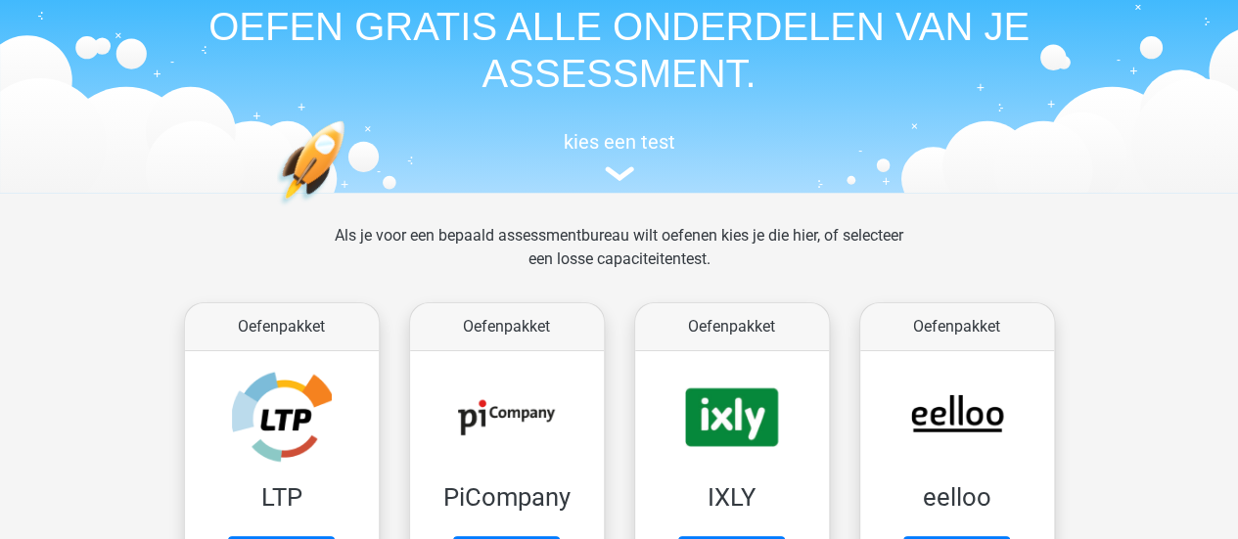
scroll to position [88, 0]
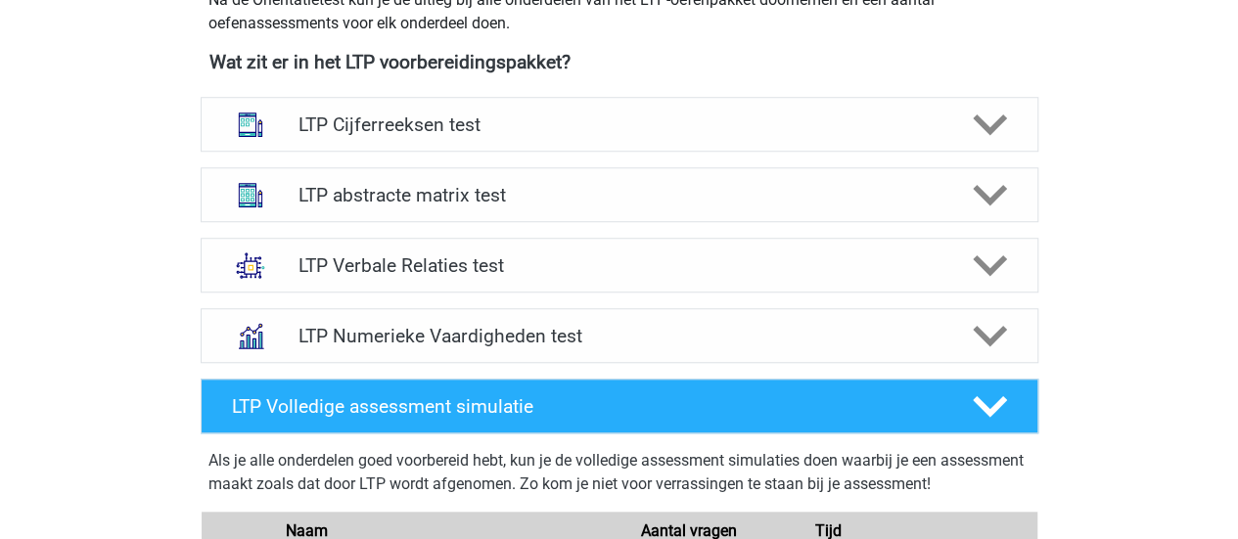
scroll to position [750, 0]
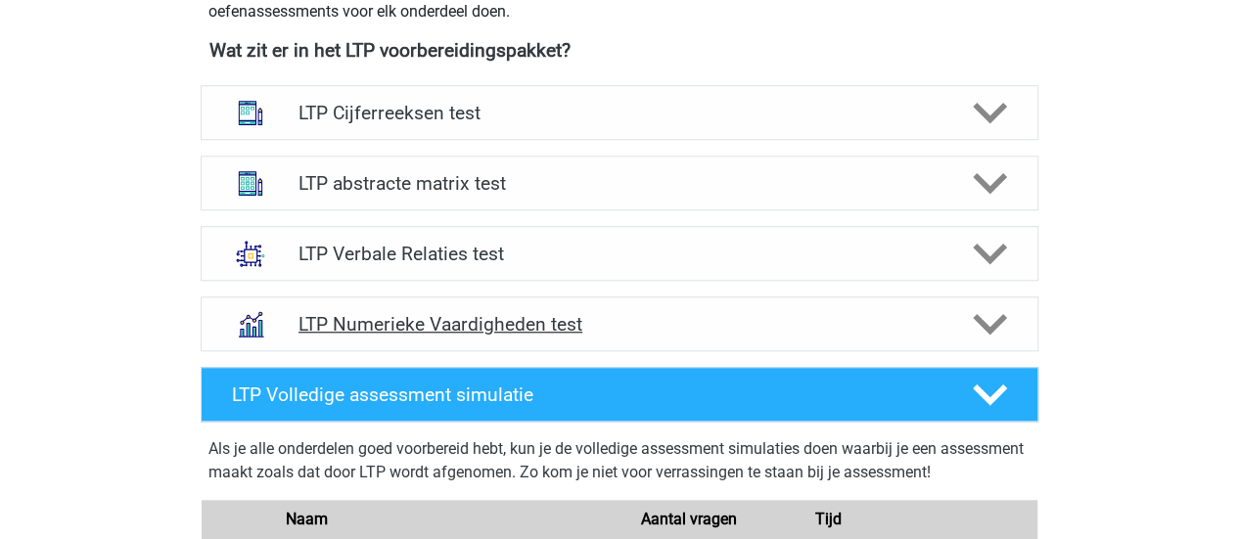
click at [409, 327] on h4 "LTP Numerieke Vaardigheden test" at bounding box center [618, 324] width 641 height 23
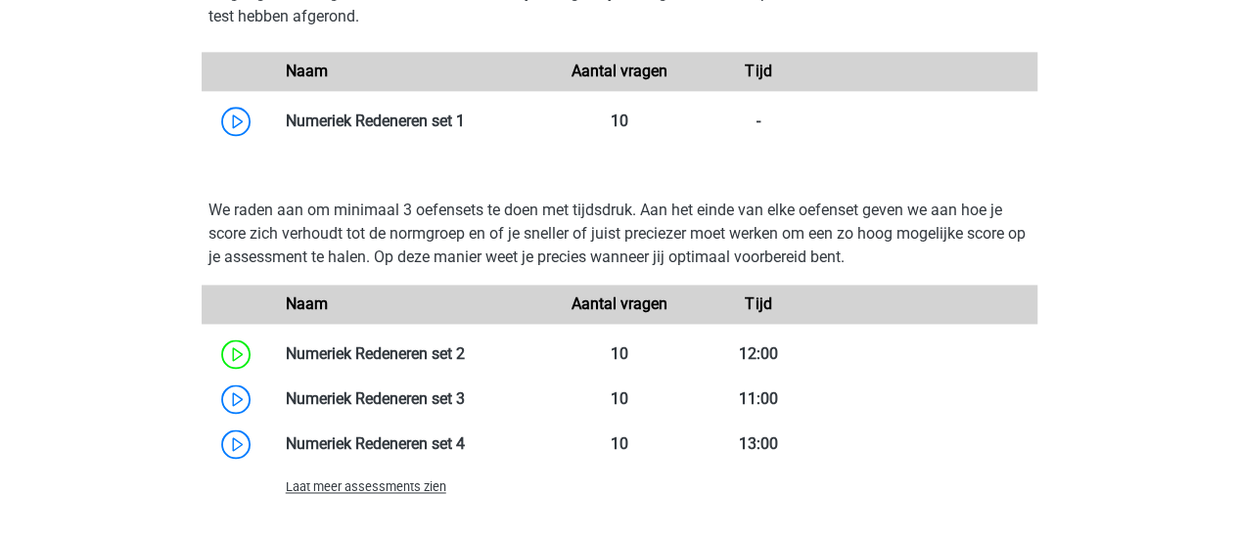
scroll to position [1309, 0]
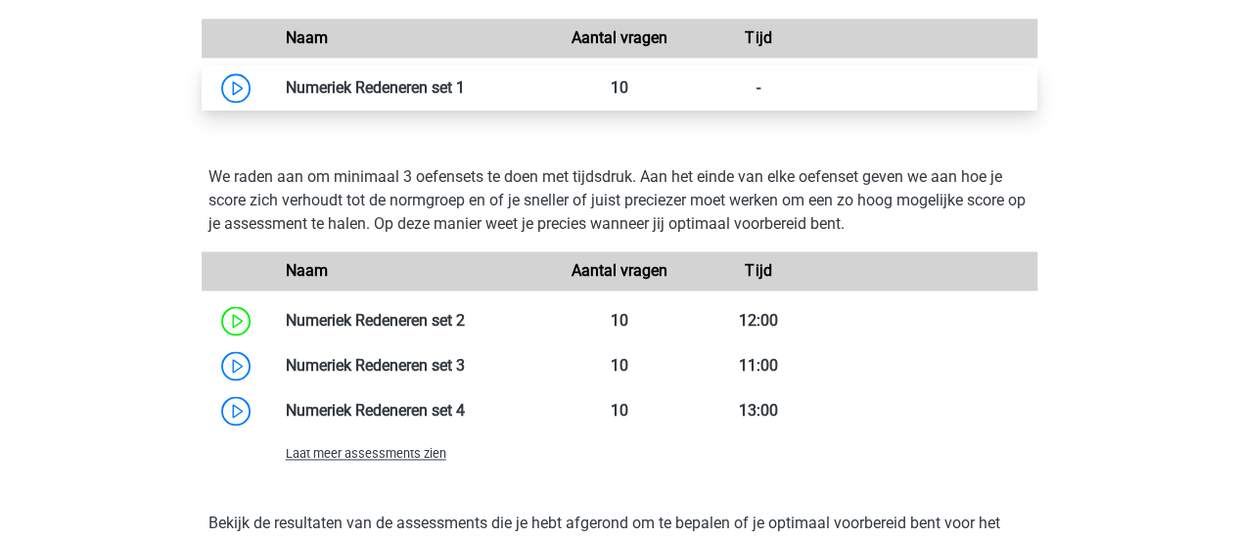
click at [465, 85] on link at bounding box center [465, 87] width 0 height 19
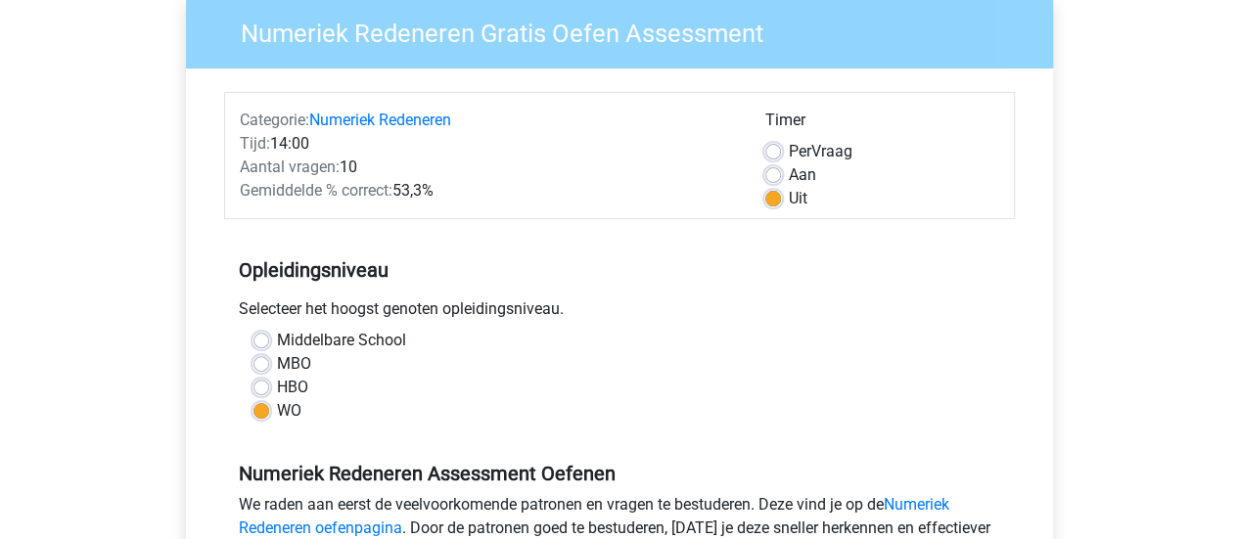
scroll to position [585, 0]
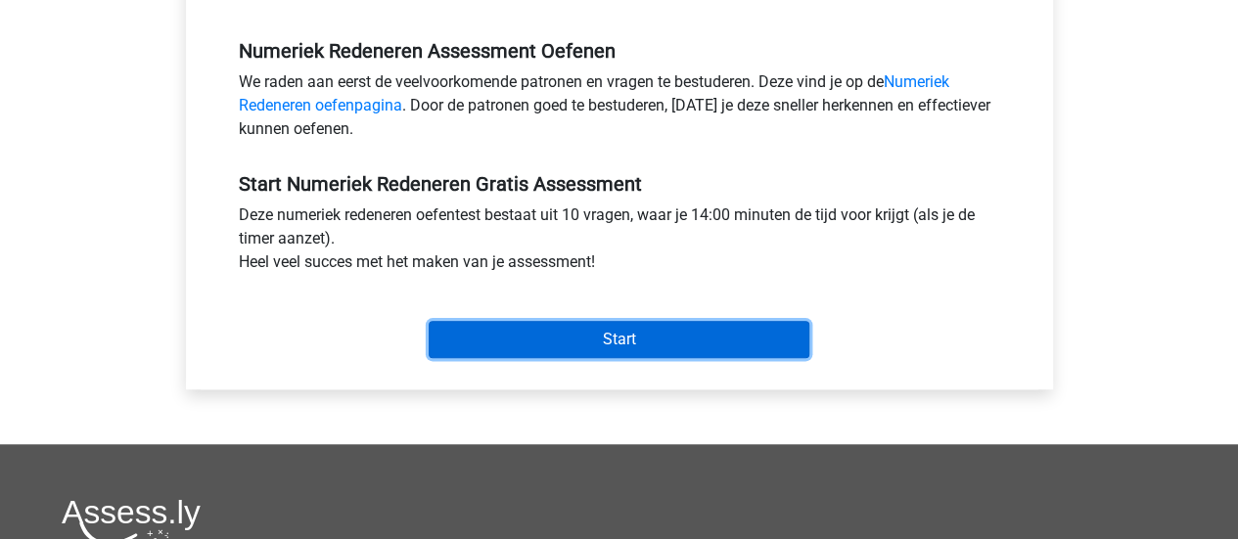
click at [515, 351] on input "Start" at bounding box center [619, 339] width 381 height 37
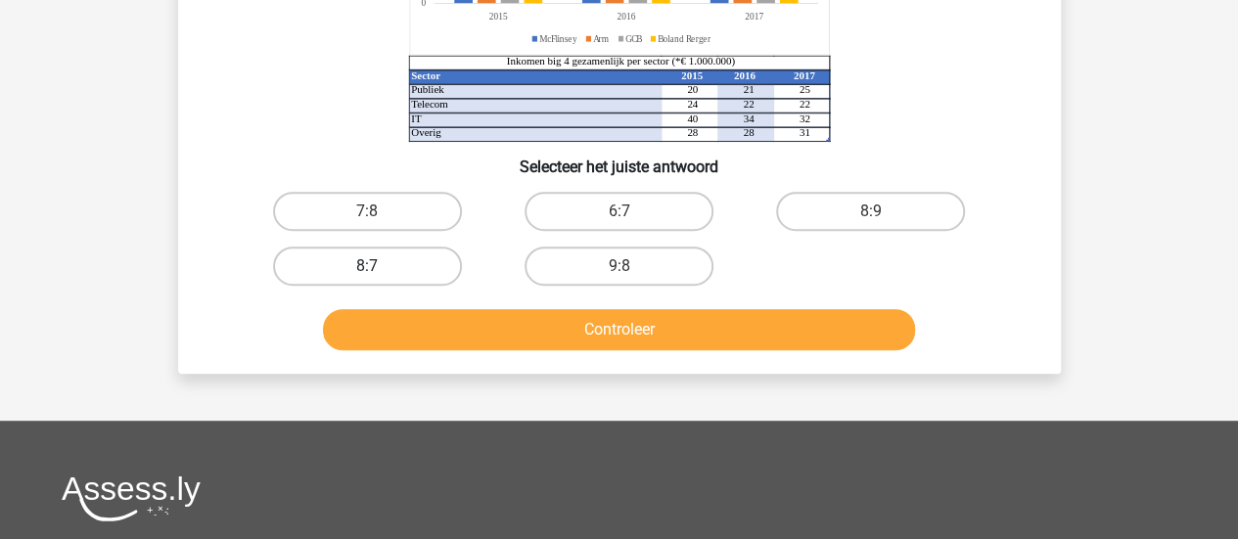
scroll to position [362, 0]
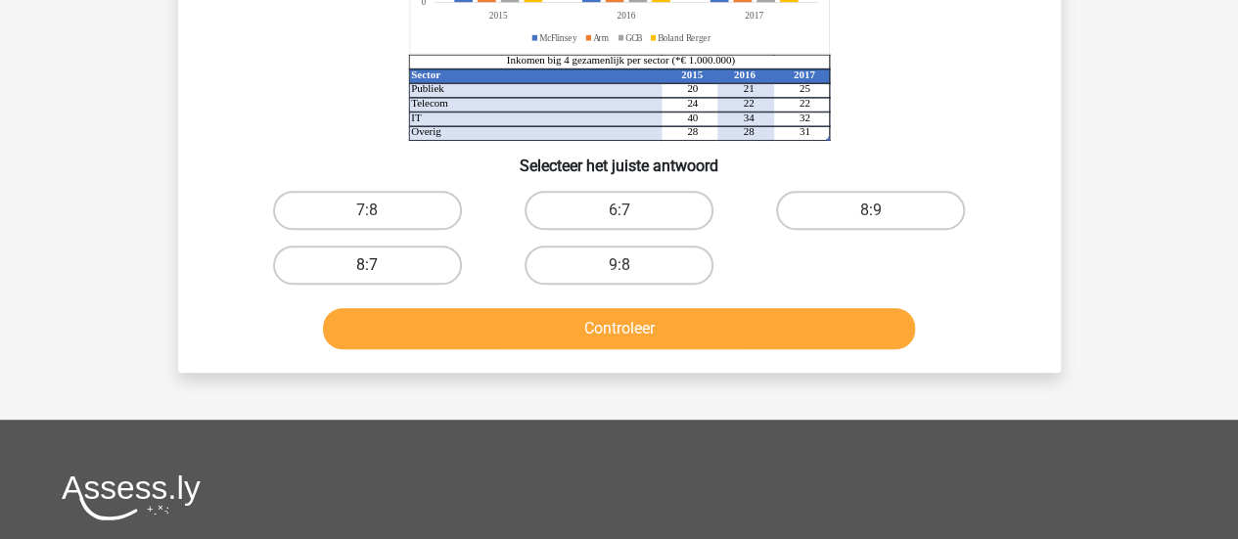
click at [338, 259] on label "8:7" at bounding box center [367, 265] width 189 height 39
click at [367, 265] on input "8:7" at bounding box center [373, 271] width 13 height 13
radio input "true"
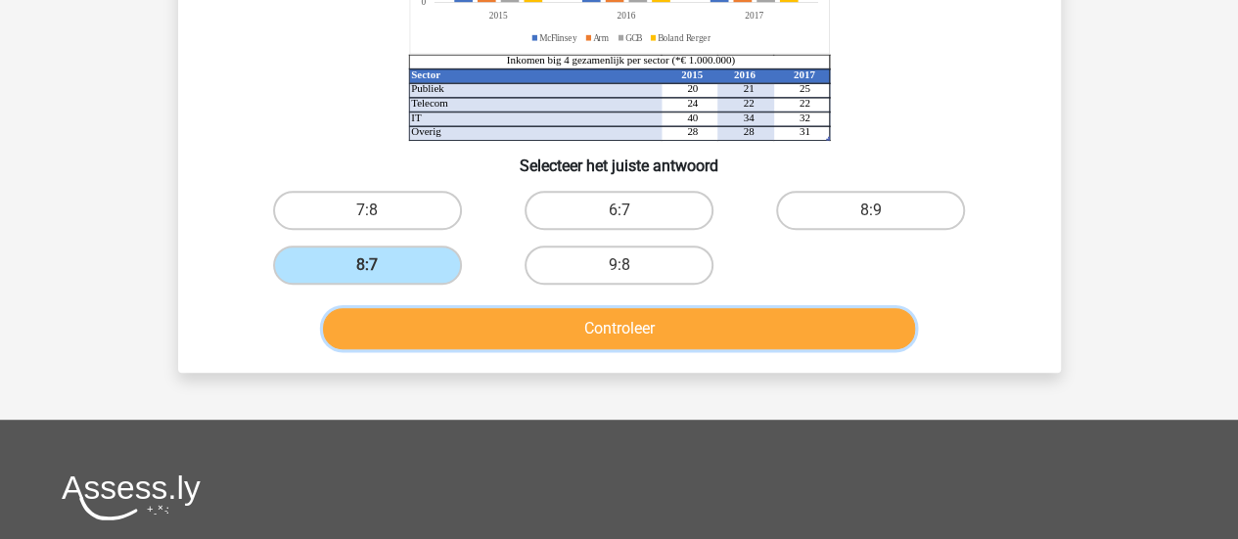
click at [434, 344] on button "Controleer" at bounding box center [619, 328] width 592 height 41
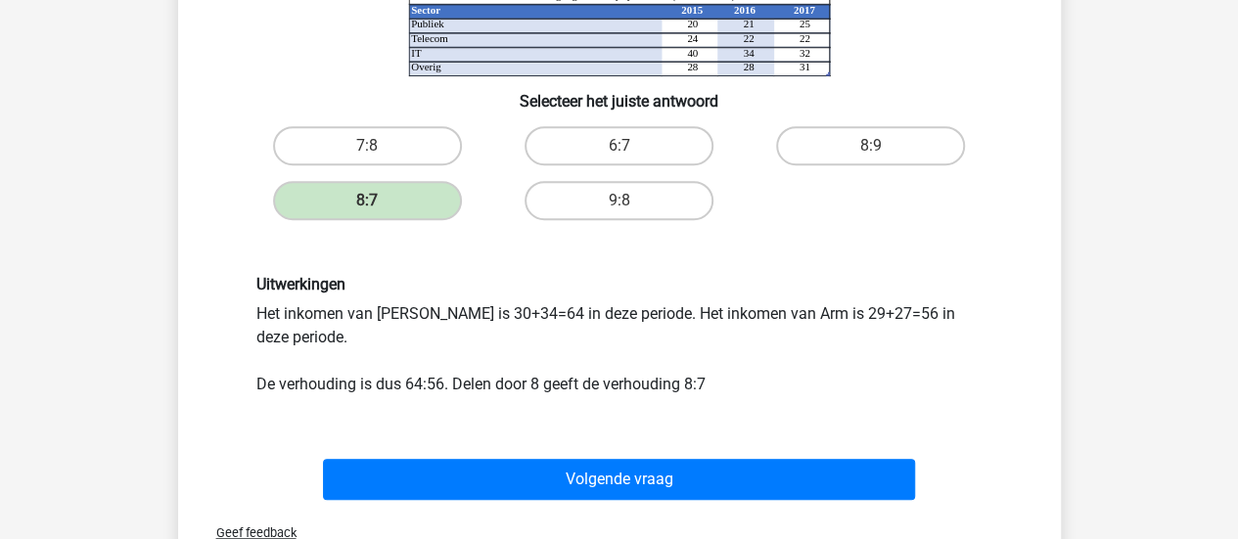
scroll to position [428, 0]
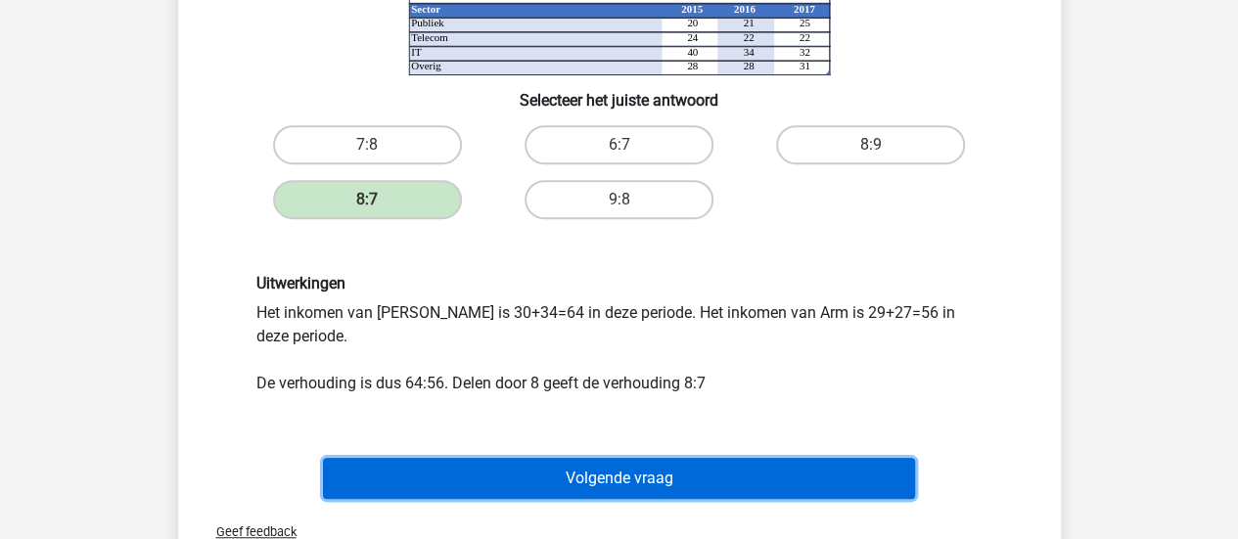
click at [515, 489] on button "Volgende vraag" at bounding box center [619, 478] width 592 height 41
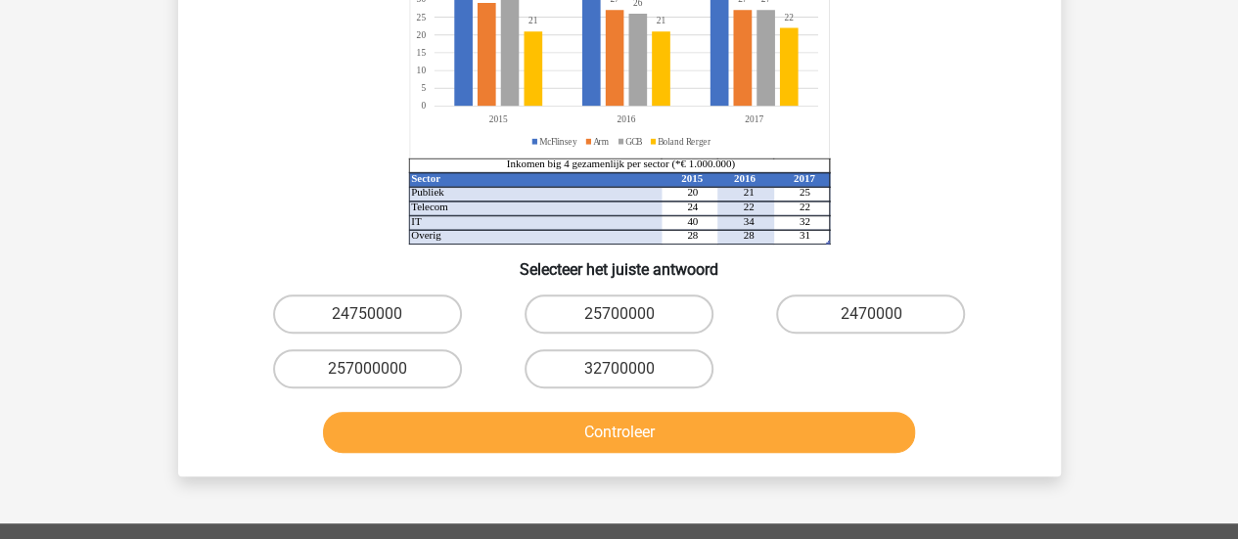
scroll to position [316, 0]
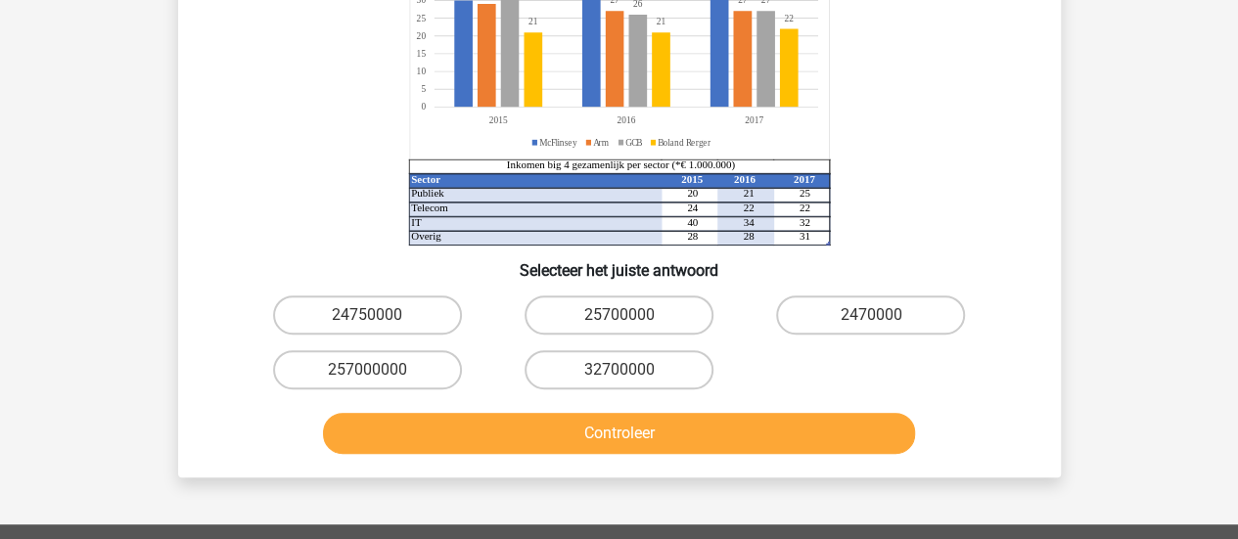
click at [624, 373] on input "32700000" at bounding box center [625, 376] width 13 height 13
radio input "true"
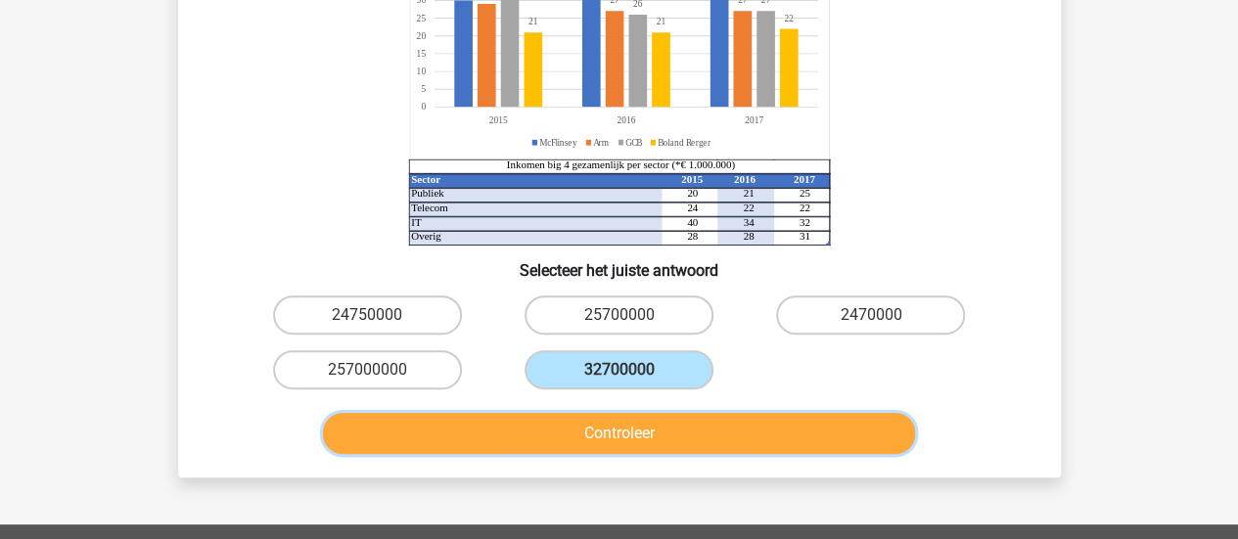
click at [624, 444] on button "Controleer" at bounding box center [619, 433] width 592 height 41
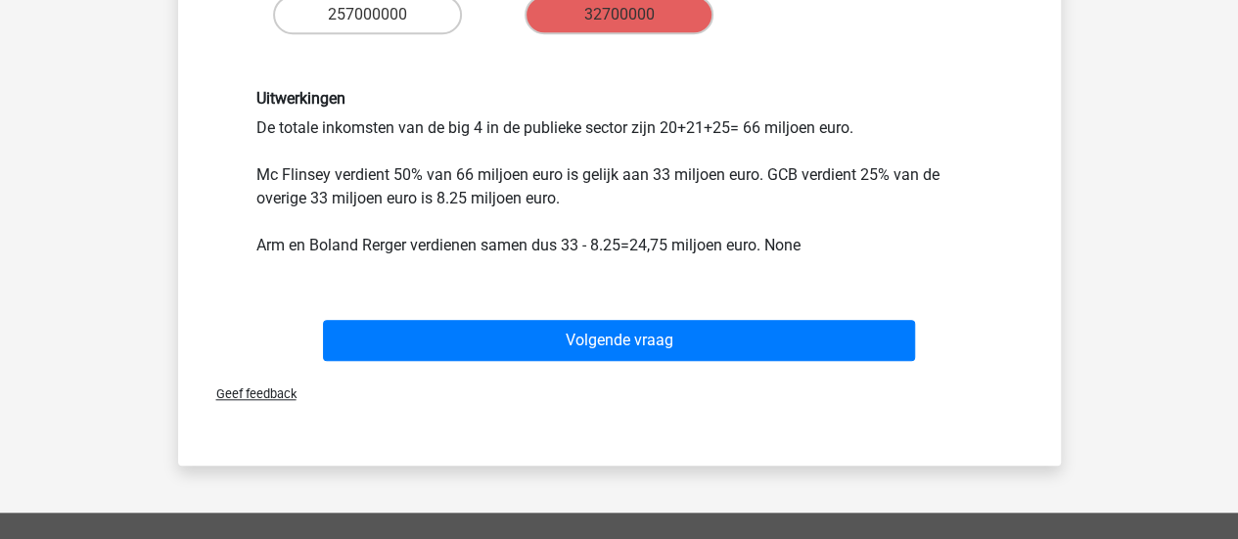
scroll to position [675, 0]
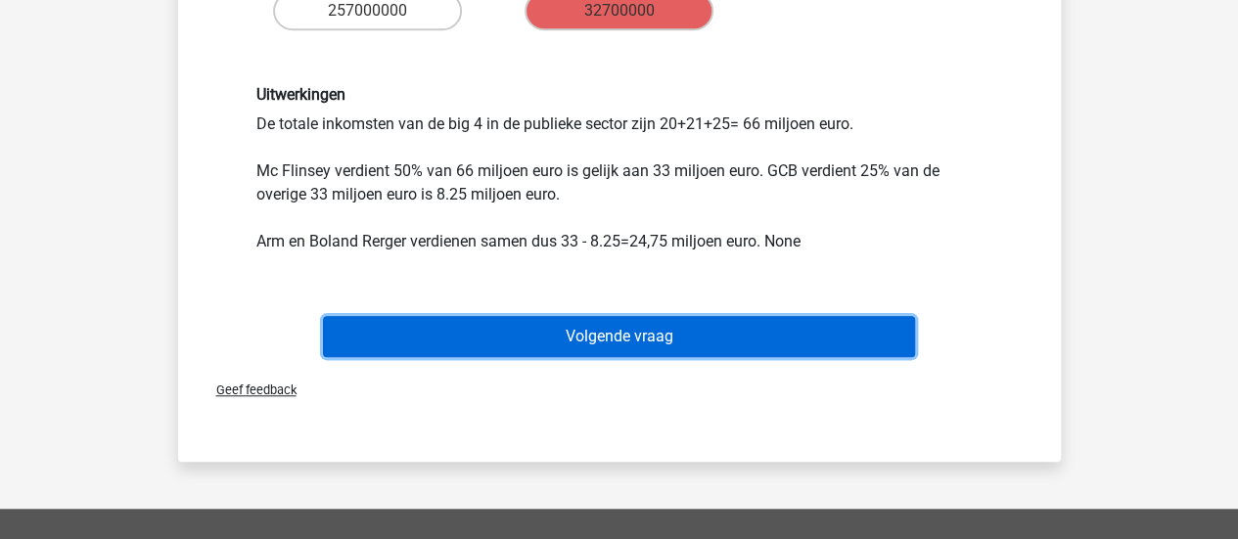
click at [594, 330] on button "Volgende vraag" at bounding box center [619, 336] width 592 height 41
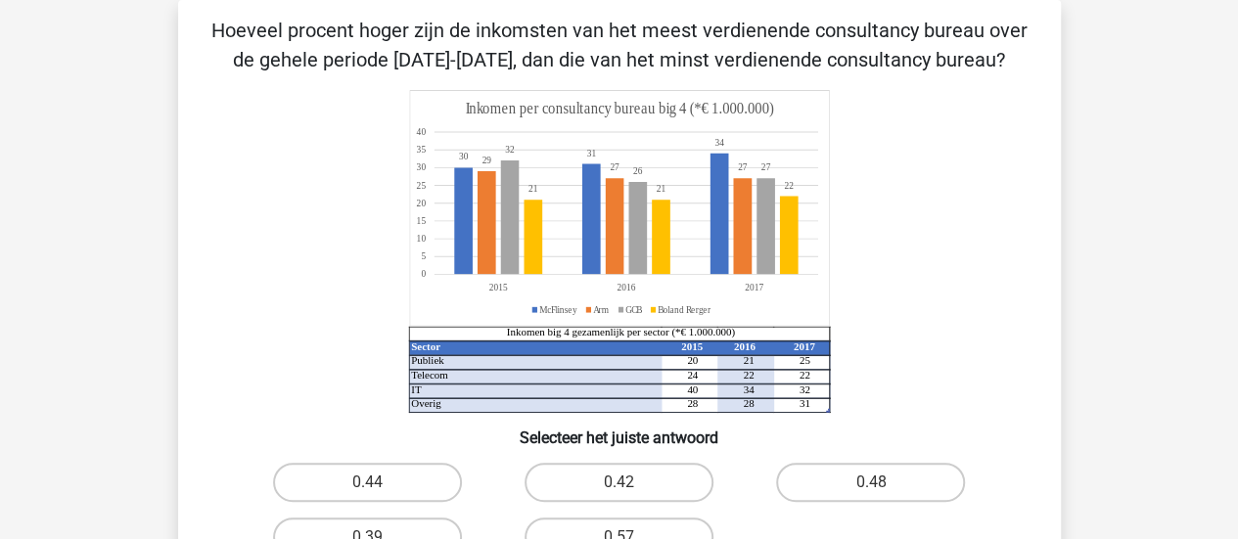
scroll to position [149, 0]
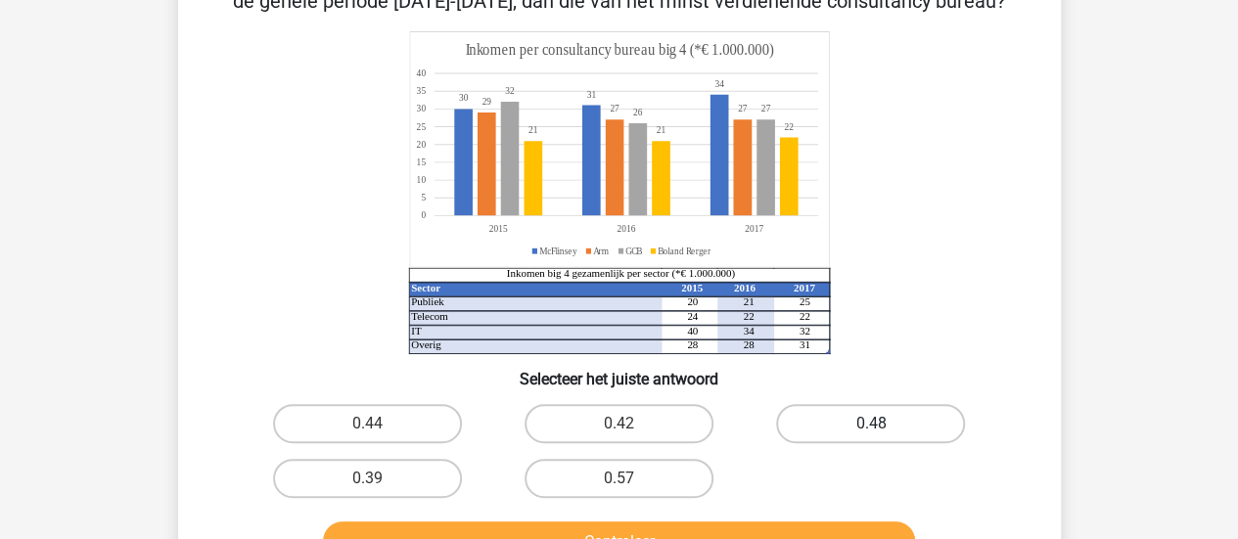
click at [915, 425] on label "0.48" at bounding box center [870, 423] width 189 height 39
click at [884, 425] on input "0.48" at bounding box center [877, 430] width 13 height 13
radio input "true"
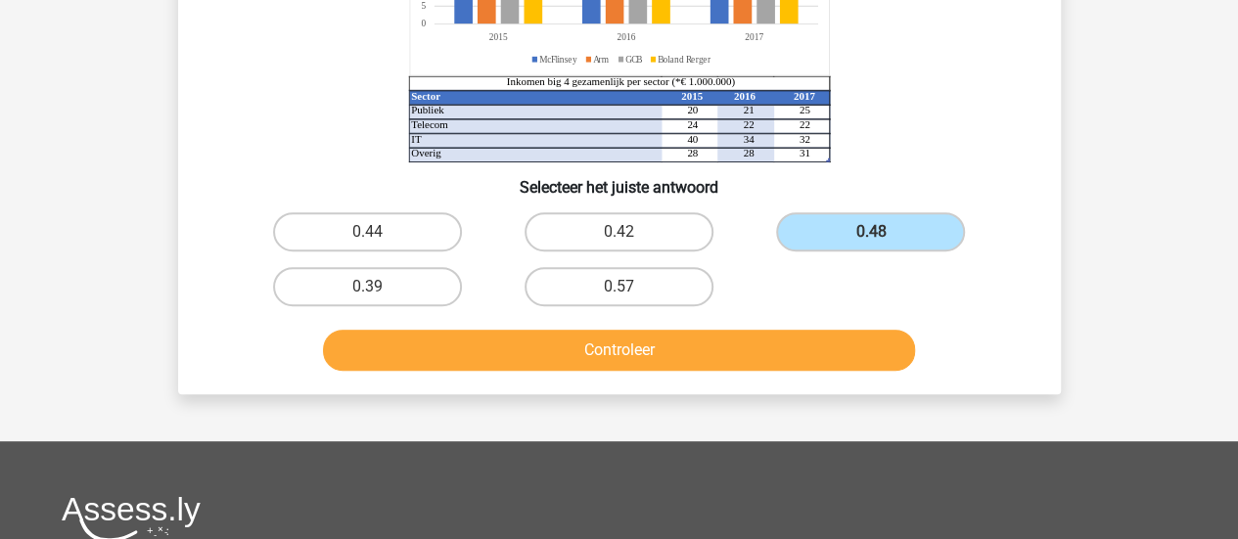
scroll to position [343, 0]
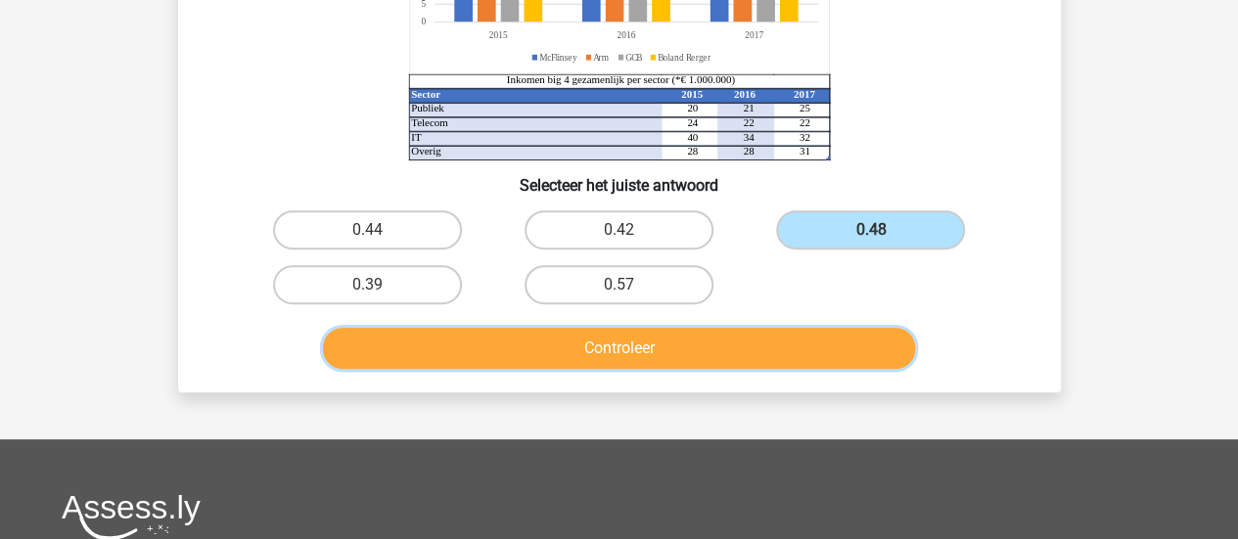
click at [787, 350] on button "Controleer" at bounding box center [619, 348] width 592 height 41
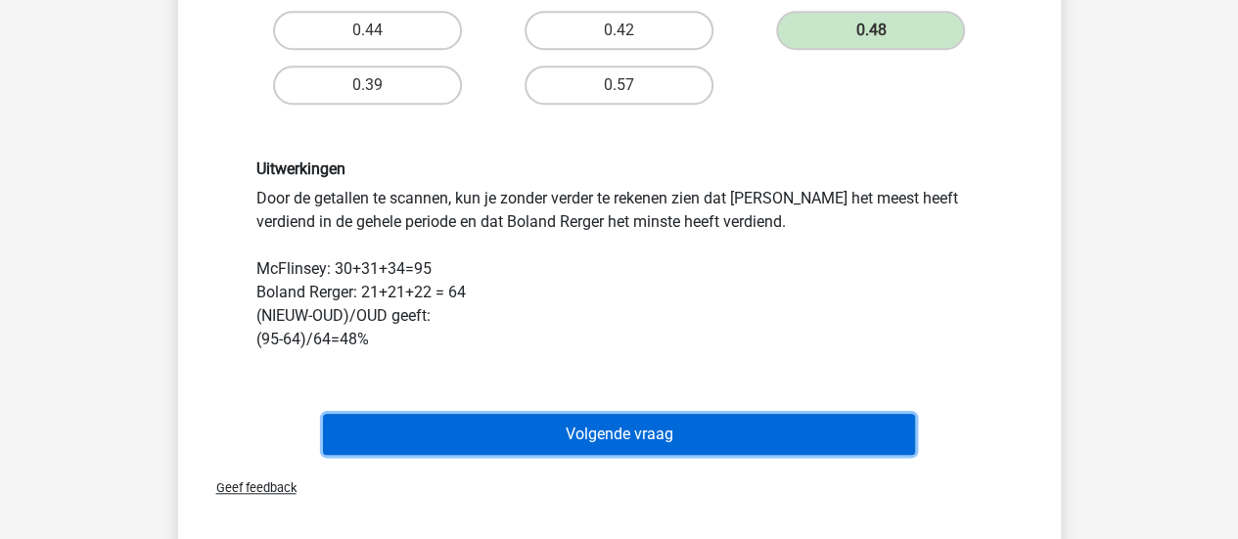
click at [635, 430] on button "Volgende vraag" at bounding box center [619, 434] width 592 height 41
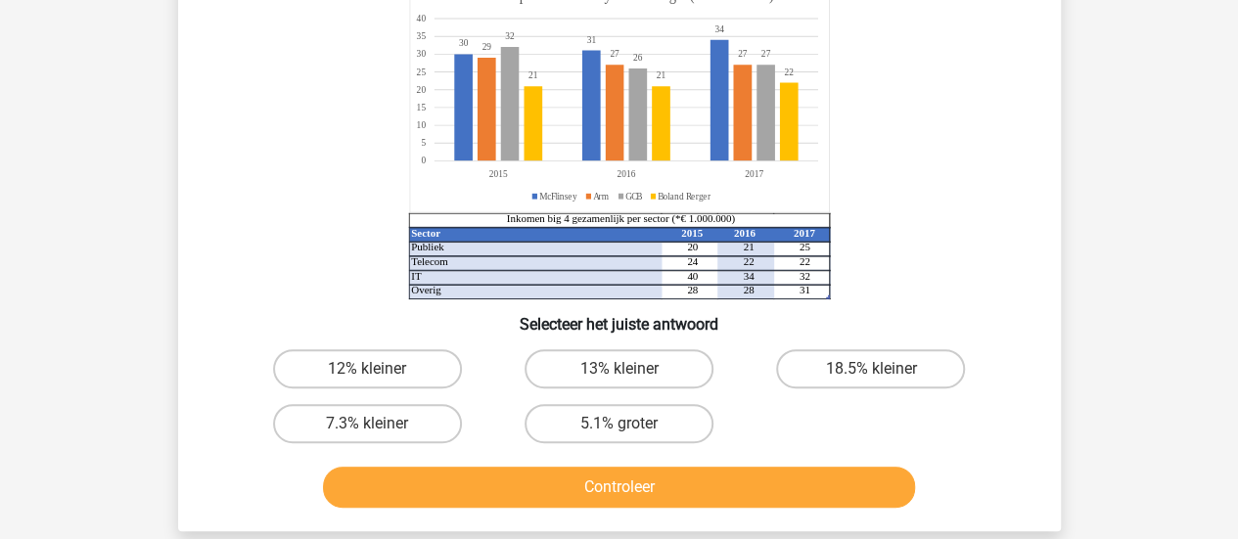
scroll to position [205, 0]
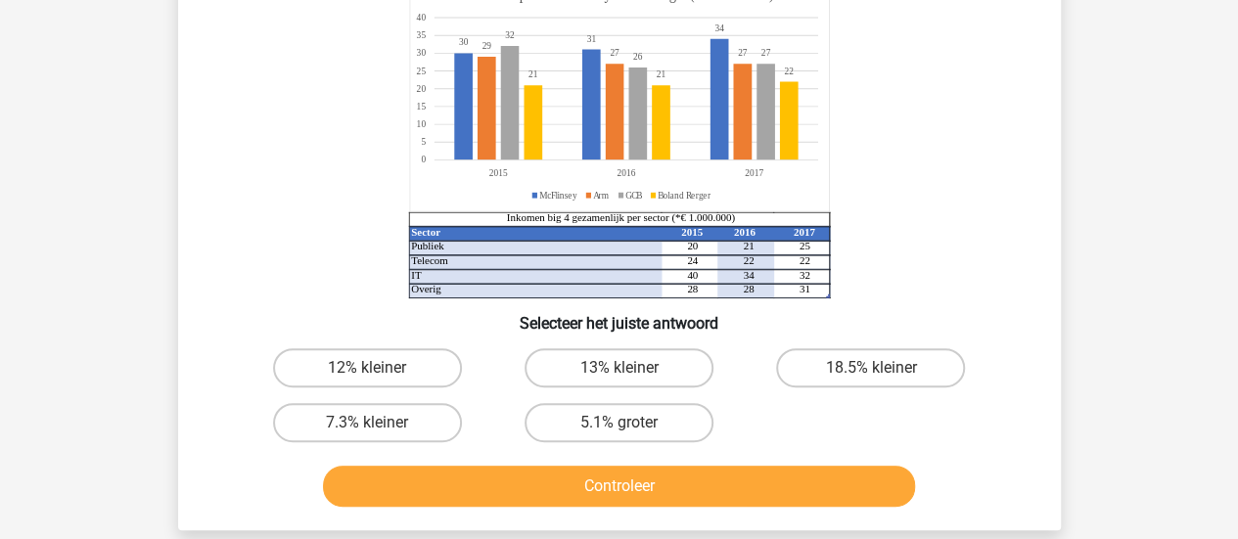
click at [407, 398] on div "7.3% kleiner" at bounding box center [368, 422] width 252 height 55
click at [397, 416] on label "7.3% kleiner" at bounding box center [367, 422] width 189 height 39
click at [380, 423] on input "7.3% kleiner" at bounding box center [373, 429] width 13 height 13
radio input "true"
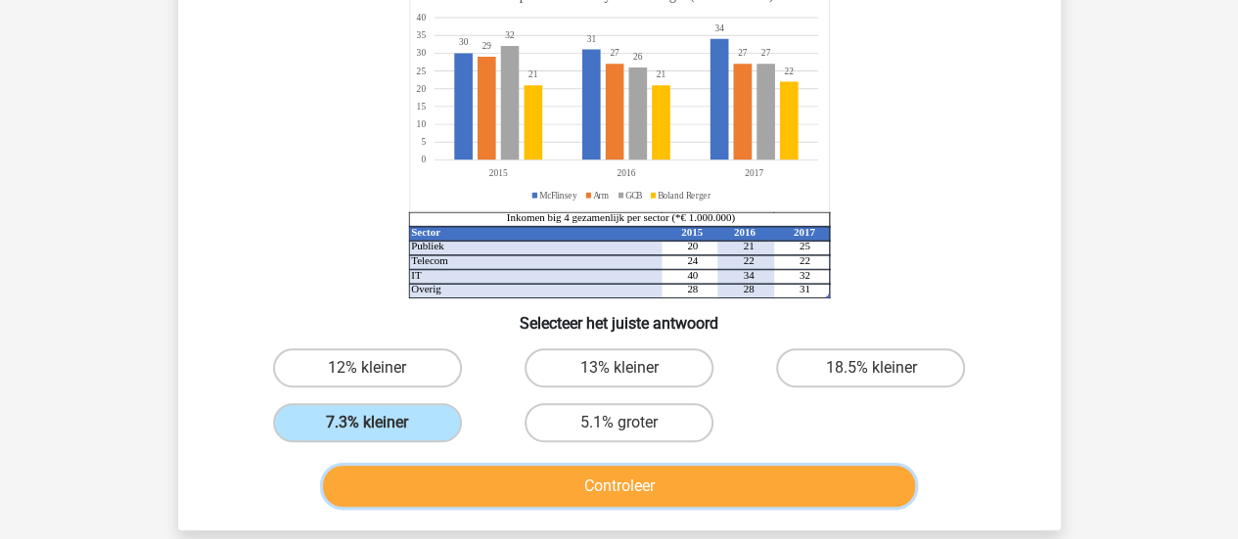
click at [456, 474] on button "Controleer" at bounding box center [619, 486] width 592 height 41
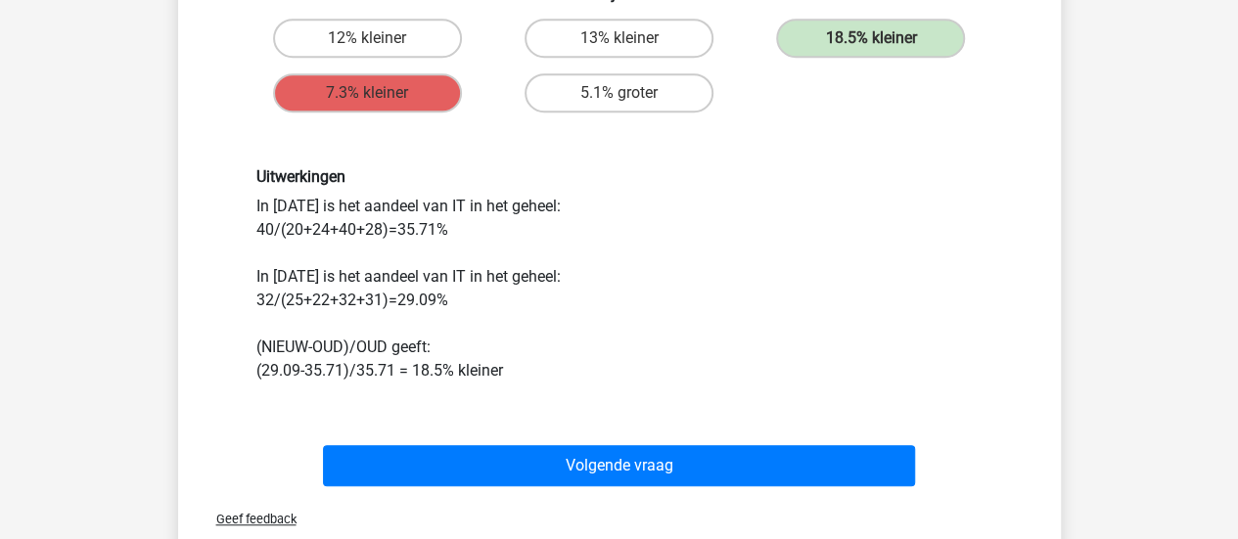
scroll to position [535, 0]
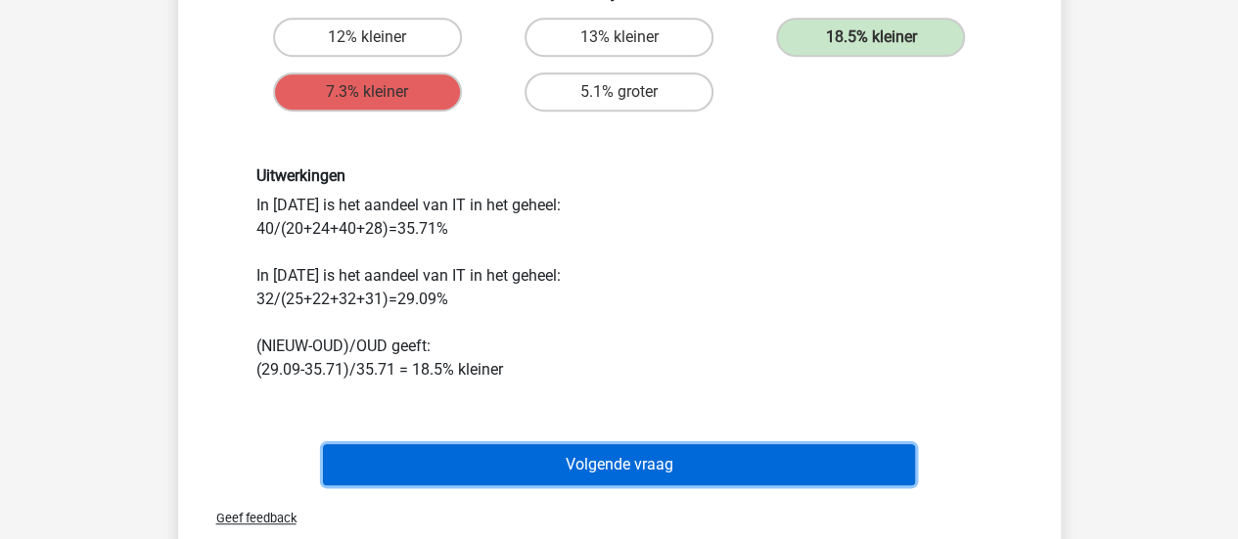
click at [454, 478] on button "Volgende vraag" at bounding box center [619, 464] width 592 height 41
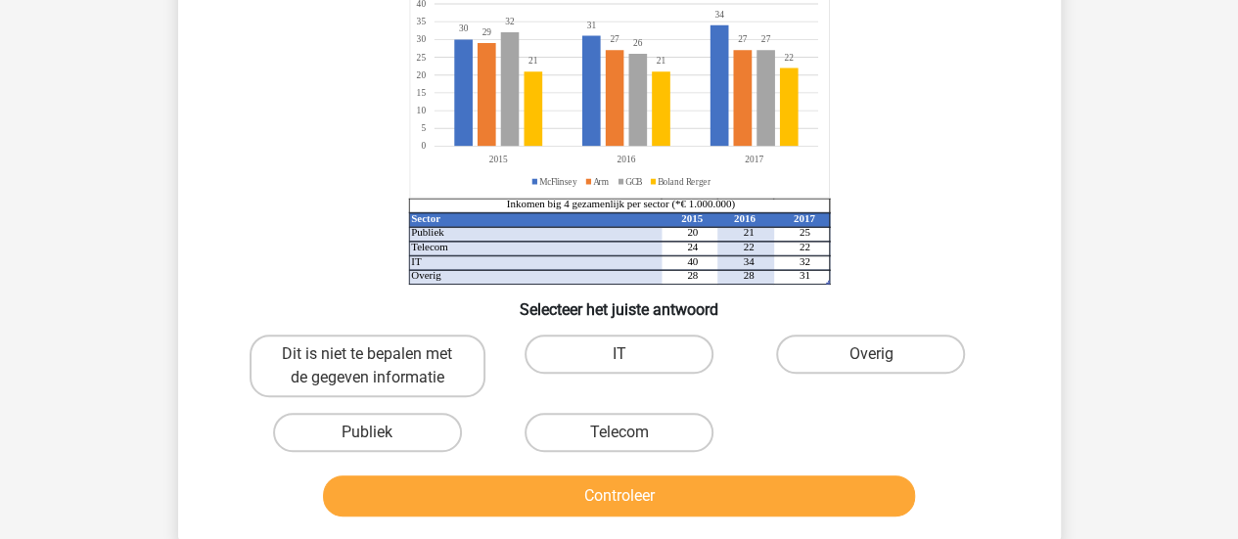
scroll to position [190, 0]
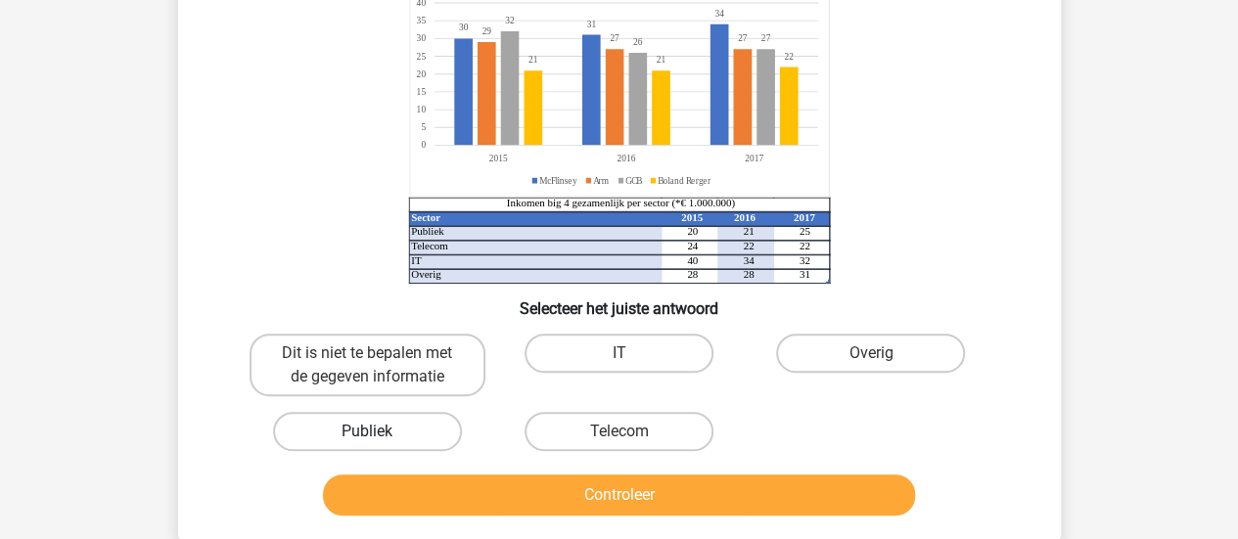
click at [403, 438] on label "Publiek" at bounding box center [367, 431] width 189 height 39
click at [380, 438] on input "Publiek" at bounding box center [373, 438] width 13 height 13
radio input "true"
click at [411, 466] on div "Controleer" at bounding box center [619, 491] width 820 height 65
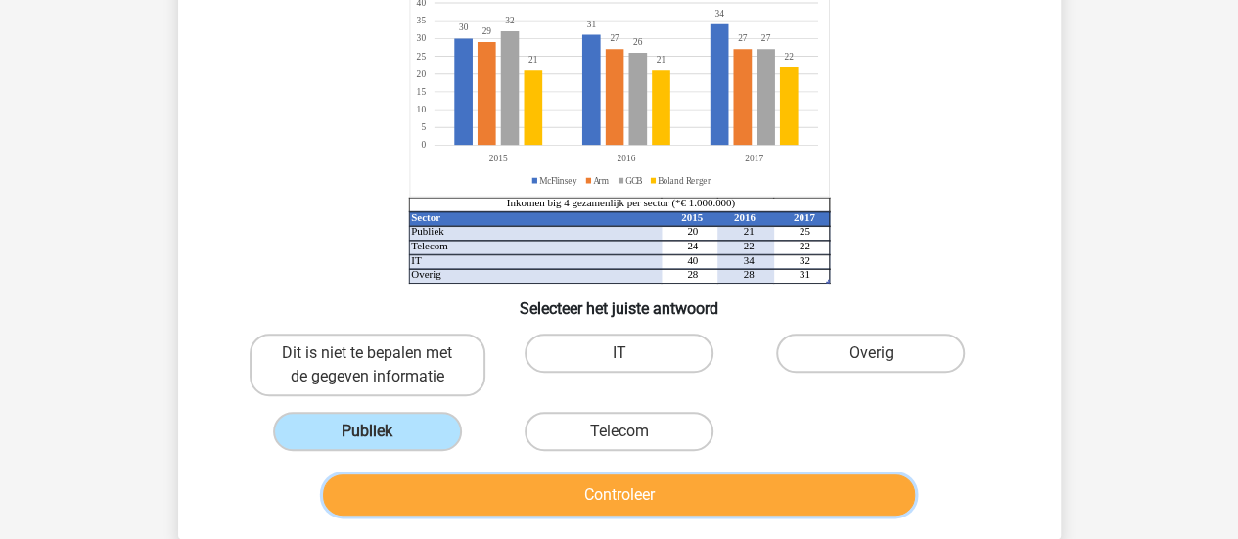
click at [419, 486] on button "Controleer" at bounding box center [619, 495] width 592 height 41
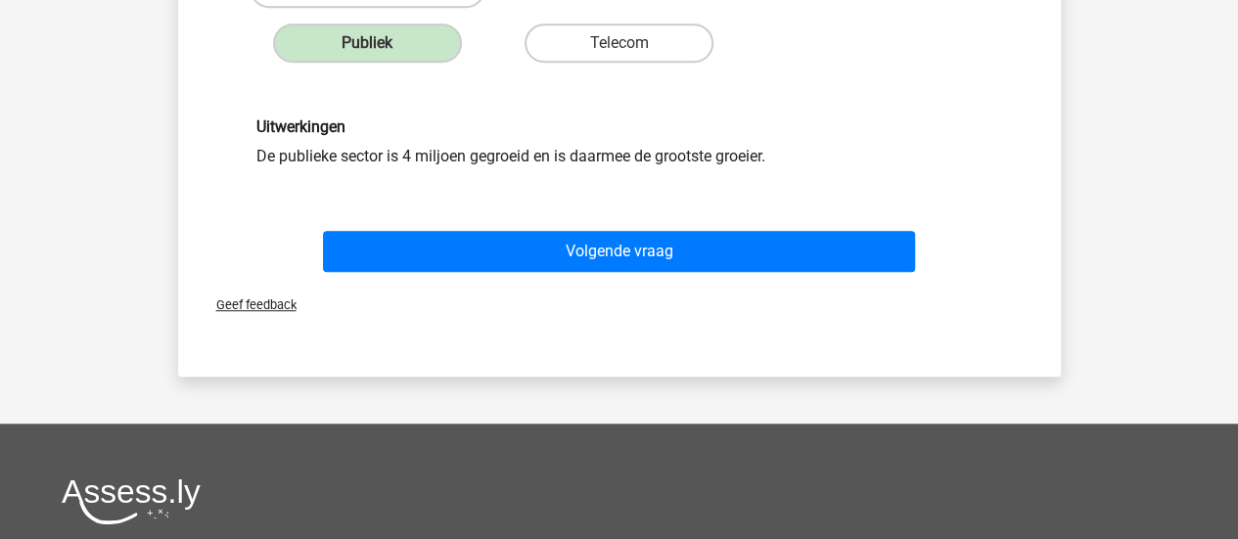
scroll to position [579, 0]
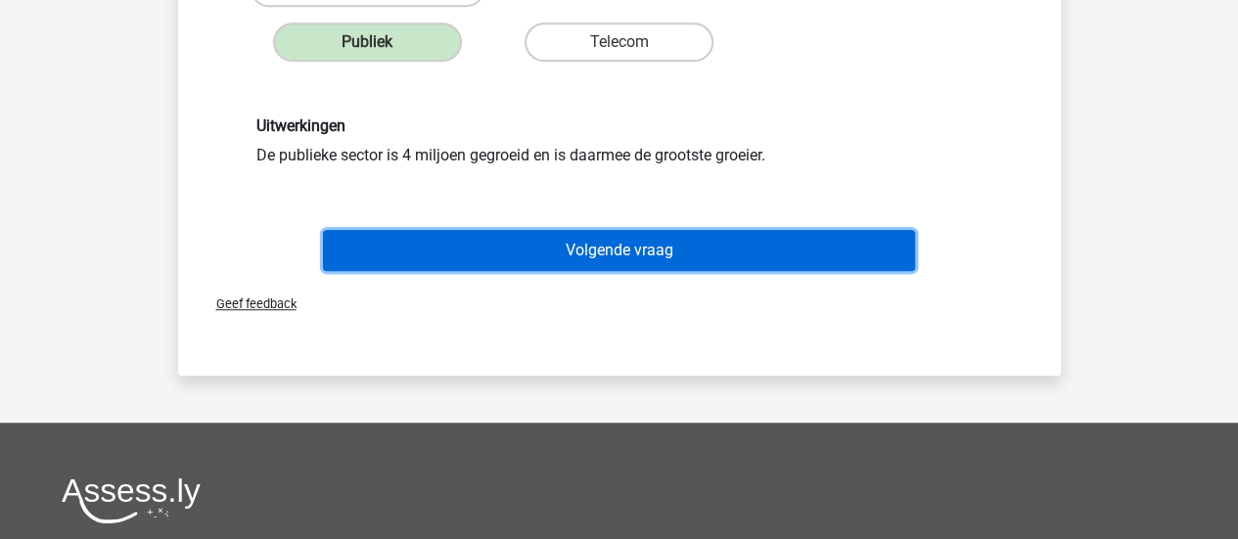
click at [596, 239] on button "Volgende vraag" at bounding box center [619, 250] width 592 height 41
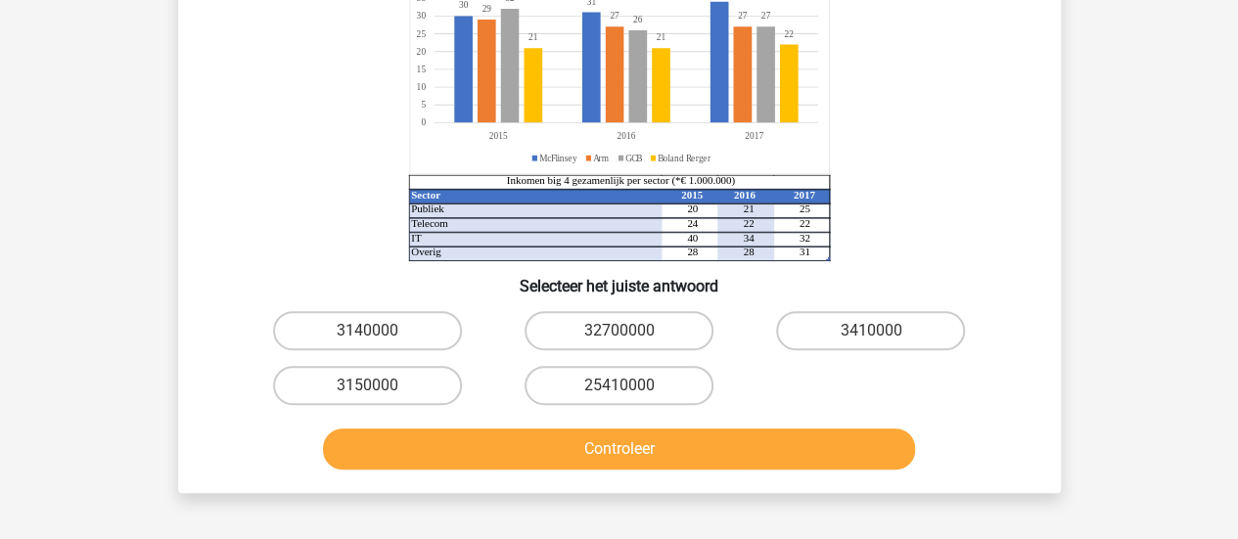
scroll to position [243, 0]
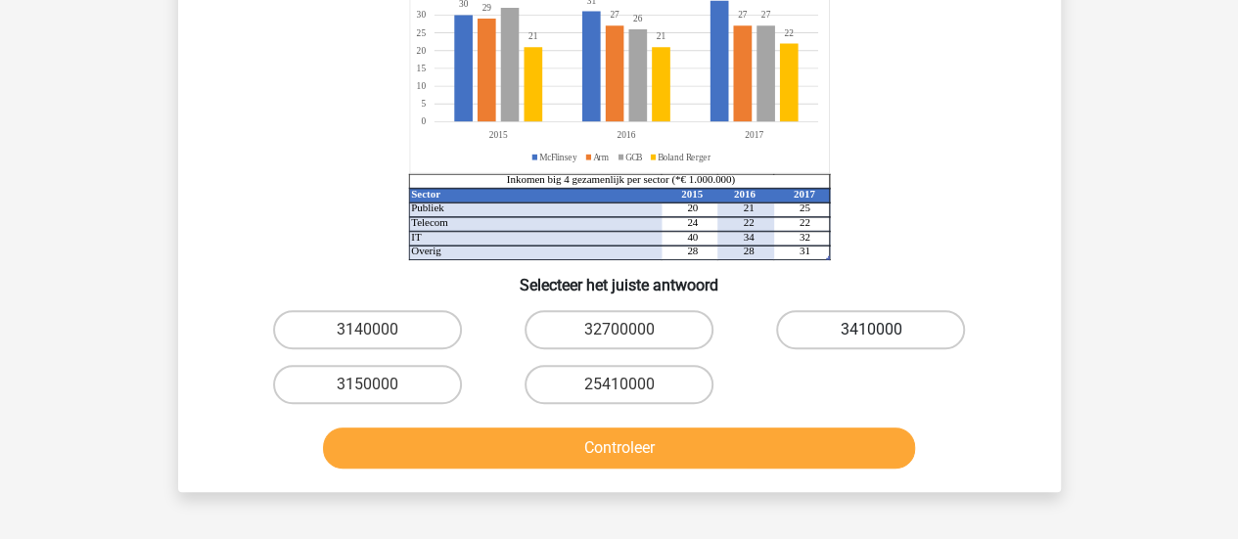
click at [846, 338] on label "3410000" at bounding box center [870, 329] width 189 height 39
click at [871, 338] on input "3410000" at bounding box center [877, 336] width 13 height 13
radio input "true"
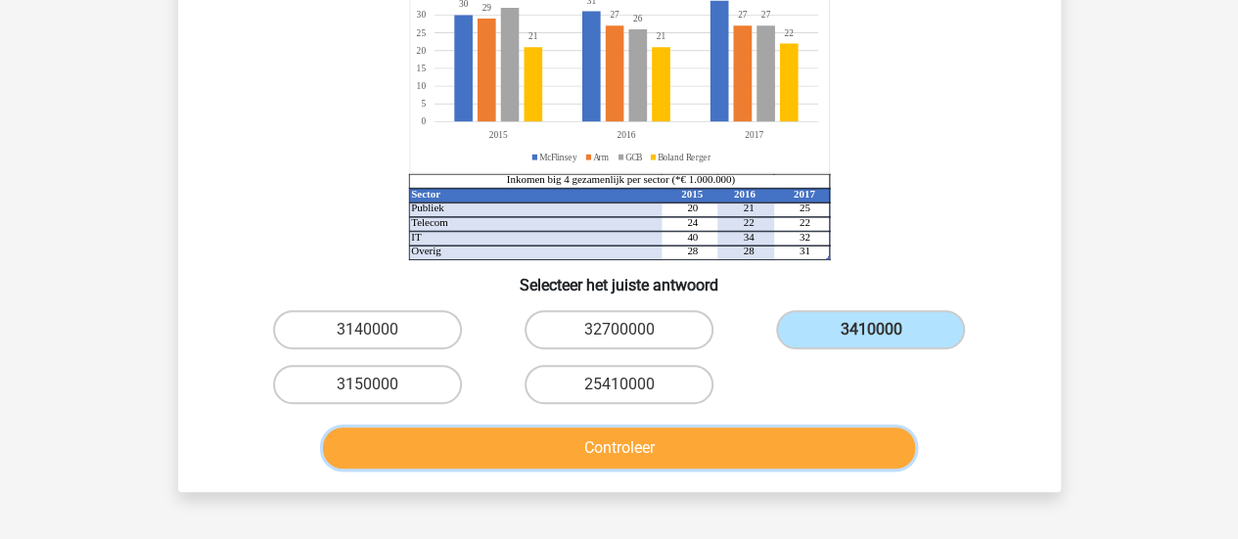
click at [558, 441] on button "Controleer" at bounding box center [619, 448] width 592 height 41
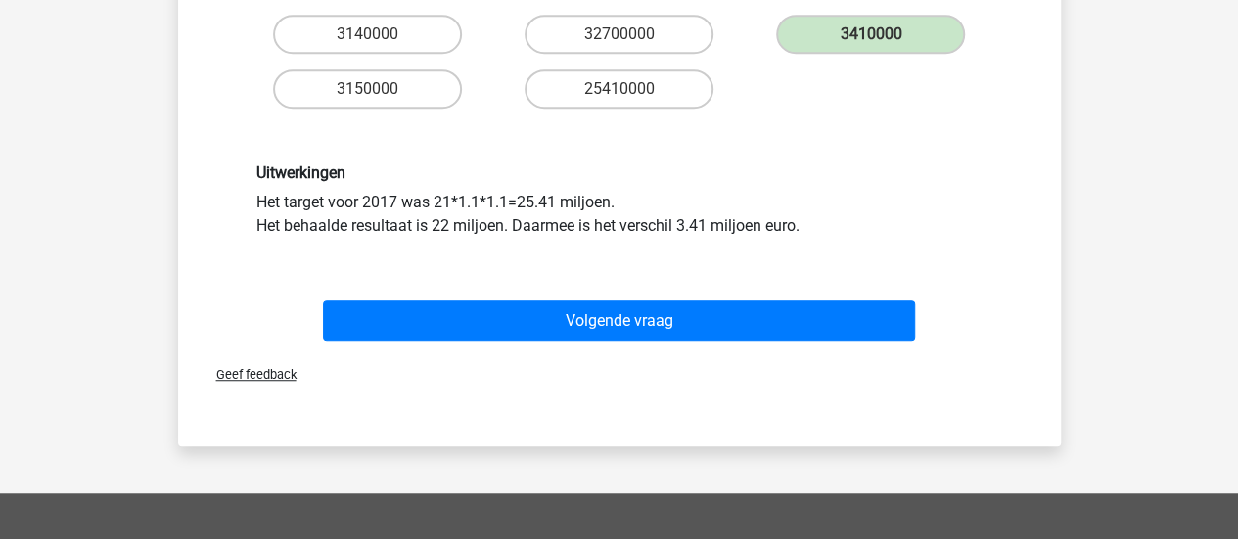
scroll to position [540, 0]
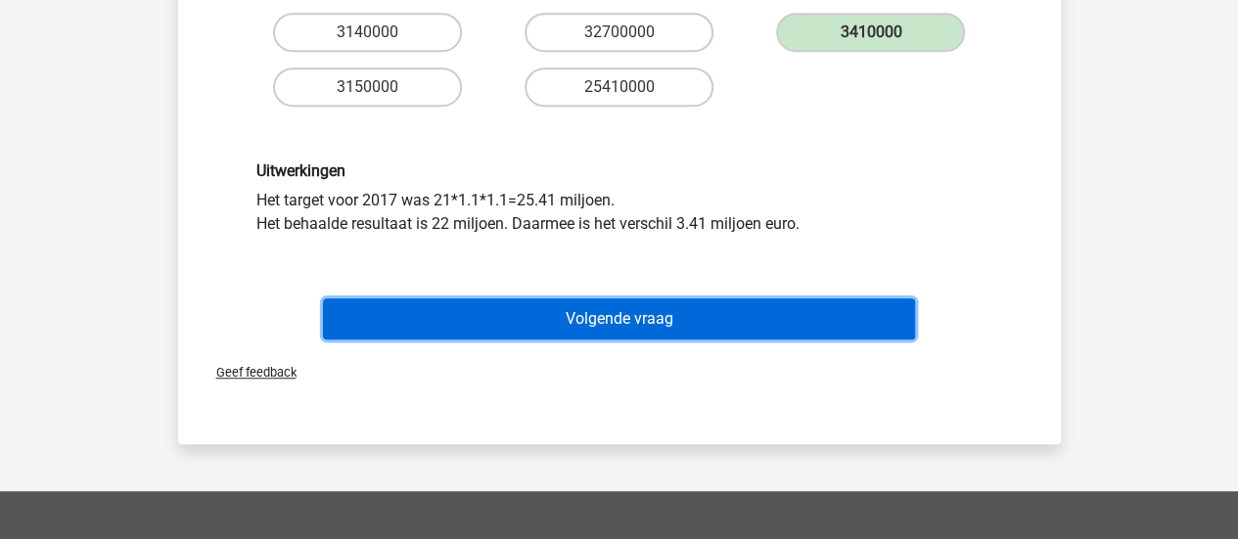
click at [562, 328] on button "Volgende vraag" at bounding box center [619, 318] width 592 height 41
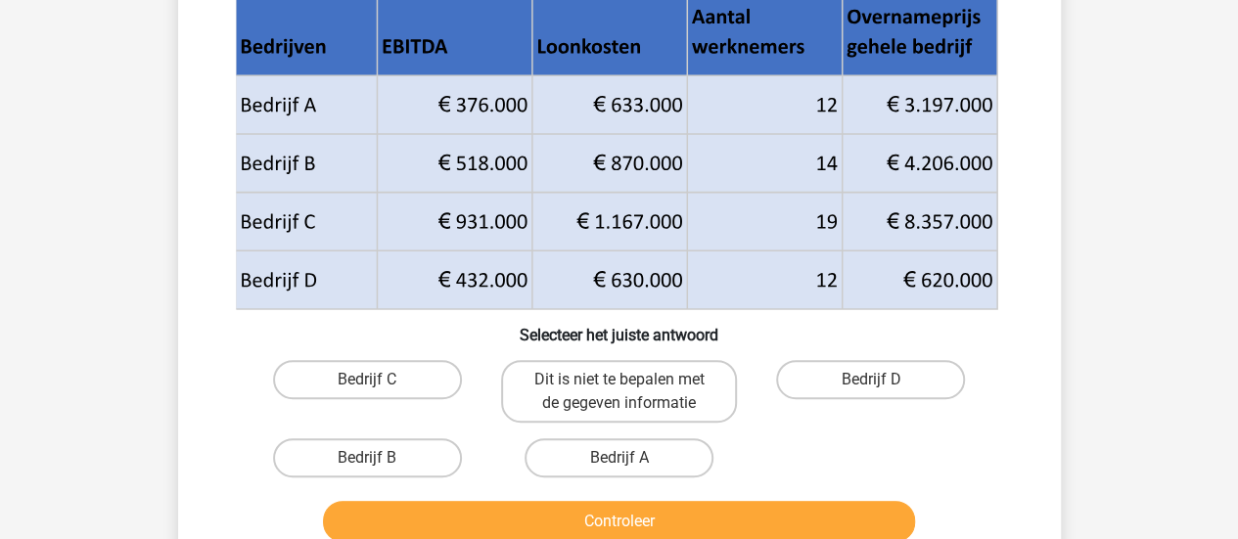
scroll to position [164, 0]
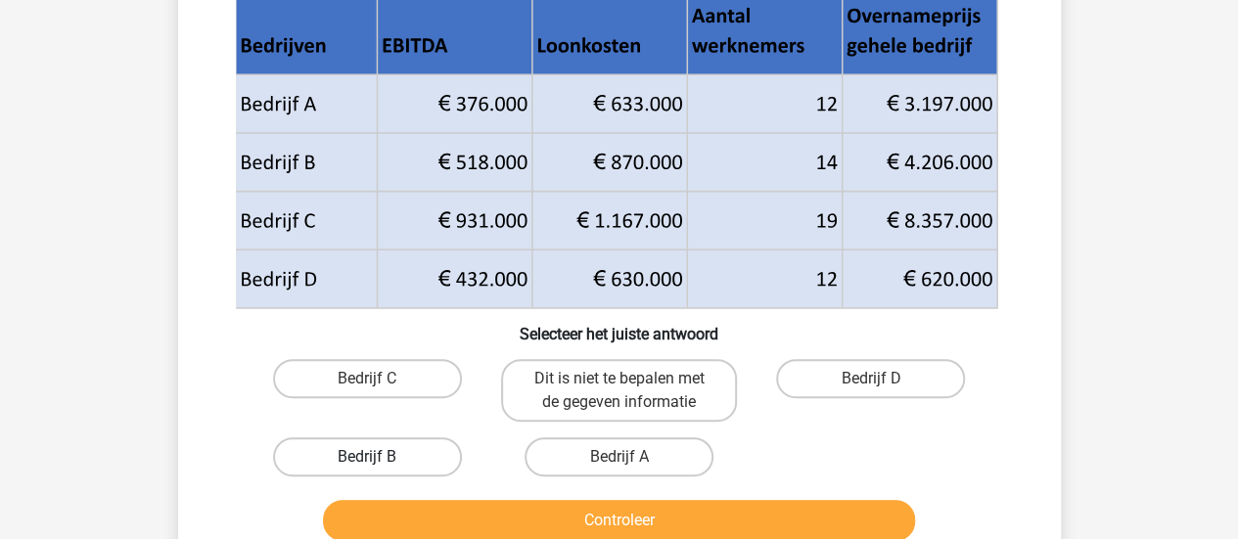
click at [403, 463] on label "Bedrijf B" at bounding box center [367, 456] width 189 height 39
click at [380, 463] on input "Bedrijf B" at bounding box center [373, 463] width 13 height 13
radio input "true"
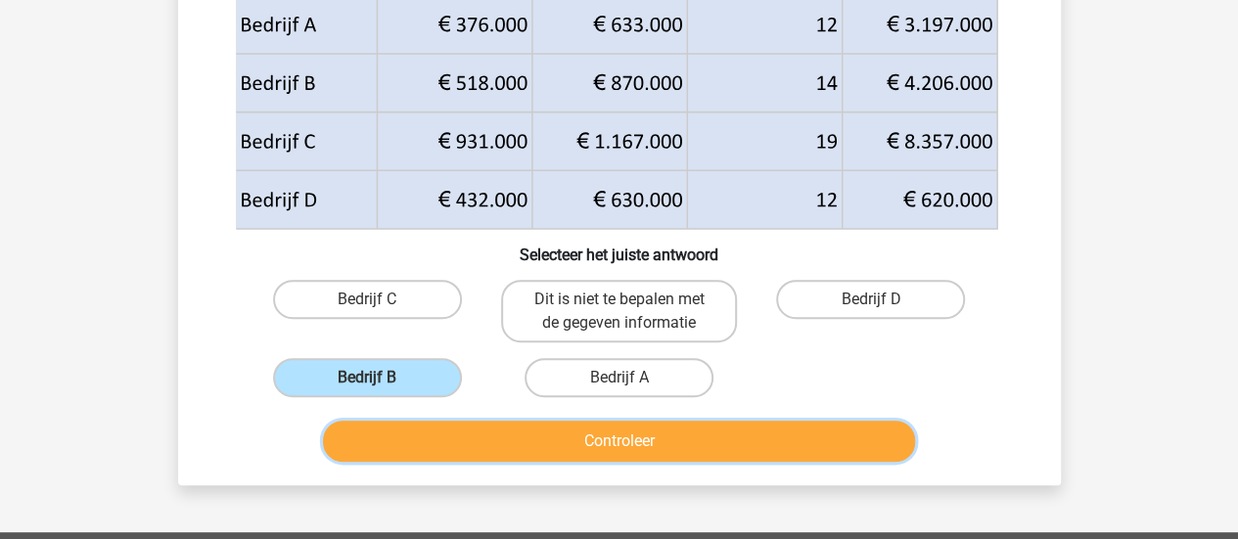
click at [547, 442] on button "Controleer" at bounding box center [619, 441] width 592 height 41
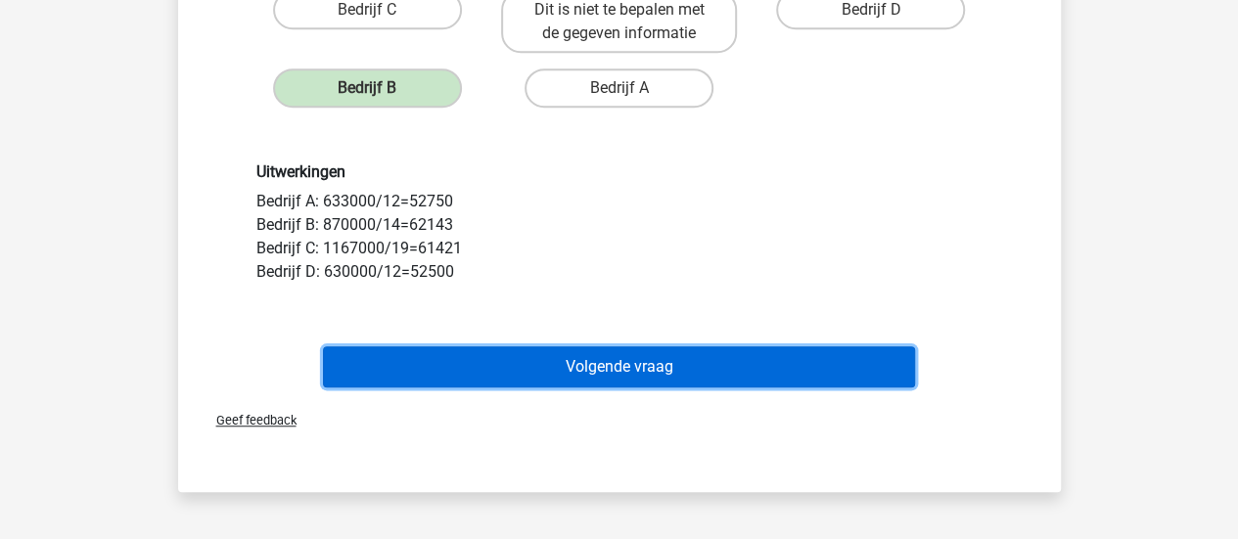
click at [539, 366] on button "Volgende vraag" at bounding box center [619, 366] width 592 height 41
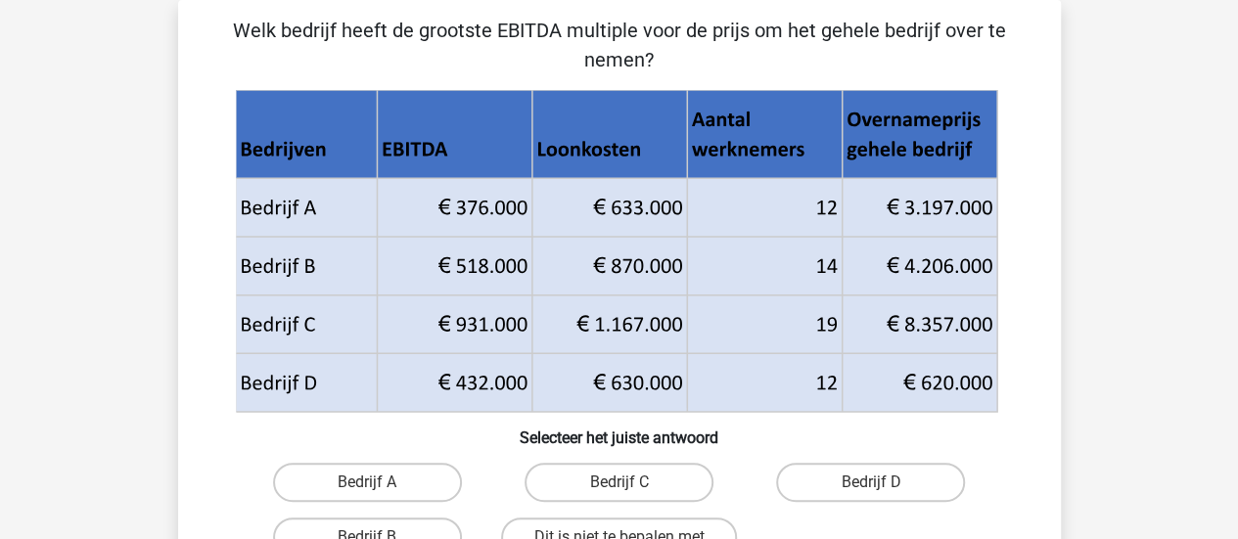
scroll to position [476, 0]
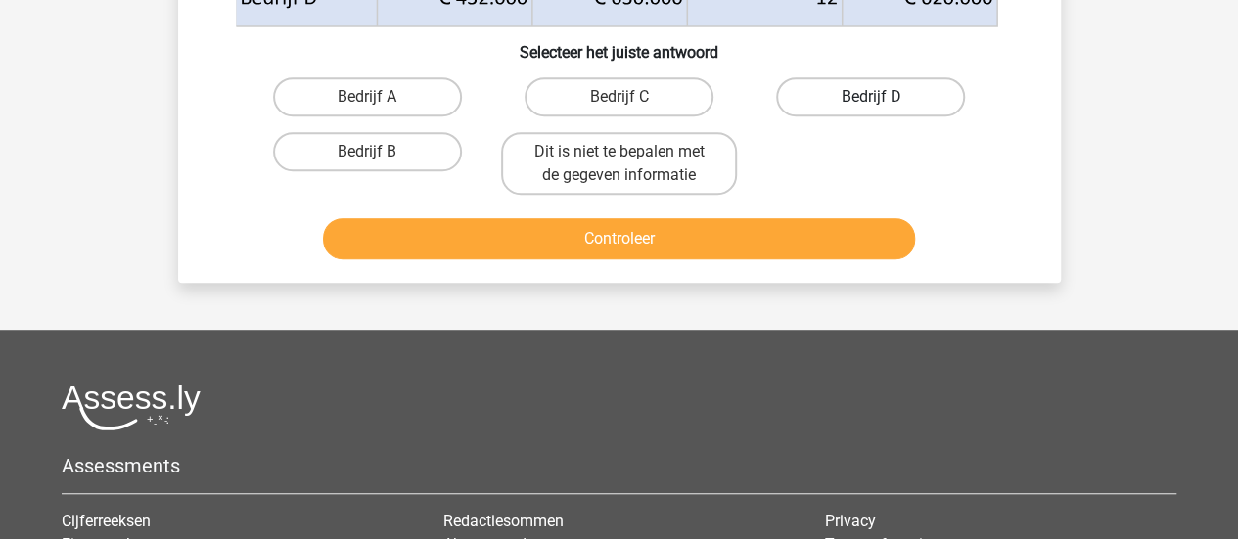
click at [820, 84] on label "Bedrijf D" at bounding box center [870, 96] width 189 height 39
click at [871, 97] on input "Bedrijf D" at bounding box center [877, 103] width 13 height 13
radio input "true"
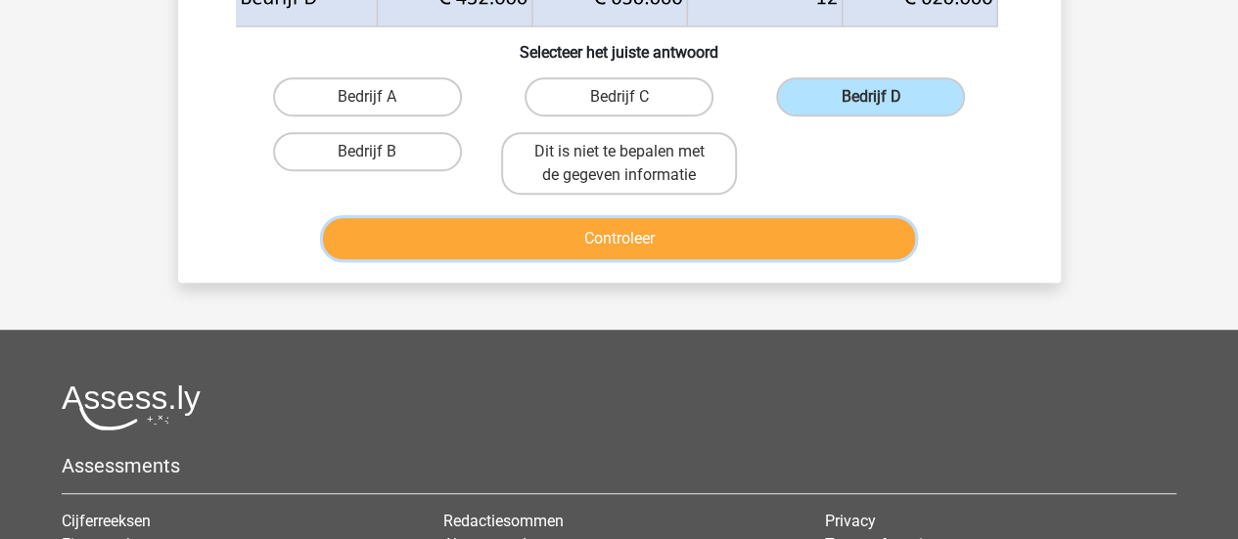
click at [526, 231] on button "Controleer" at bounding box center [619, 238] width 592 height 41
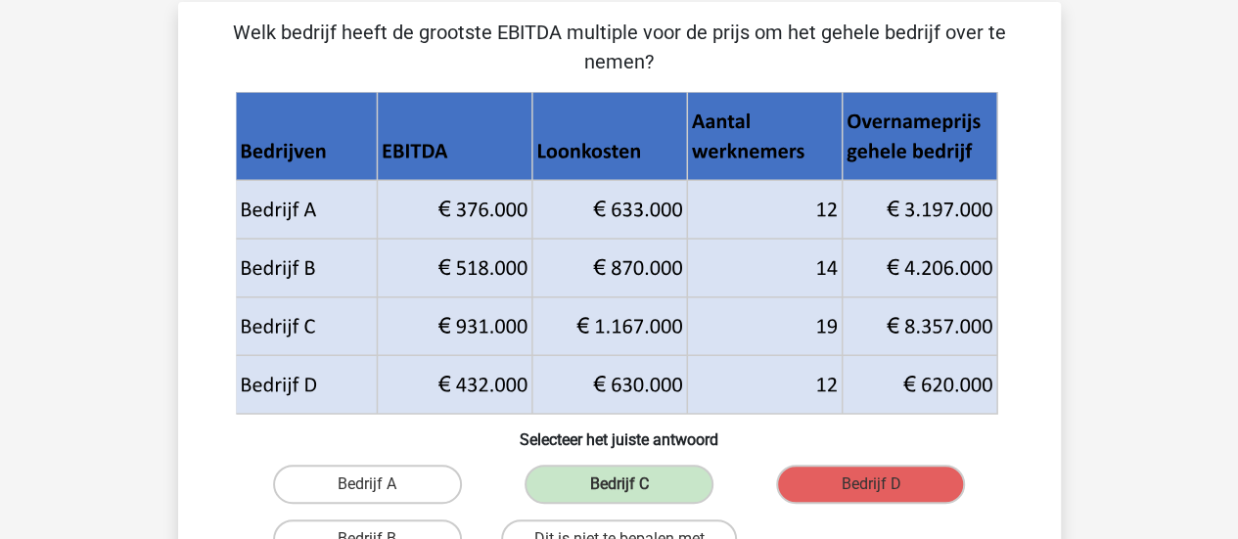
scroll to position [86, 0]
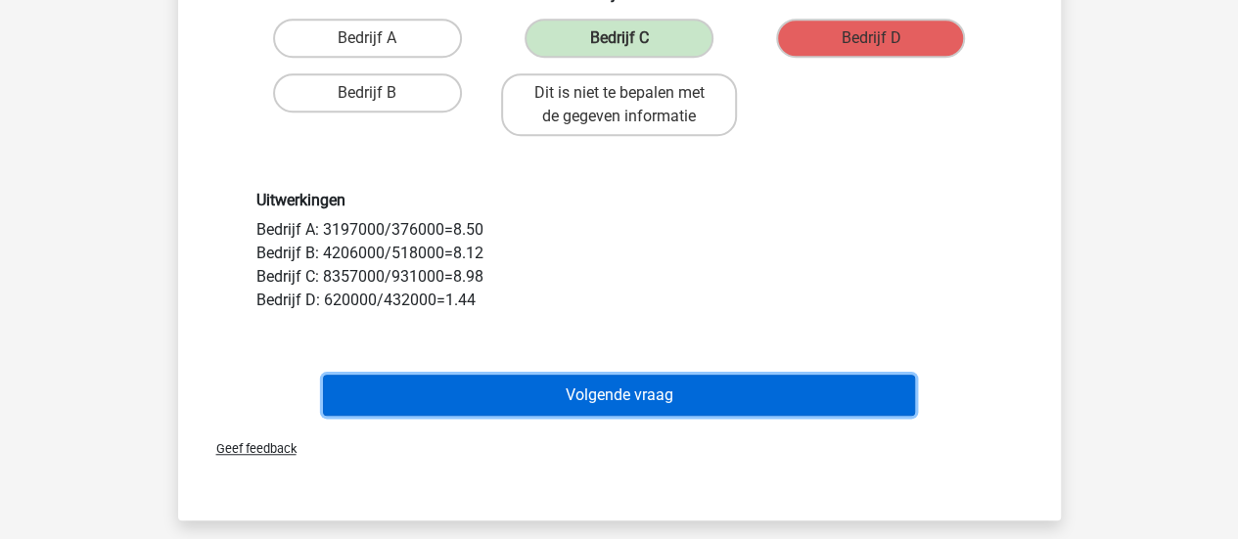
click at [621, 406] on button "Volgende vraag" at bounding box center [619, 395] width 592 height 41
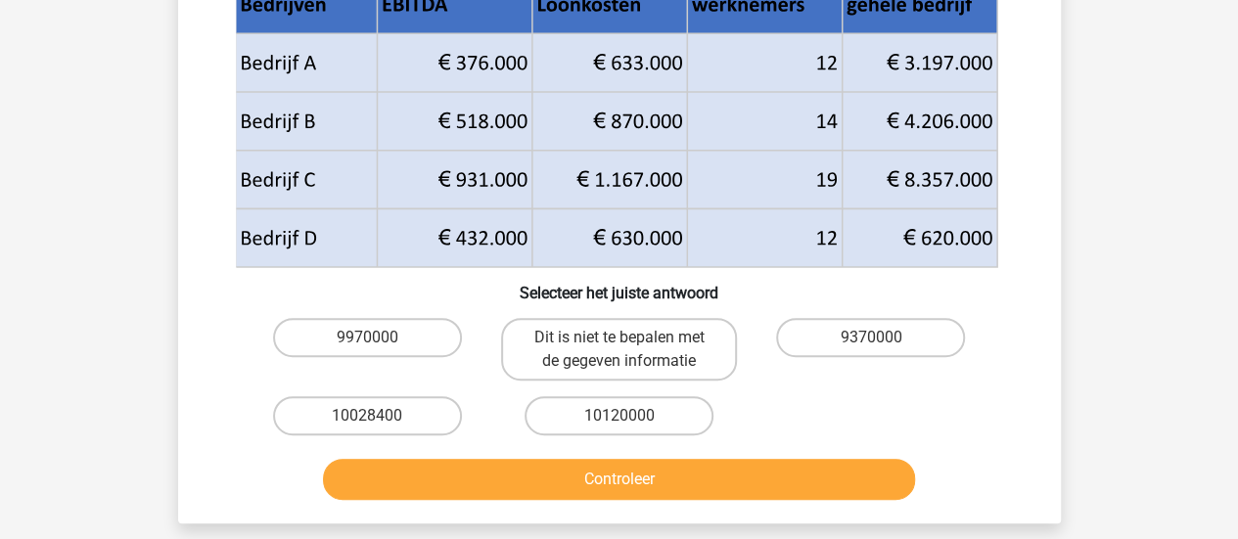
scroll to position [305, 0]
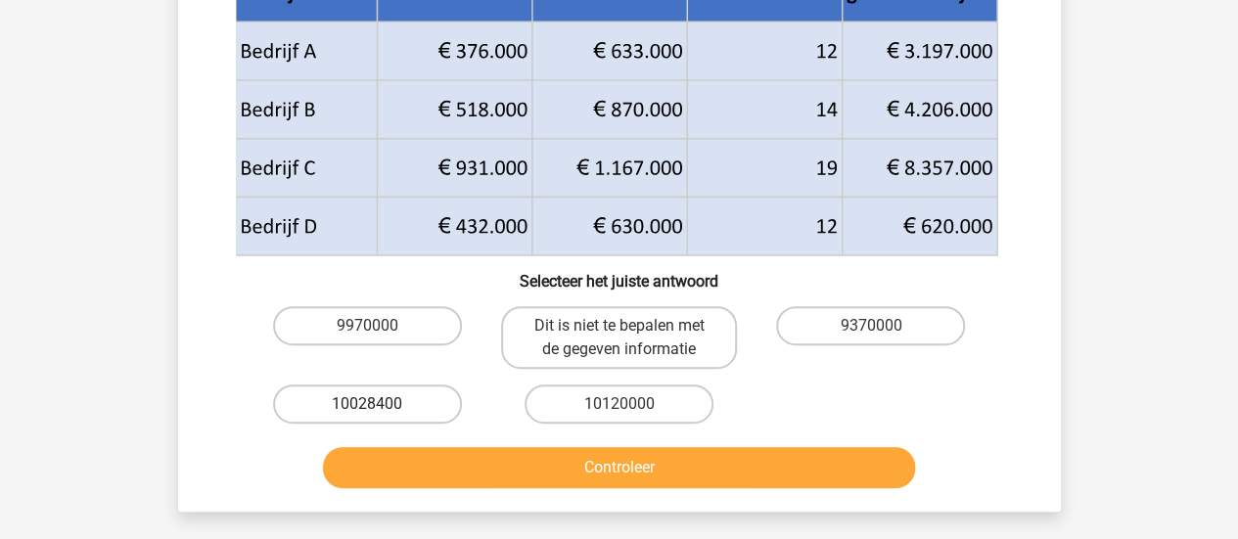
click at [433, 385] on label "10028400" at bounding box center [367, 404] width 189 height 39
click at [380, 404] on input "10028400" at bounding box center [373, 410] width 13 height 13
radio input "true"
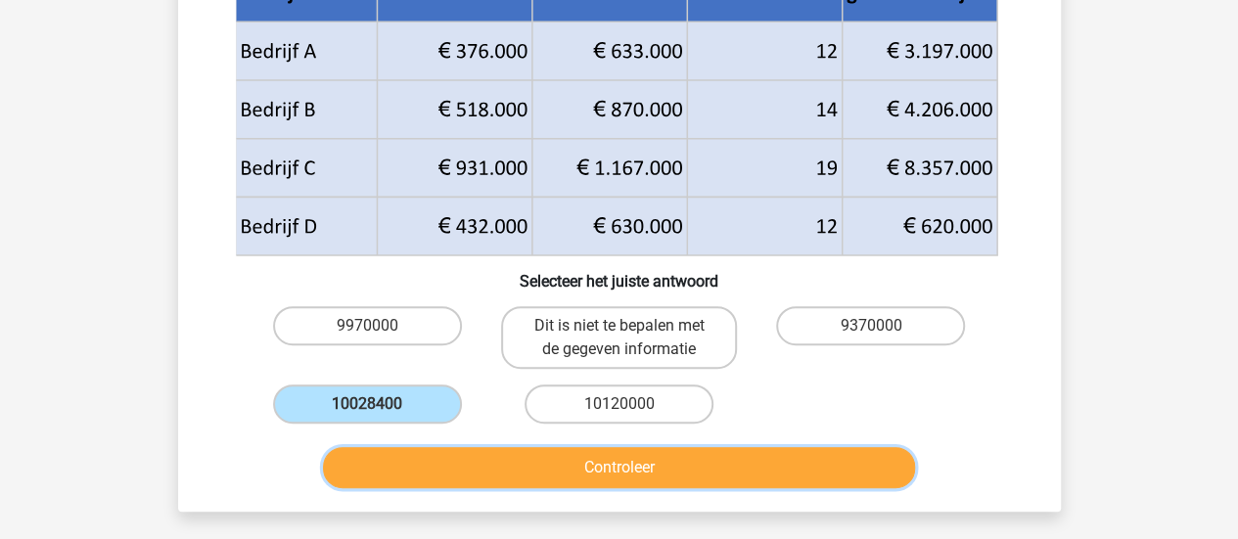
click at [437, 447] on button "Controleer" at bounding box center [619, 467] width 592 height 41
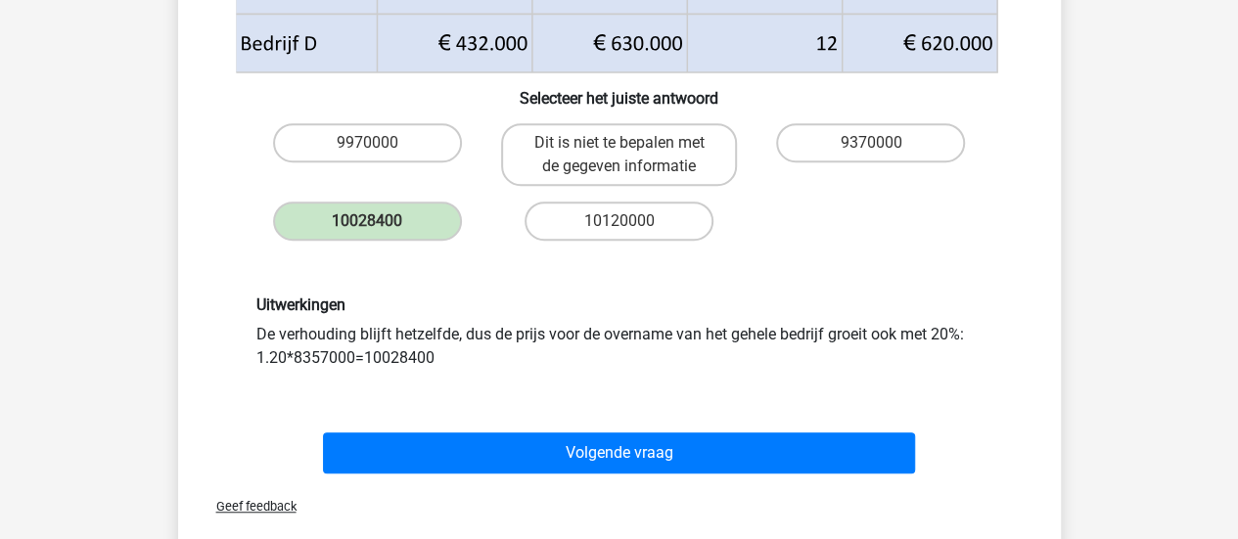
scroll to position [489, 0]
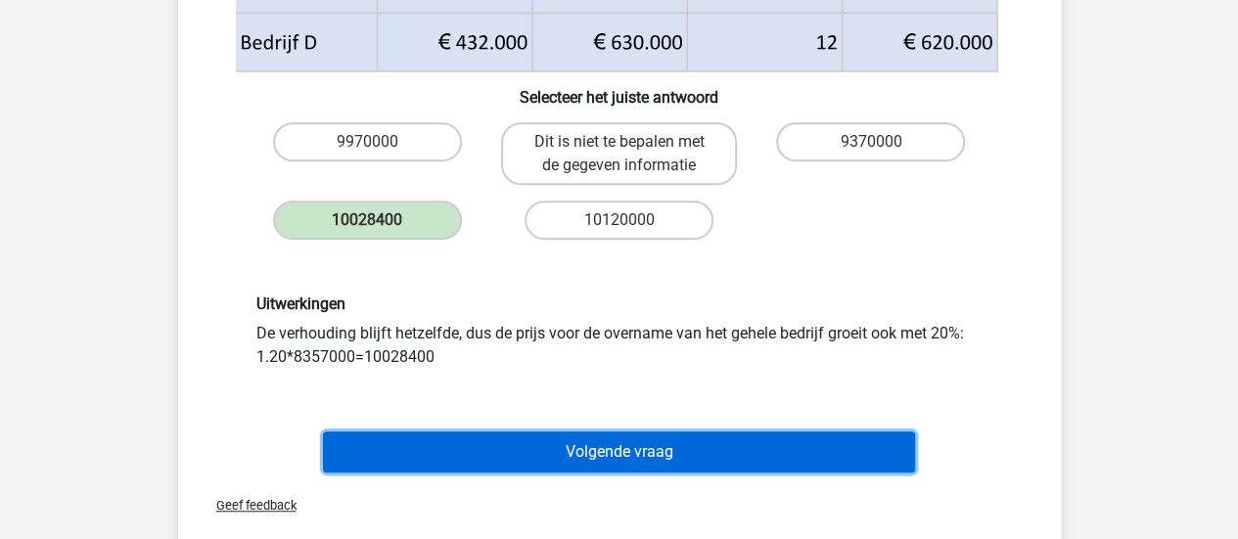
click at [524, 432] on button "Volgende vraag" at bounding box center [619, 452] width 592 height 41
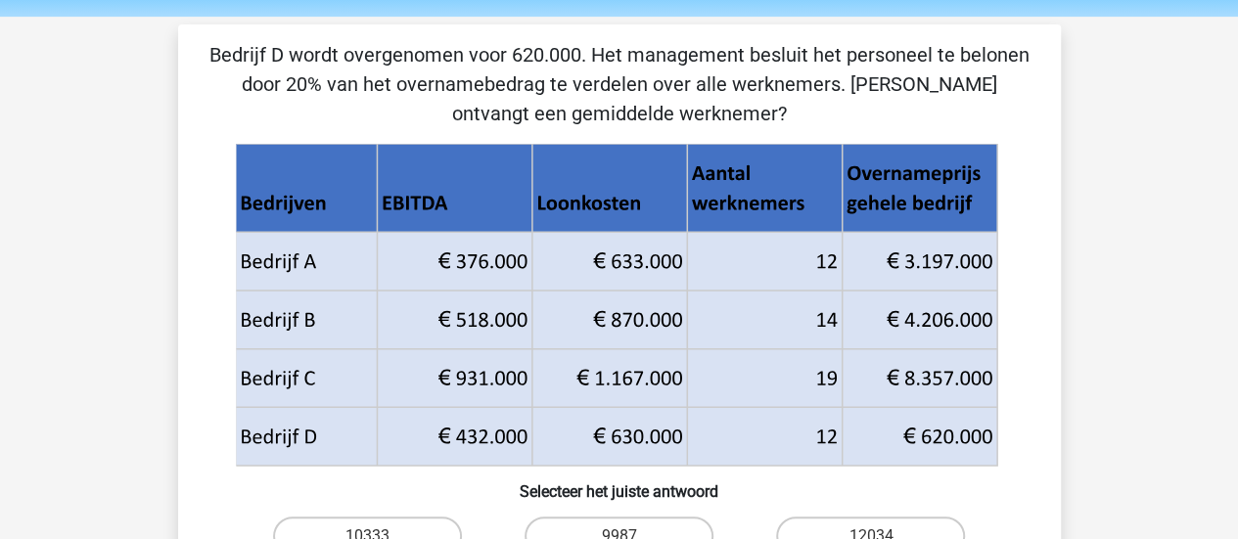
scroll to position [206, 0]
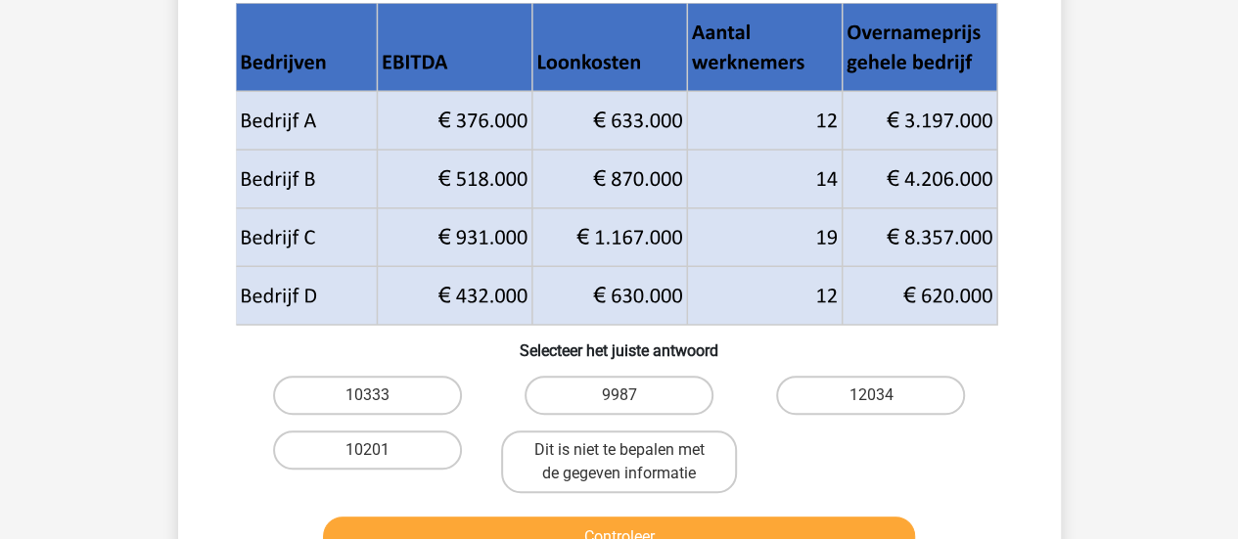
click at [355, 369] on div "10333" at bounding box center [368, 395] width 252 height 55
click at [355, 394] on label "10333" at bounding box center [367, 395] width 189 height 39
click at [367, 395] on input "10333" at bounding box center [373, 401] width 13 height 13
radio input "true"
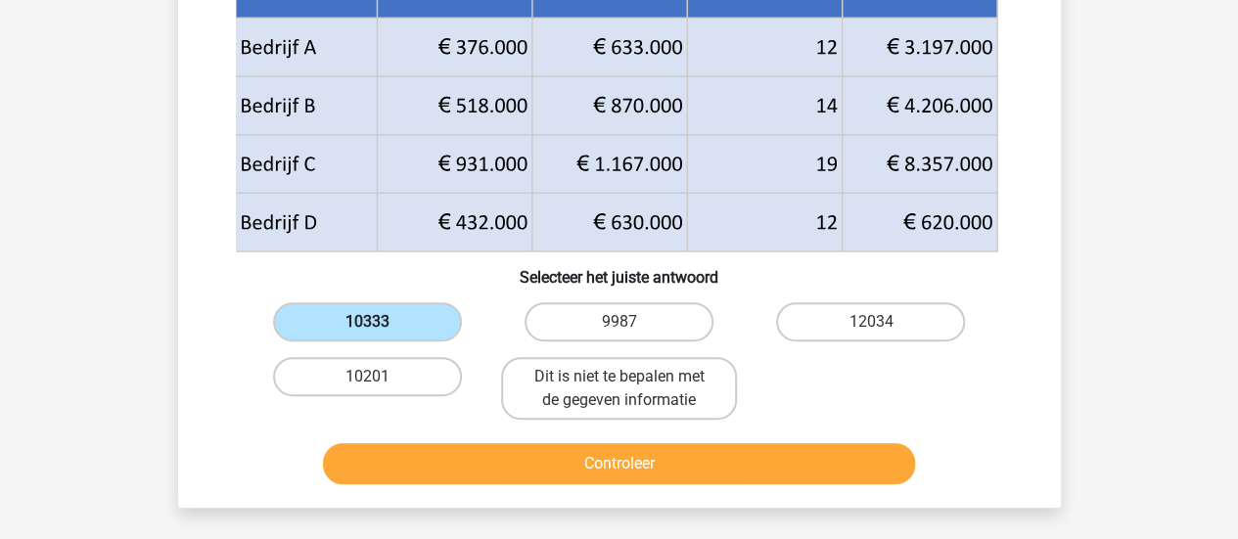
scroll to position [277, 0]
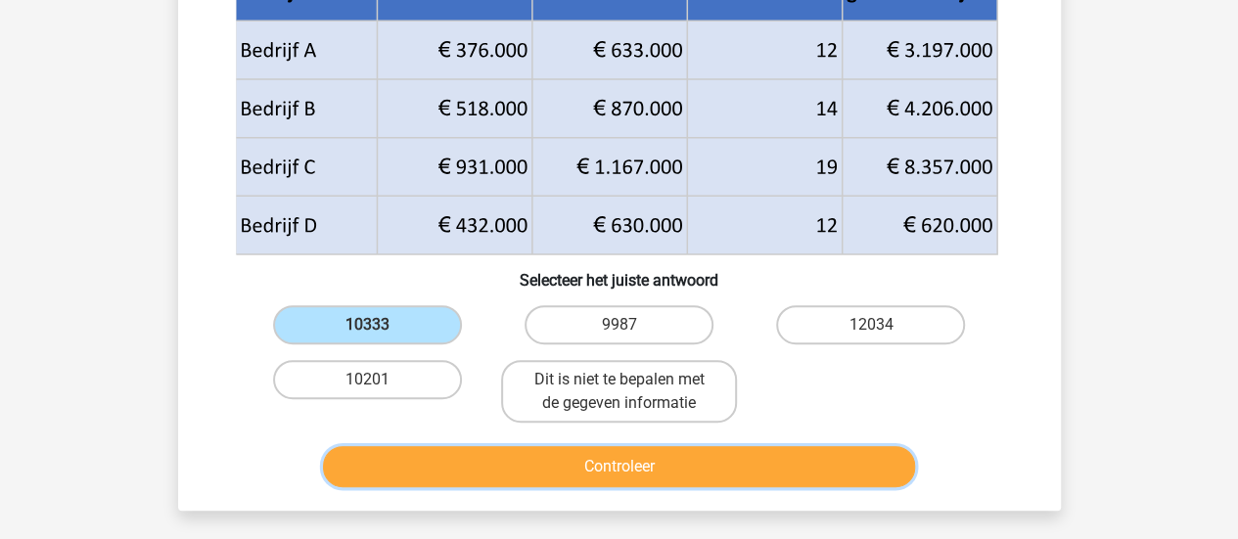
click at [391, 464] on button "Controleer" at bounding box center [619, 466] width 592 height 41
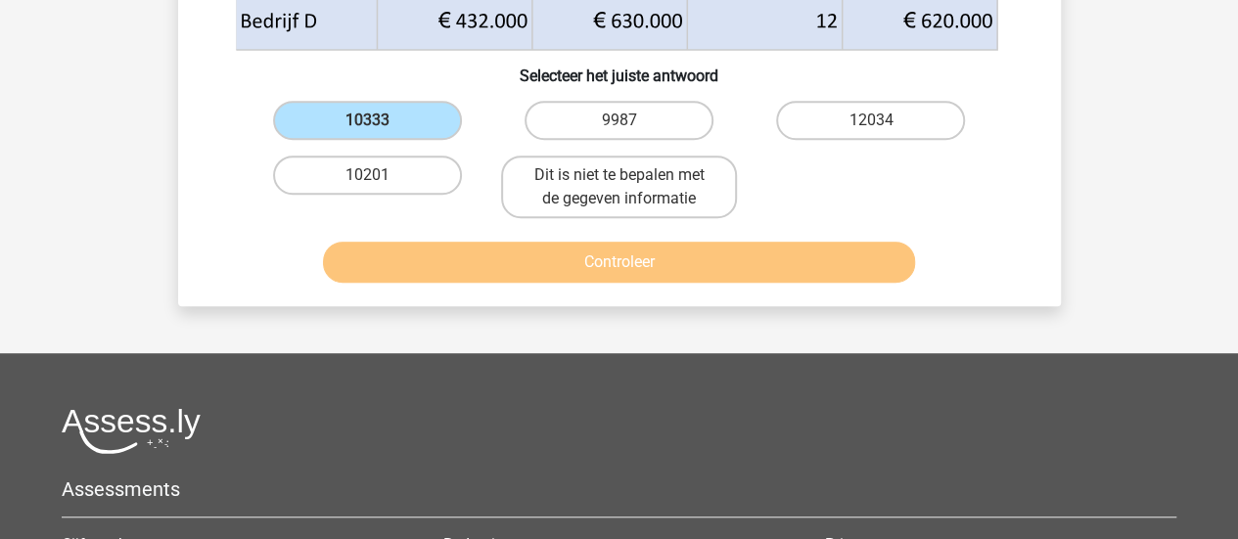
scroll to position [483, 0]
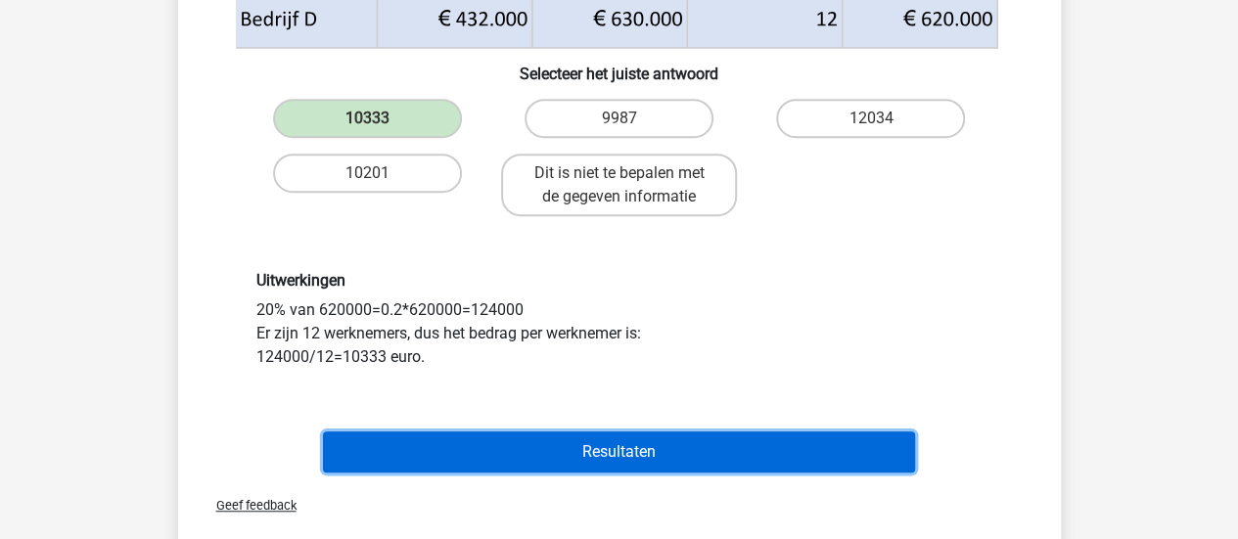
click at [390, 456] on button "Resultaten" at bounding box center [619, 452] width 592 height 41
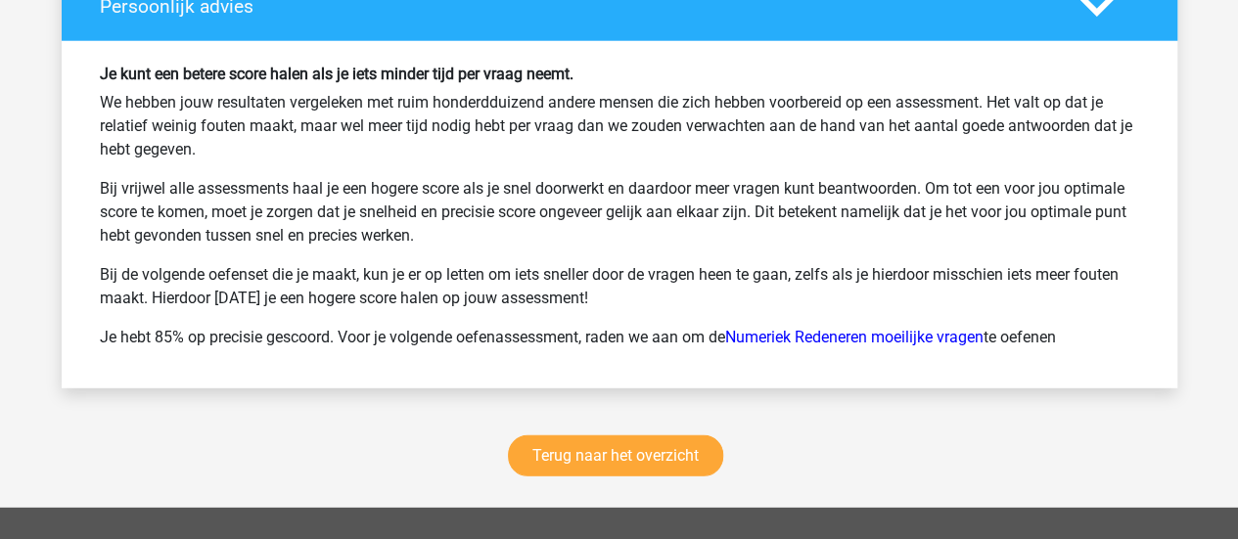
scroll to position [2586, 0]
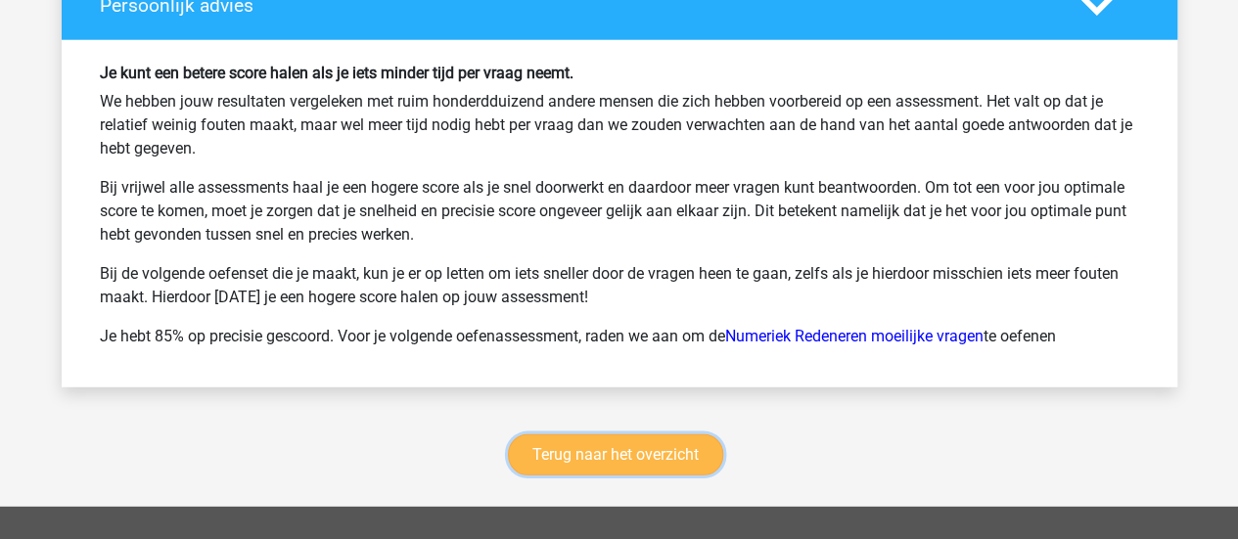
click at [675, 449] on link "Terug naar het overzicht" at bounding box center [615, 455] width 215 height 41
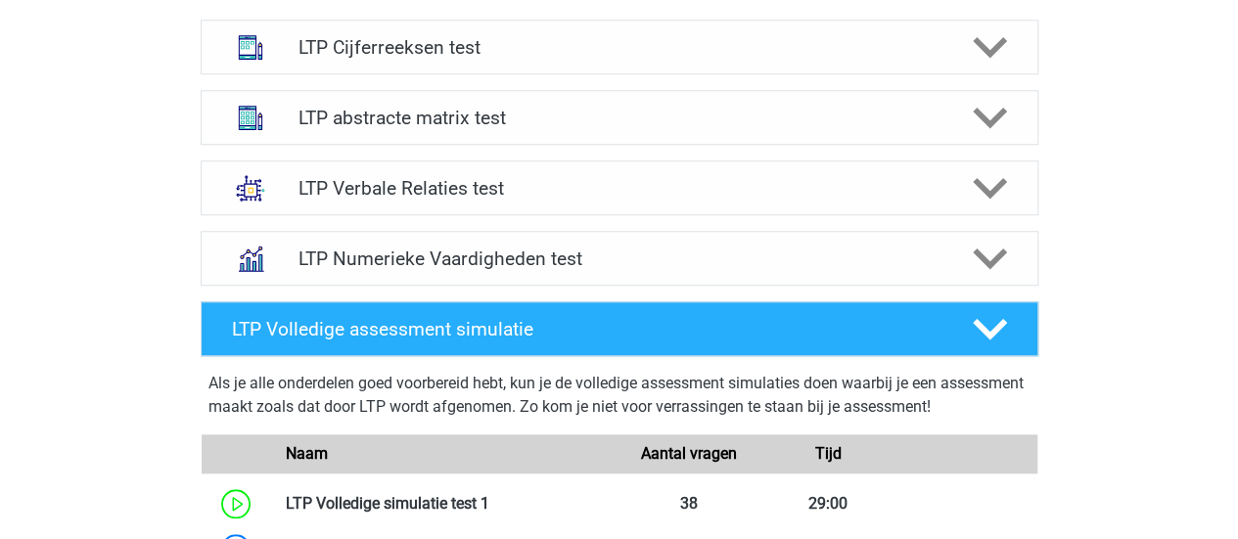
scroll to position [828, 0]
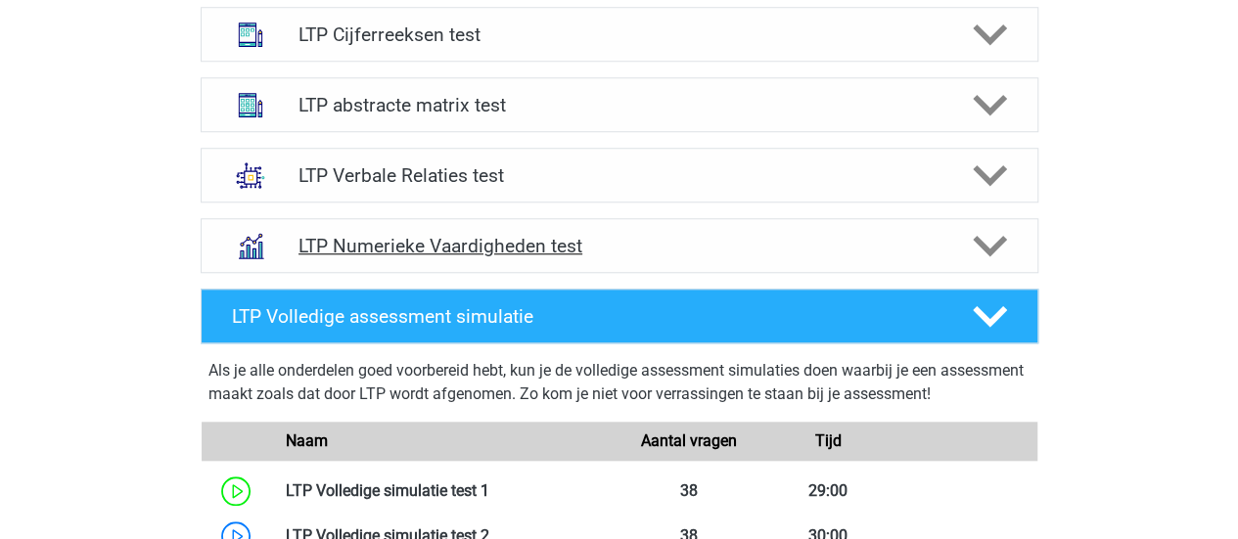
click at [565, 250] on h4 "LTP Numerieke Vaardigheden test" at bounding box center [618, 246] width 641 height 23
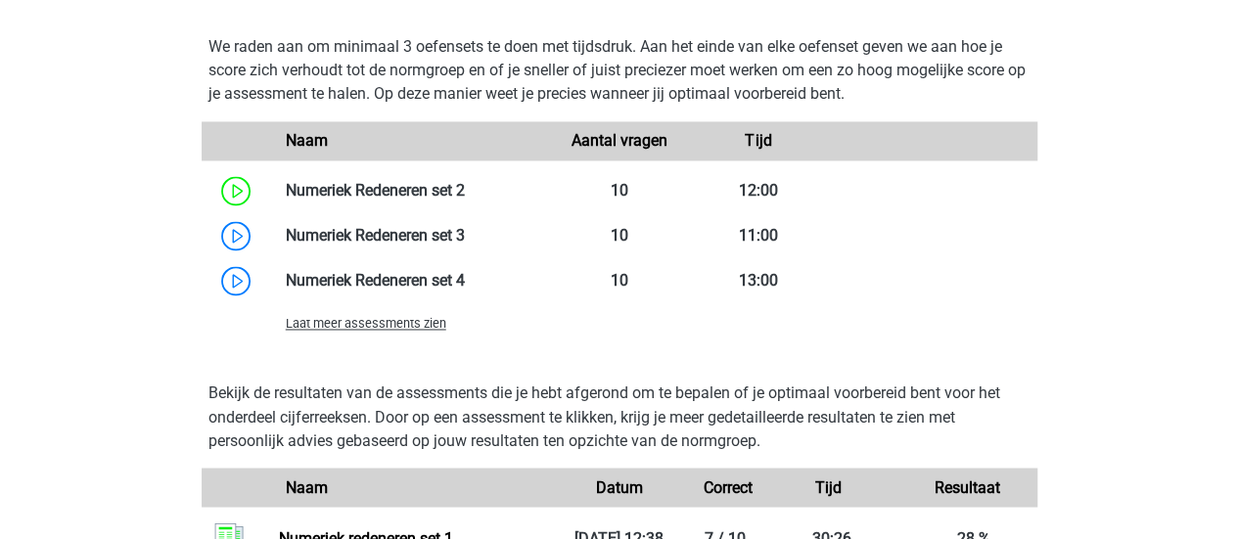
scroll to position [1441, 0]
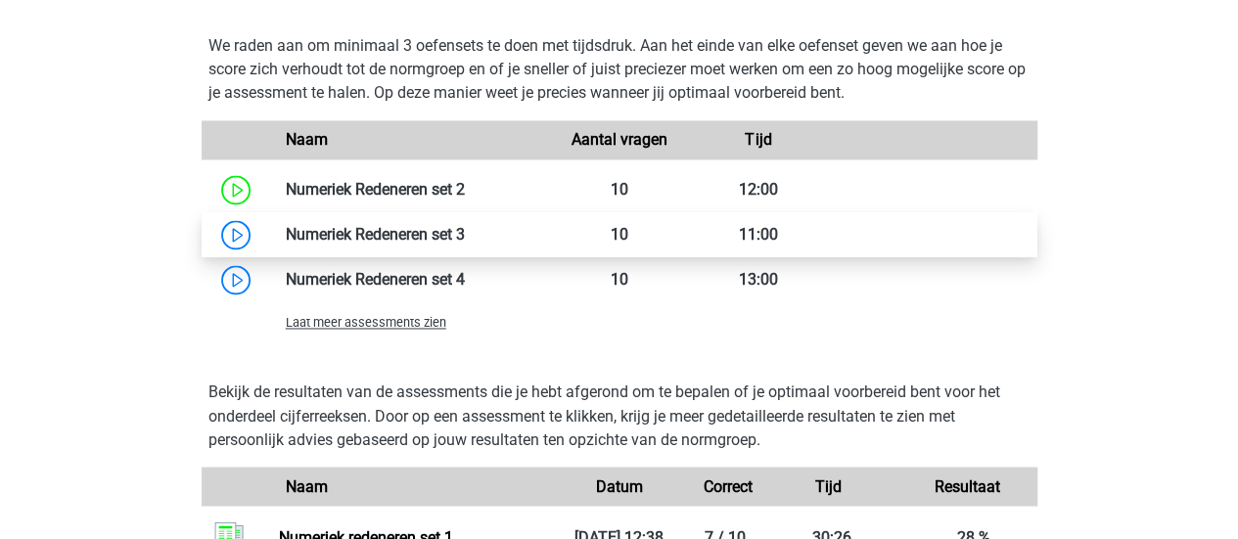
click at [465, 234] on link at bounding box center [465, 234] width 0 height 19
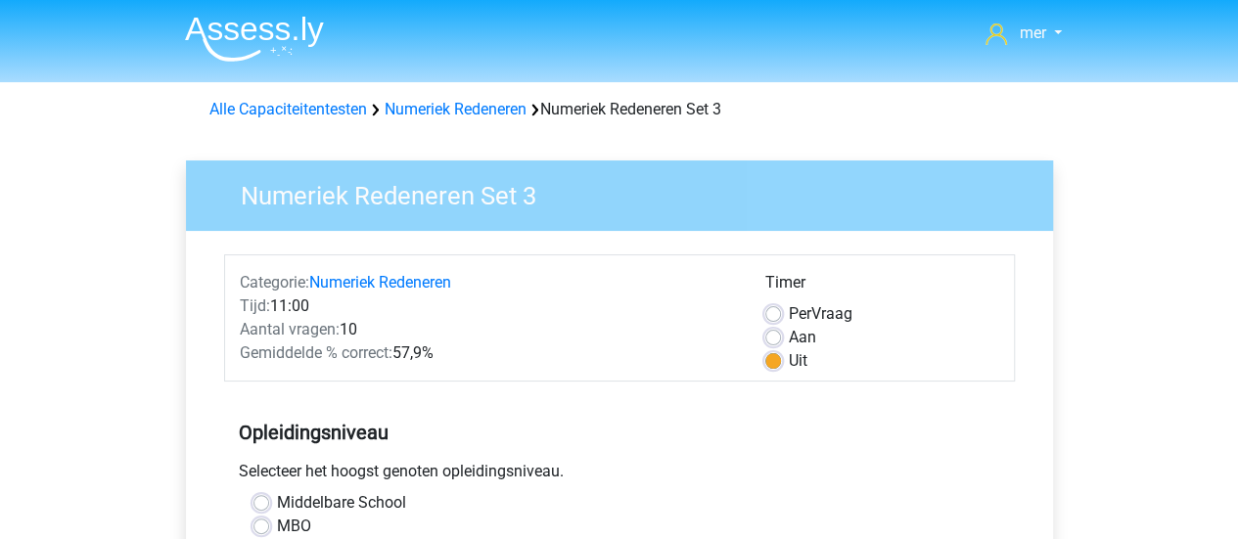
scroll to position [207, 0]
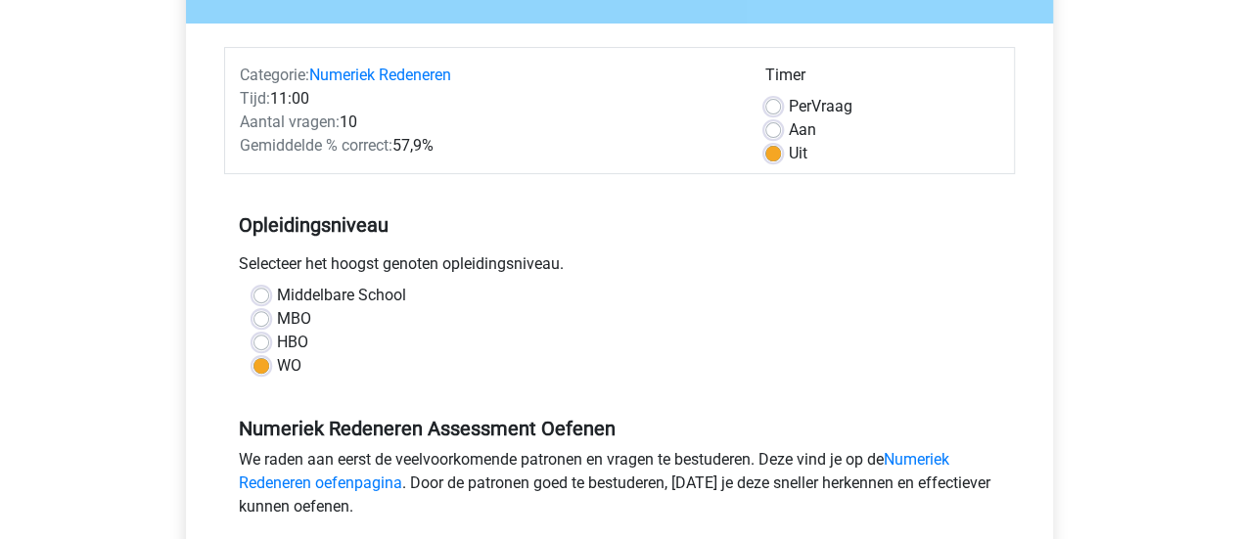
click at [789, 107] on label "Per Vraag" at bounding box center [821, 106] width 64 height 23
click at [777, 107] on input "Per Vraag" at bounding box center [773, 105] width 16 height 20
radio input "true"
click at [789, 128] on label "Aan" at bounding box center [802, 129] width 27 height 23
click at [780, 128] on input "Aan" at bounding box center [773, 128] width 16 height 20
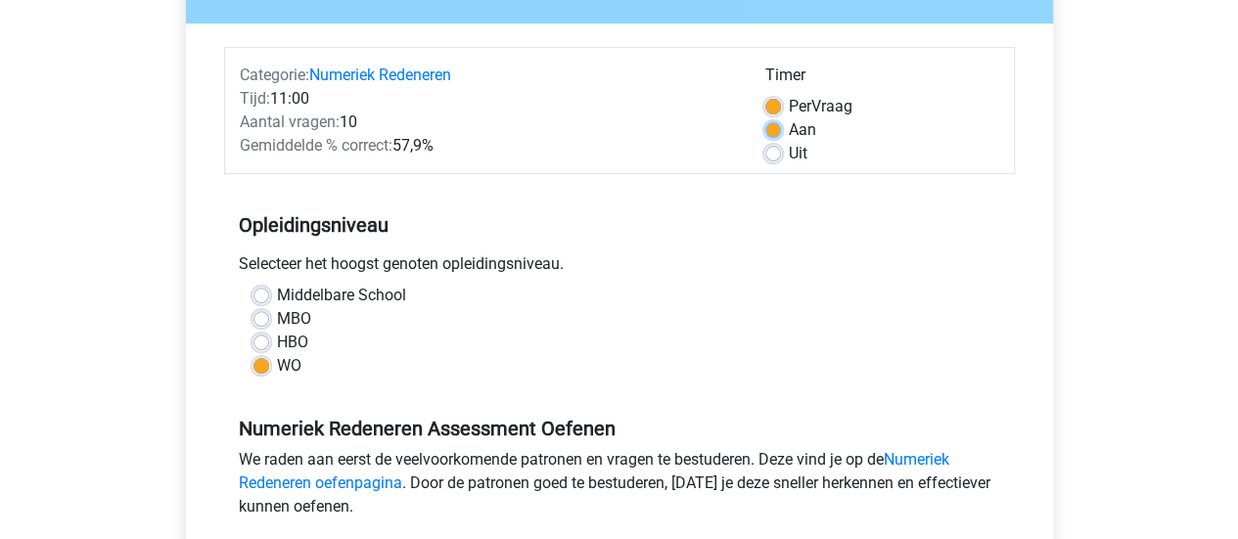
radio input "true"
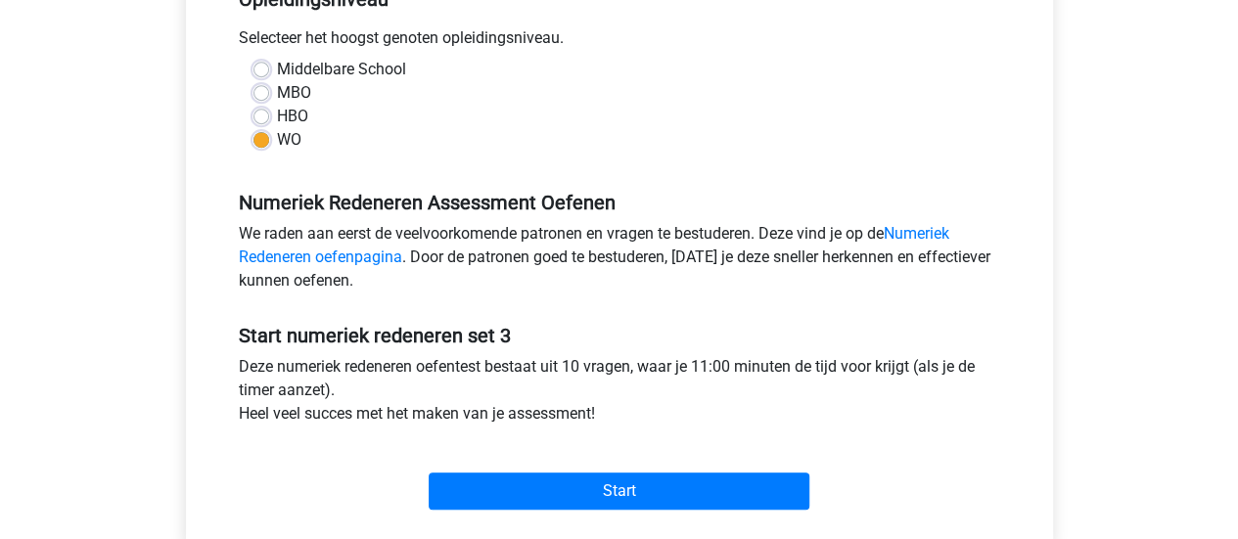
scroll to position [436, 0]
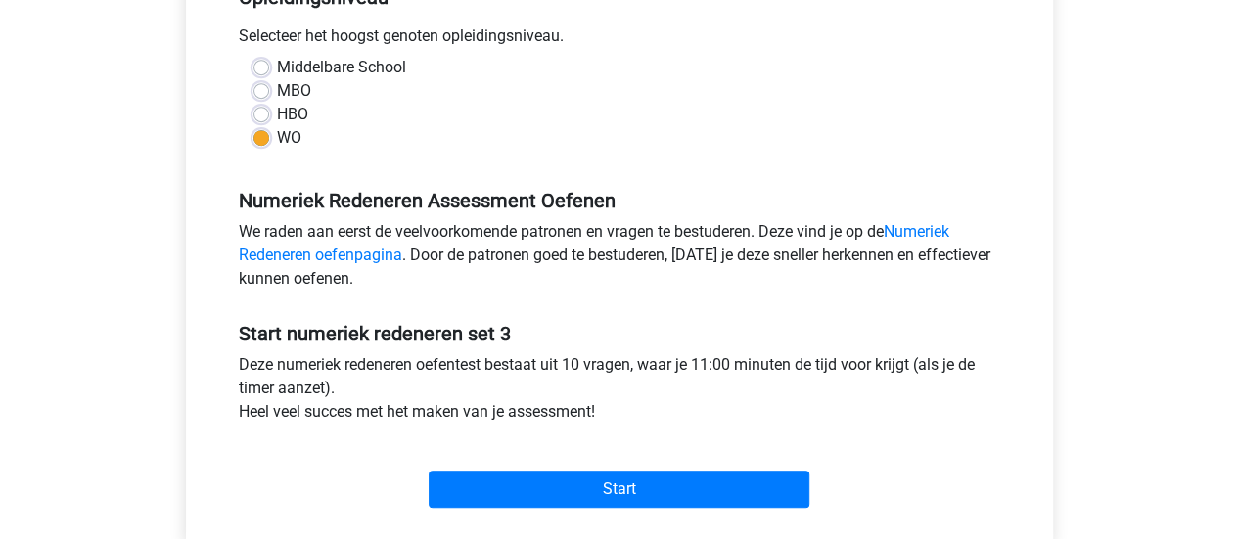
click at [576, 453] on div "Start" at bounding box center [619, 473] width 791 height 69
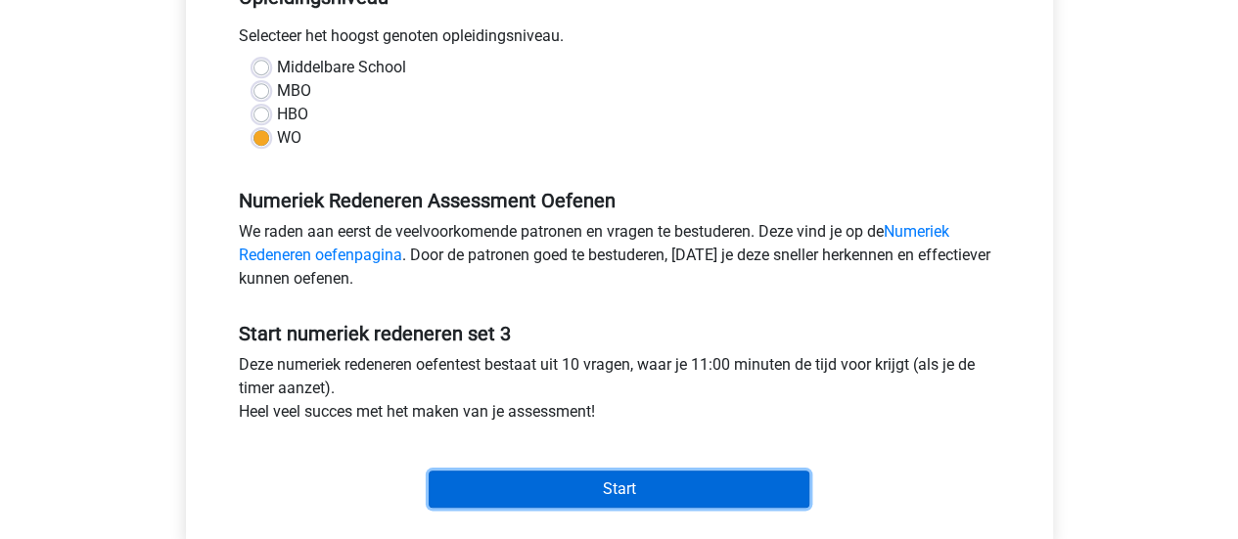
click at [568, 484] on input "Start" at bounding box center [619, 489] width 381 height 37
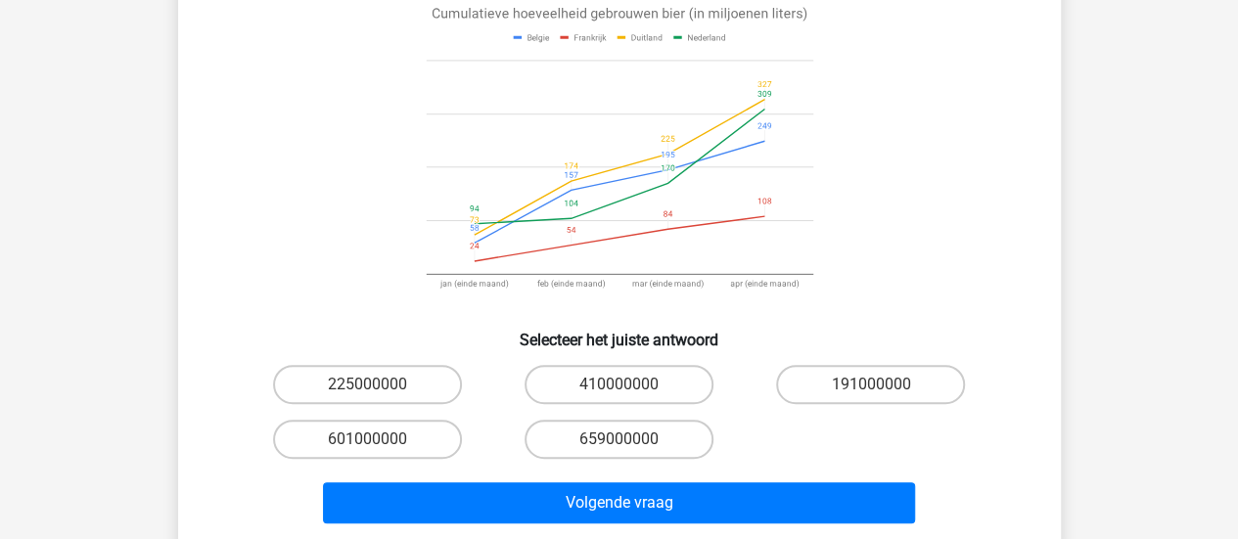
scroll to position [194, 0]
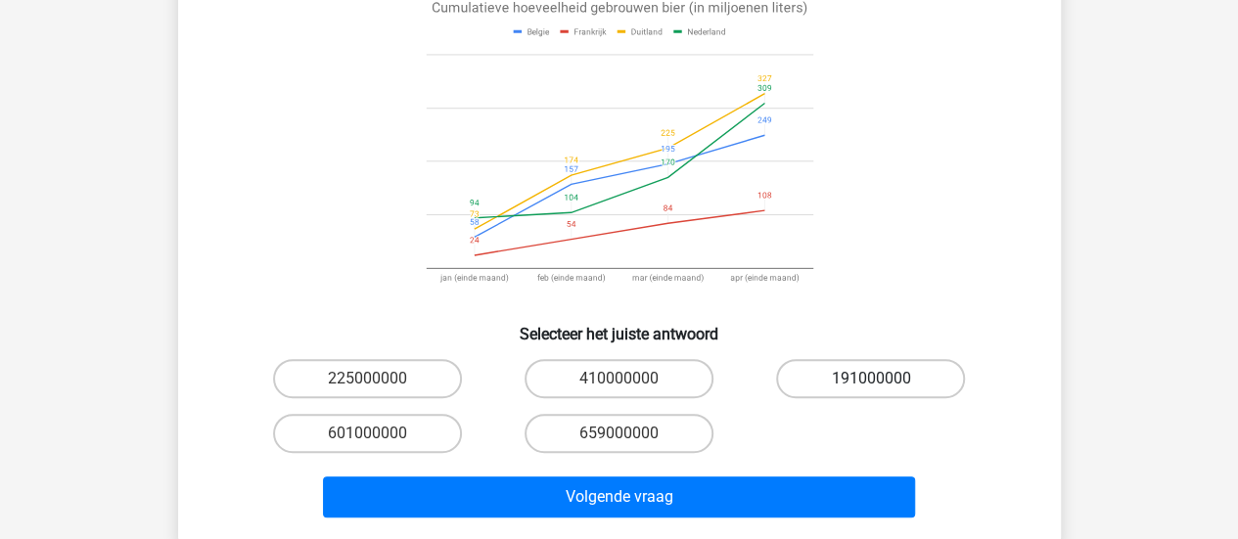
click at [862, 359] on label "191000000" at bounding box center [870, 378] width 189 height 39
click at [871, 379] on input "191000000" at bounding box center [877, 385] width 13 height 13
radio input "true"
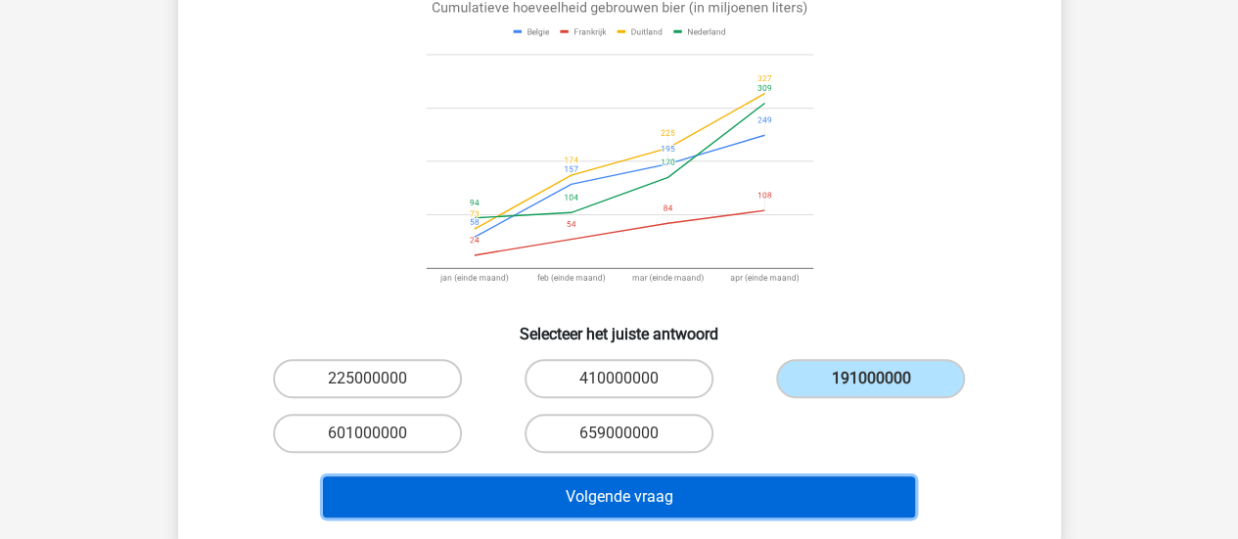
click at [528, 477] on button "Volgende vraag" at bounding box center [619, 497] width 592 height 41
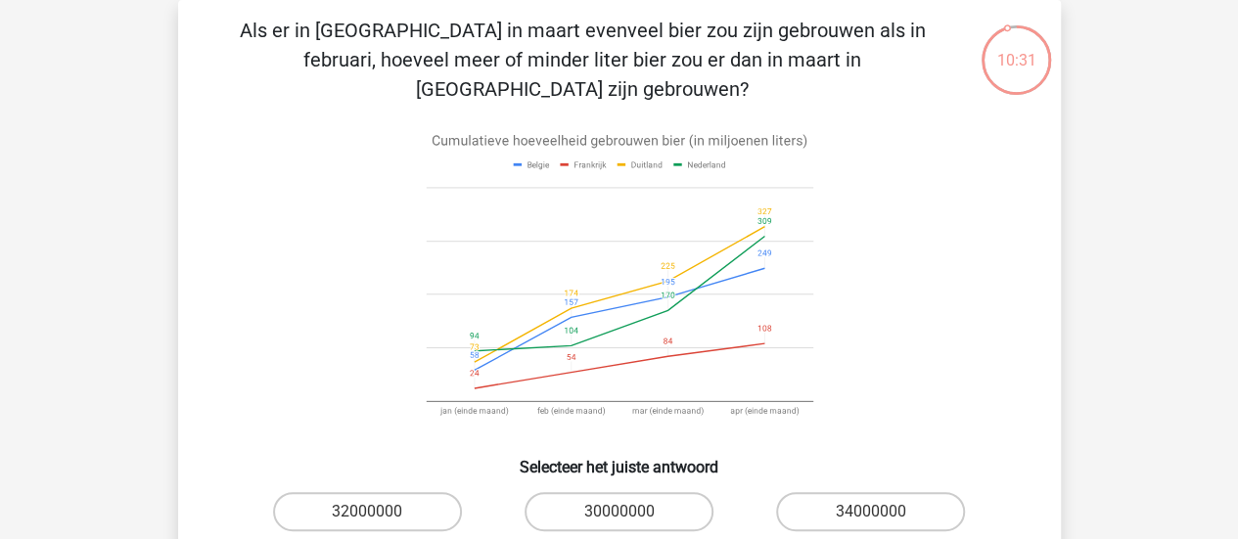
scroll to position [144, 0]
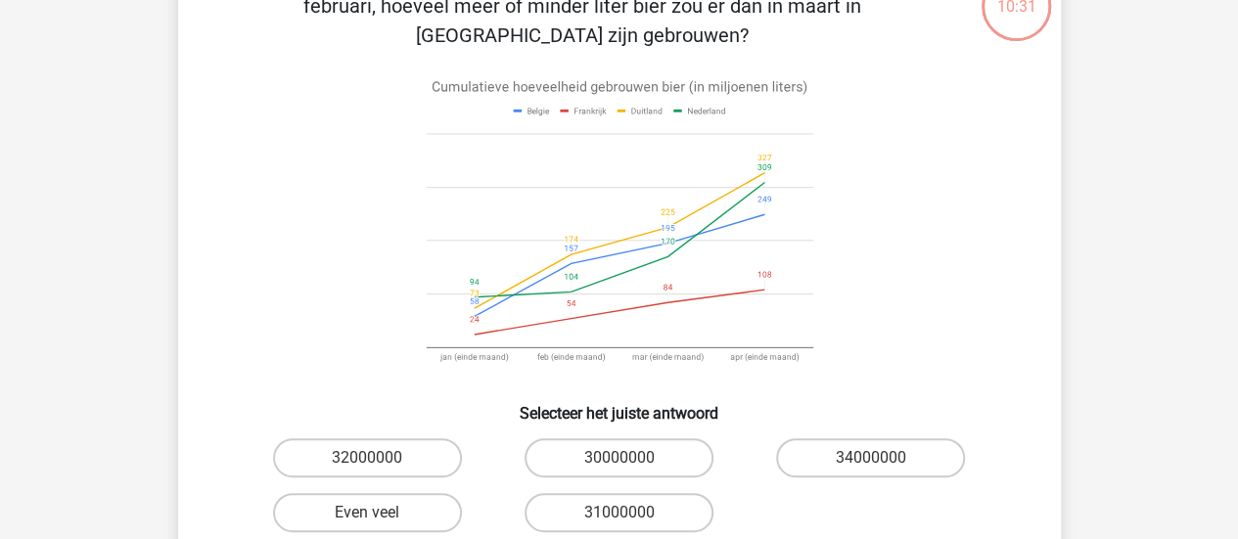
click at [334, 451] on div "32000000" at bounding box center [368, 458] width 252 height 55
click at [338, 503] on div "Even veel" at bounding box center [368, 512] width 252 height 55
click at [333, 493] on label "Even veel" at bounding box center [367, 512] width 189 height 39
click at [367, 513] on input "Even veel" at bounding box center [373, 519] width 13 height 13
radio input "true"
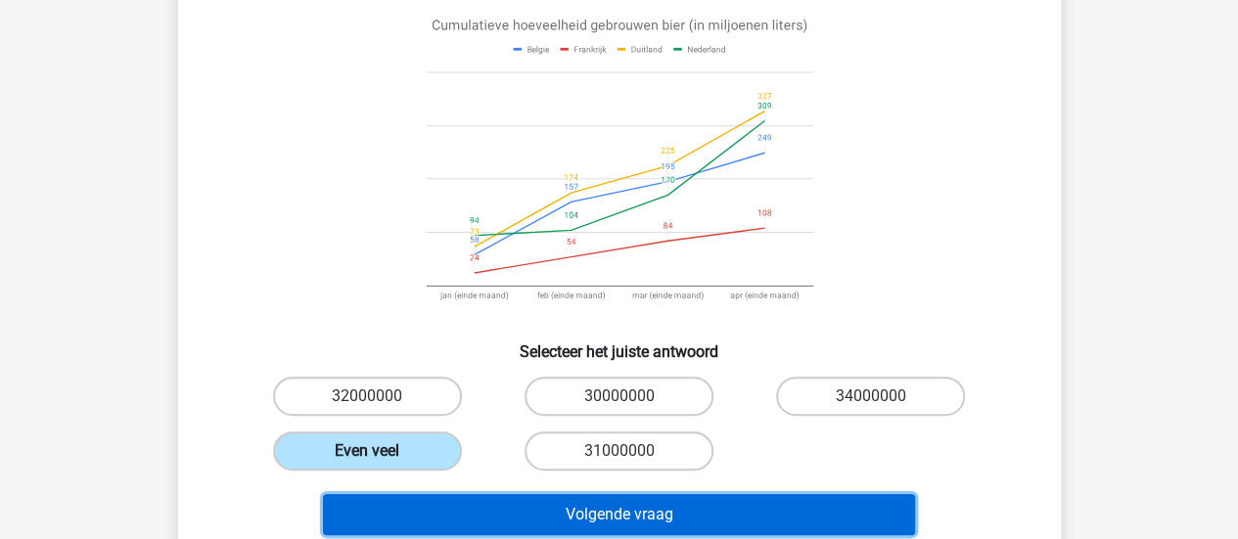
click at [333, 494] on button "Volgende vraag" at bounding box center [619, 514] width 592 height 41
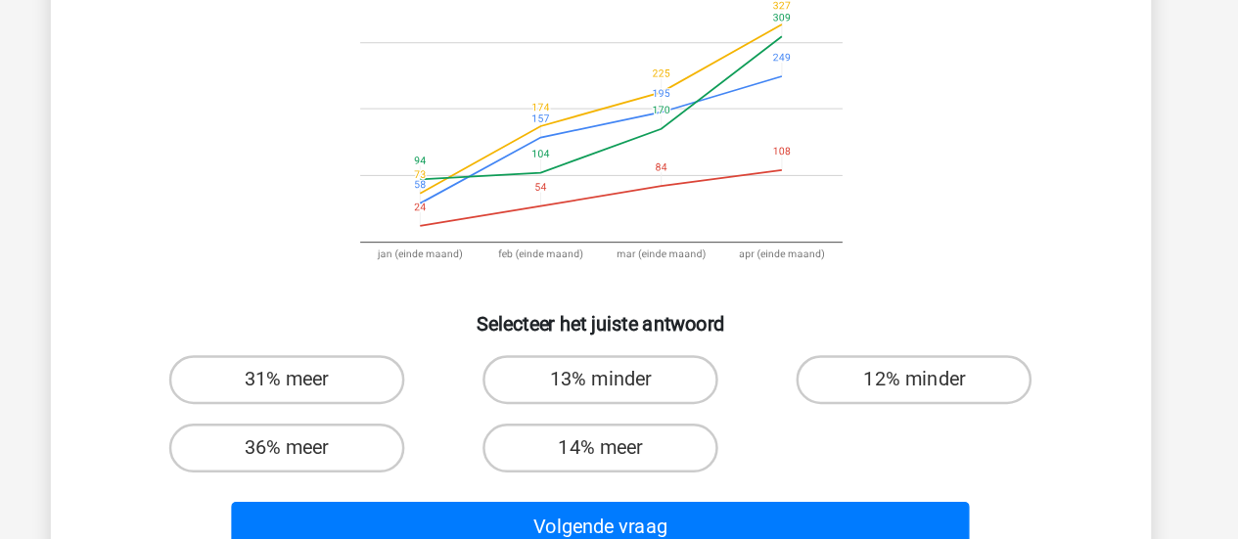
scroll to position [159, 0]
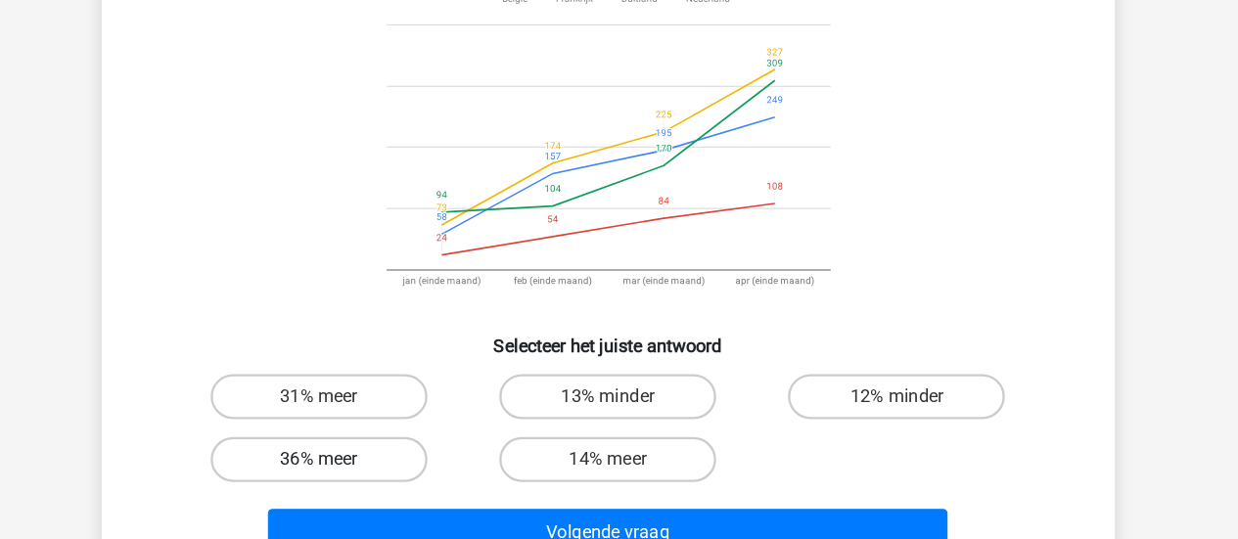
click at [425, 468] on label "36% meer" at bounding box center [367, 468] width 189 height 39
click at [380, 469] on input "36% meer" at bounding box center [373, 475] width 13 height 13
radio input "true"
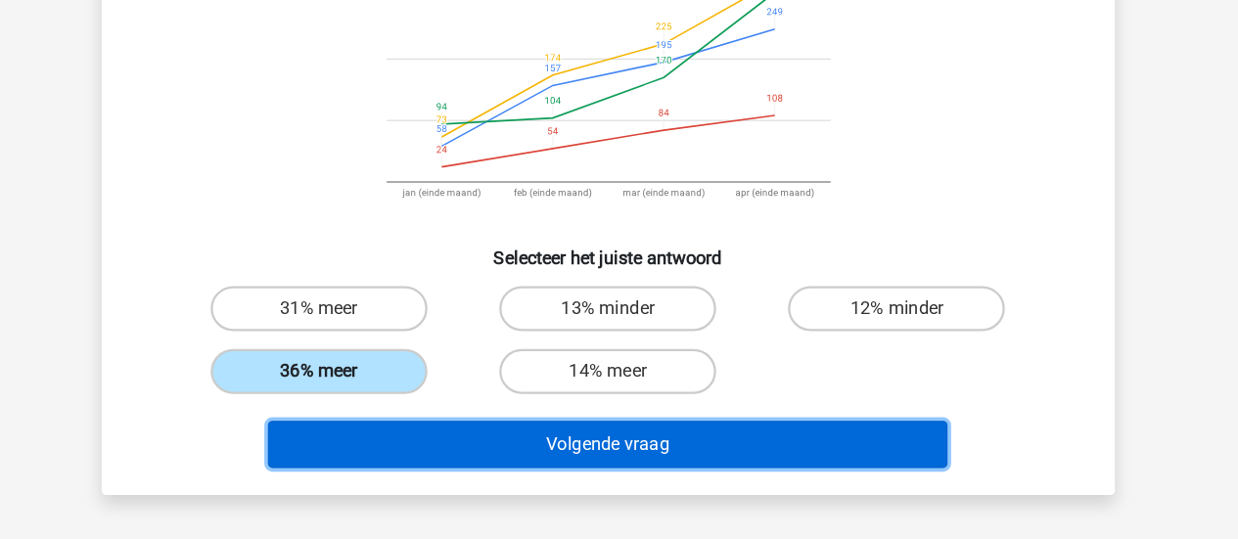
click at [425, 468] on button "Volgende vraag" at bounding box center [619, 456] width 592 height 41
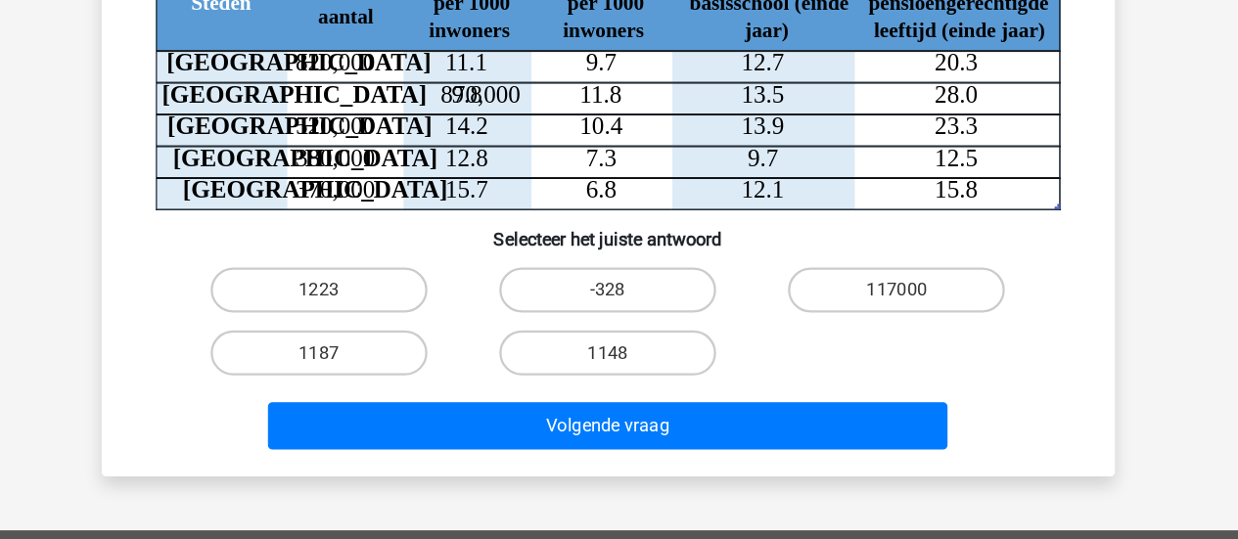
scroll to position [176, 0]
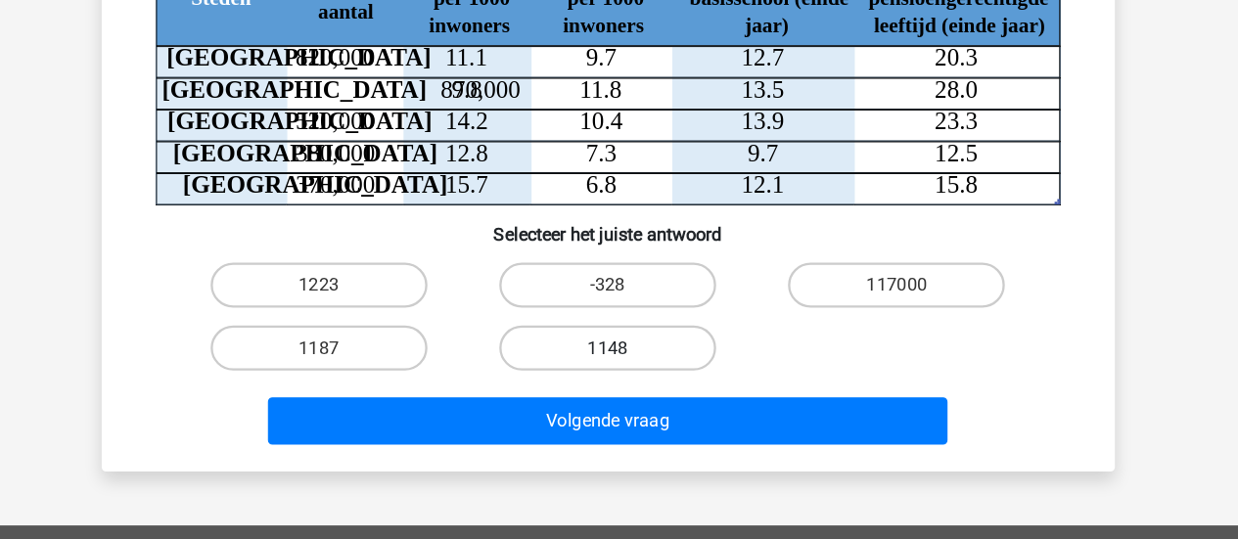
click at [616, 364] on label "1148" at bounding box center [619, 371] width 189 height 39
click at [619, 372] on input "1148" at bounding box center [625, 378] width 13 height 13
radio input "true"
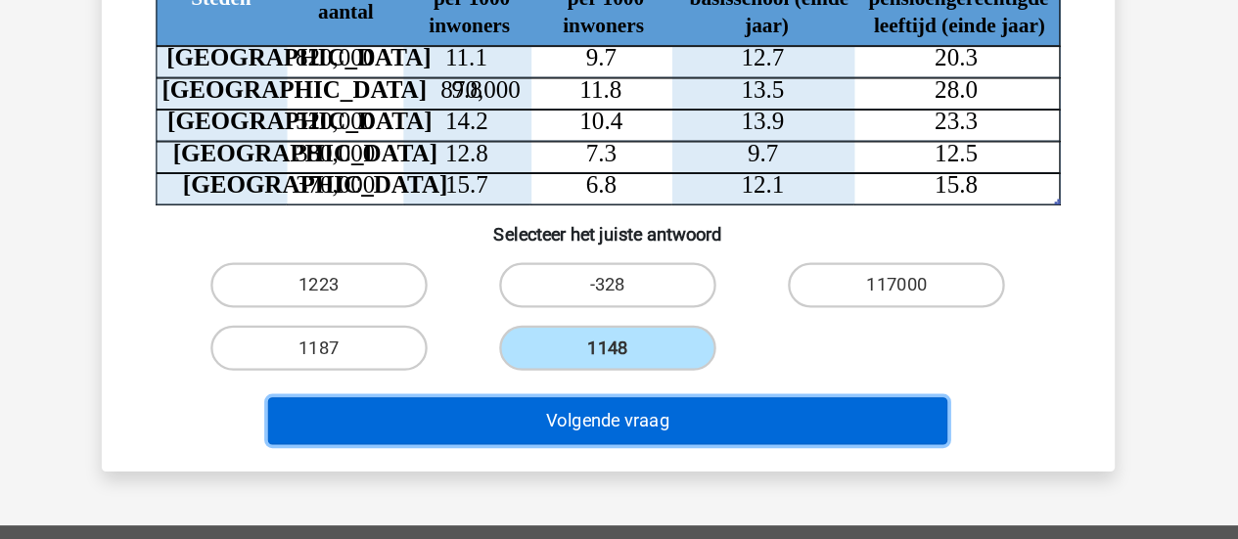
click at [598, 437] on button "Volgende vraag" at bounding box center [619, 435] width 592 height 41
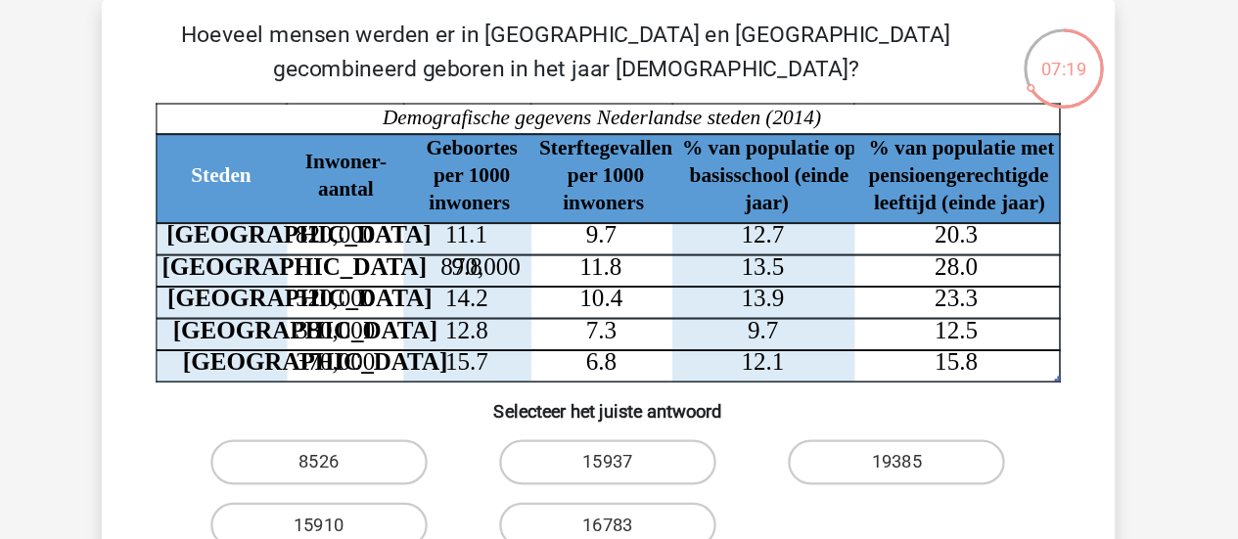
scroll to position [90, 0]
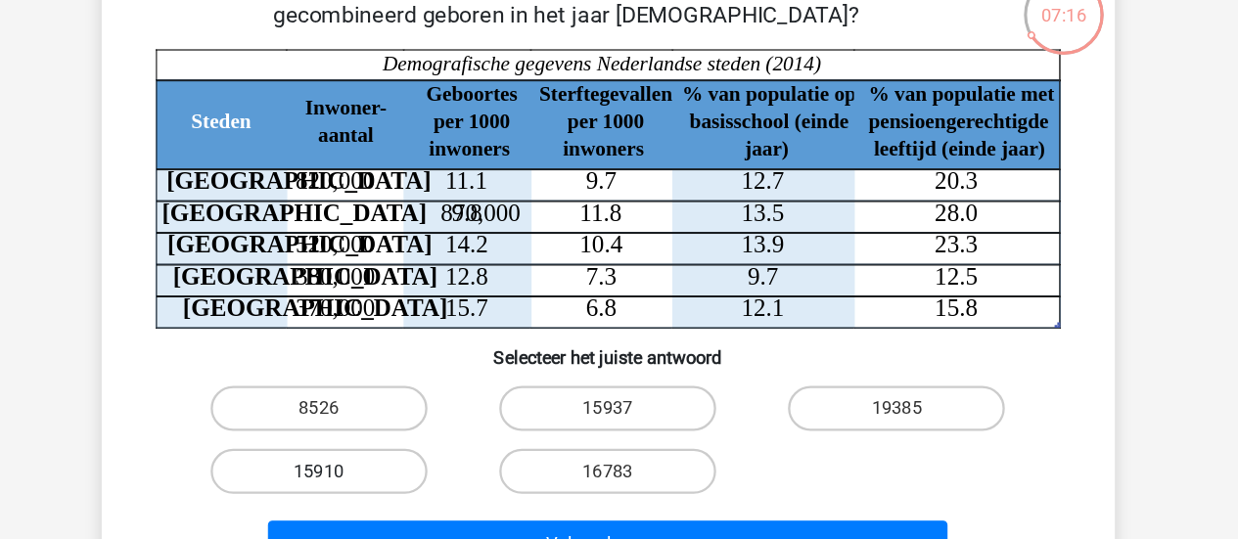
click at [323, 461] on label "15910" at bounding box center [367, 457] width 189 height 39
click at [367, 461] on input "15910" at bounding box center [373, 464] width 13 height 13
radio input "true"
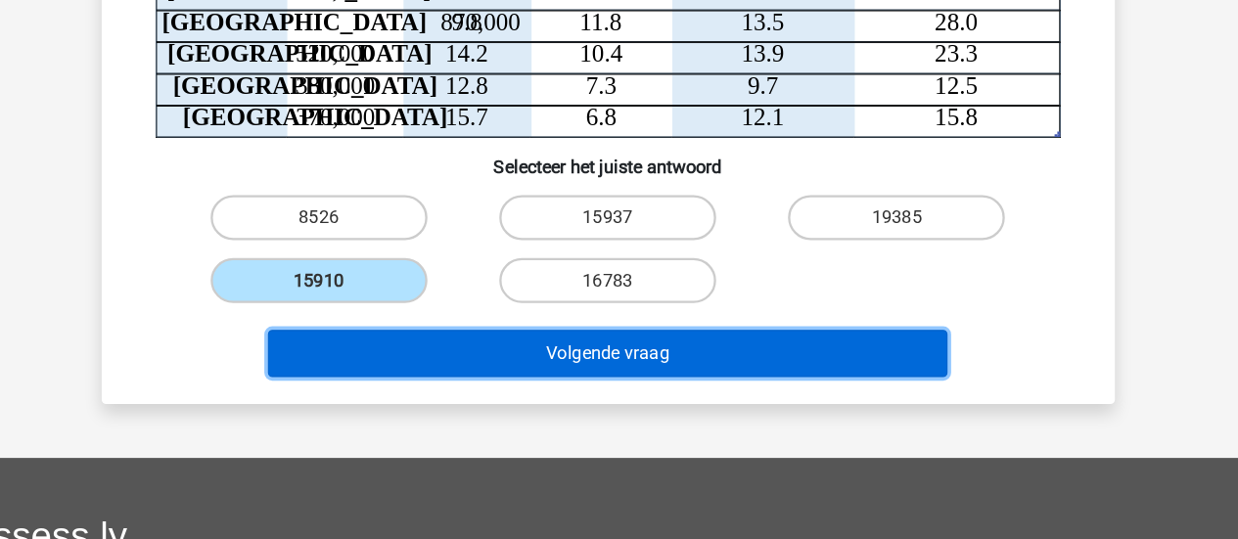
click at [470, 377] on button "Volgende vraag" at bounding box center [619, 376] width 592 height 41
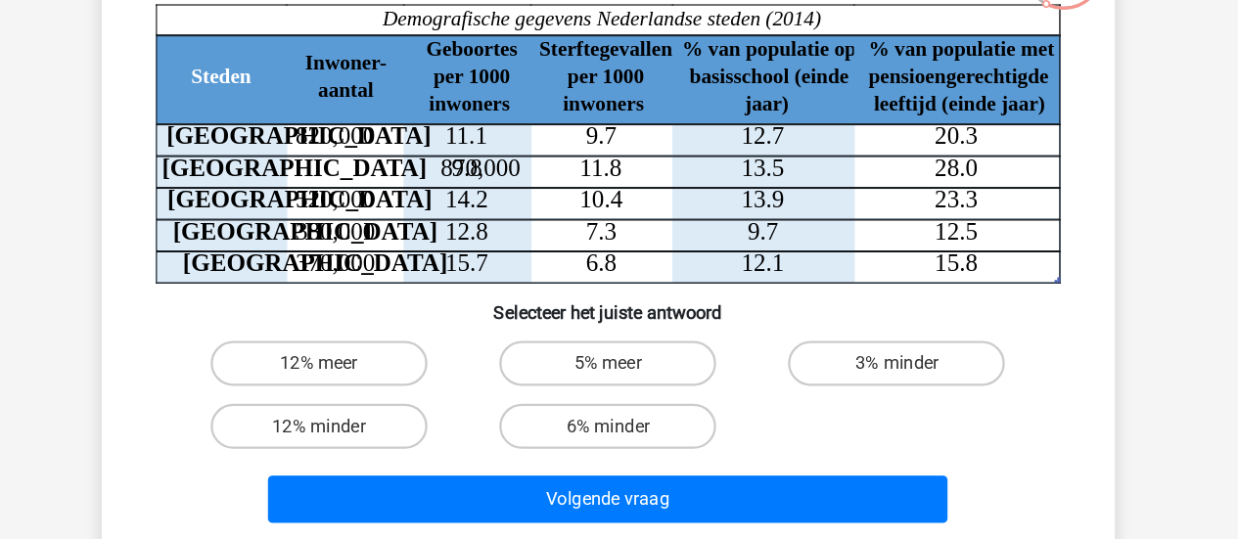
scroll to position [109, 0]
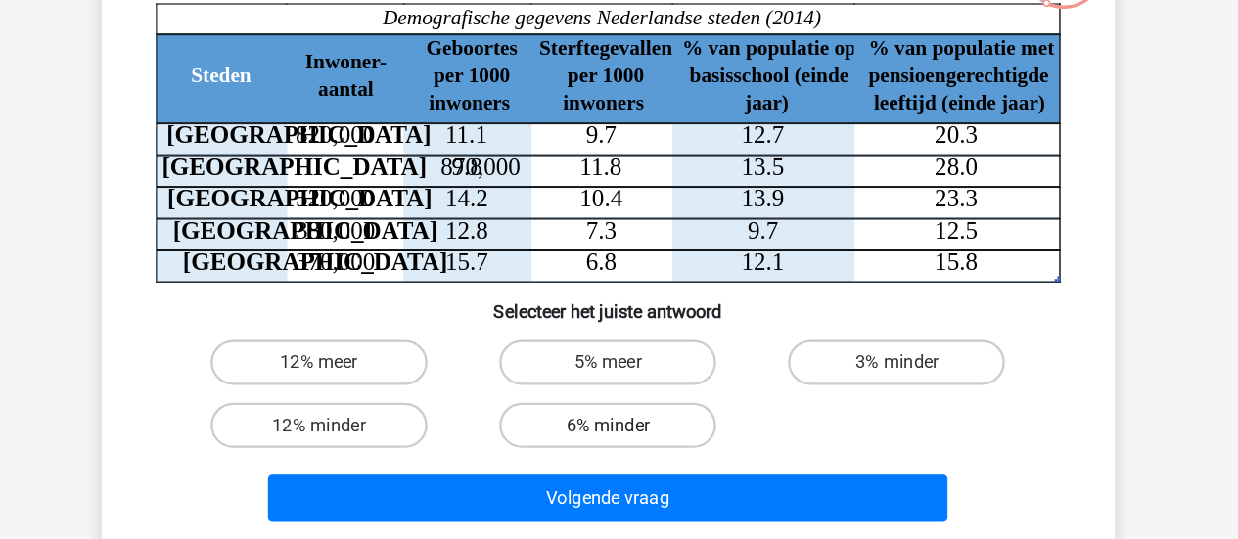
click at [607, 433] on label "6% minder" at bounding box center [619, 439] width 189 height 39
click at [619, 439] on input "6% minder" at bounding box center [625, 445] width 13 height 13
radio input "true"
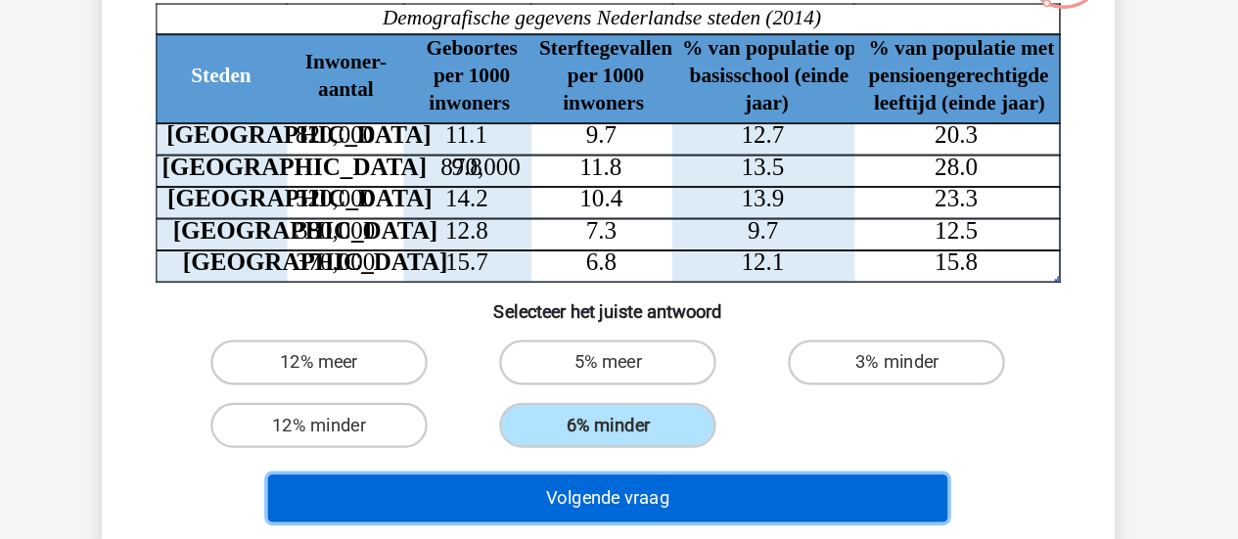
click at [630, 515] on button "Volgende vraag" at bounding box center [619, 502] width 592 height 41
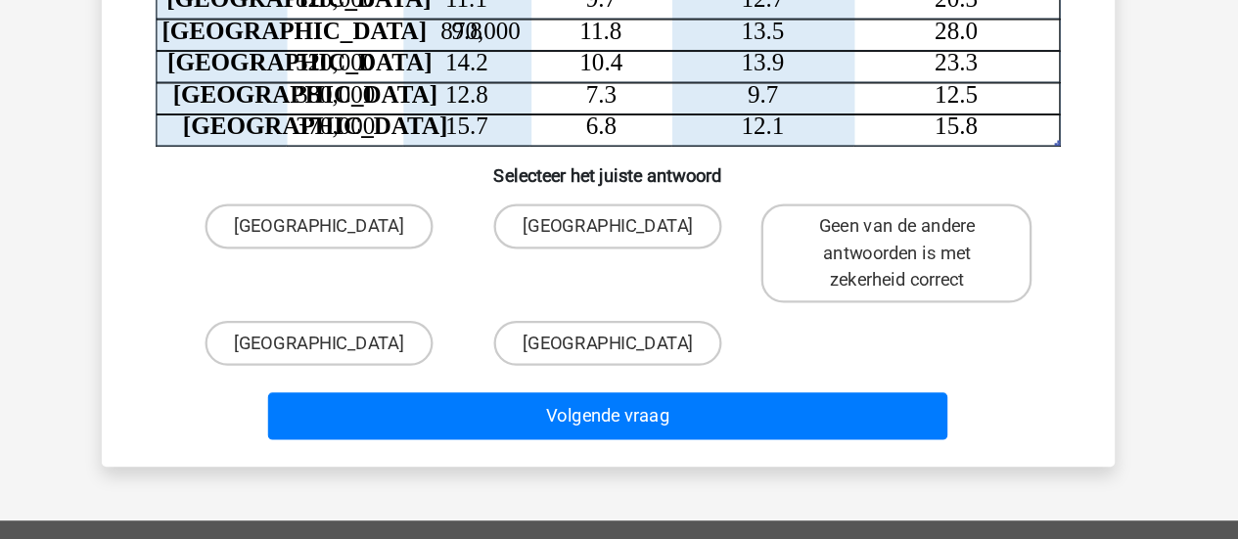
scroll to position [227, 0]
click at [630, 361] on label "[GEOGRAPHIC_DATA]" at bounding box center [619, 367] width 199 height 39
click at [630, 368] on input "[GEOGRAPHIC_DATA]" at bounding box center [625, 374] width 13 height 13
radio input "true"
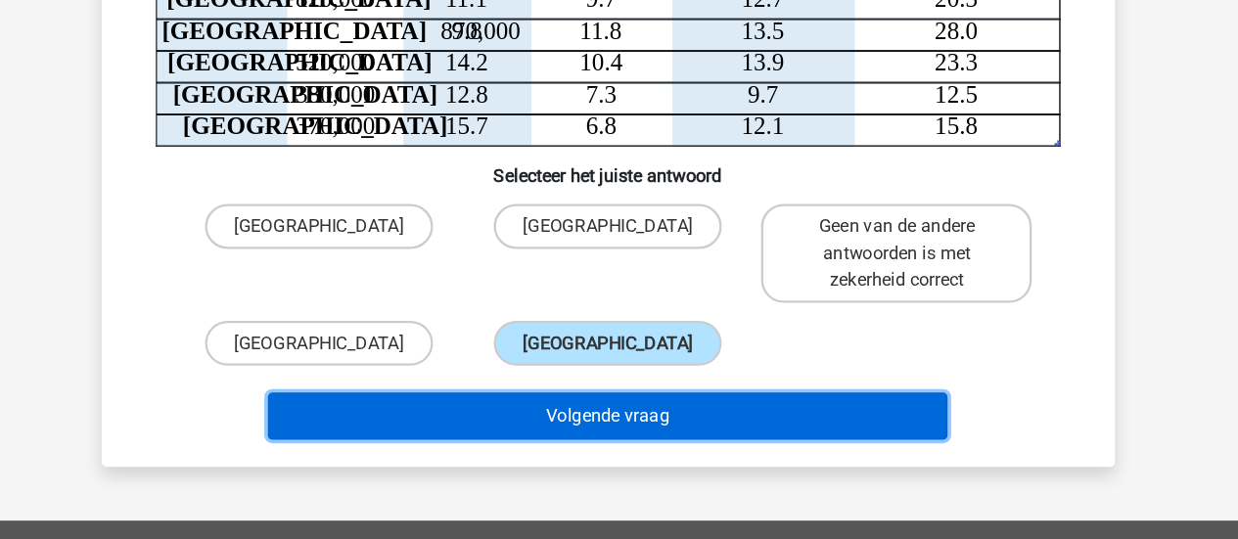
click at [510, 444] on button "Volgende vraag" at bounding box center [619, 431] width 592 height 41
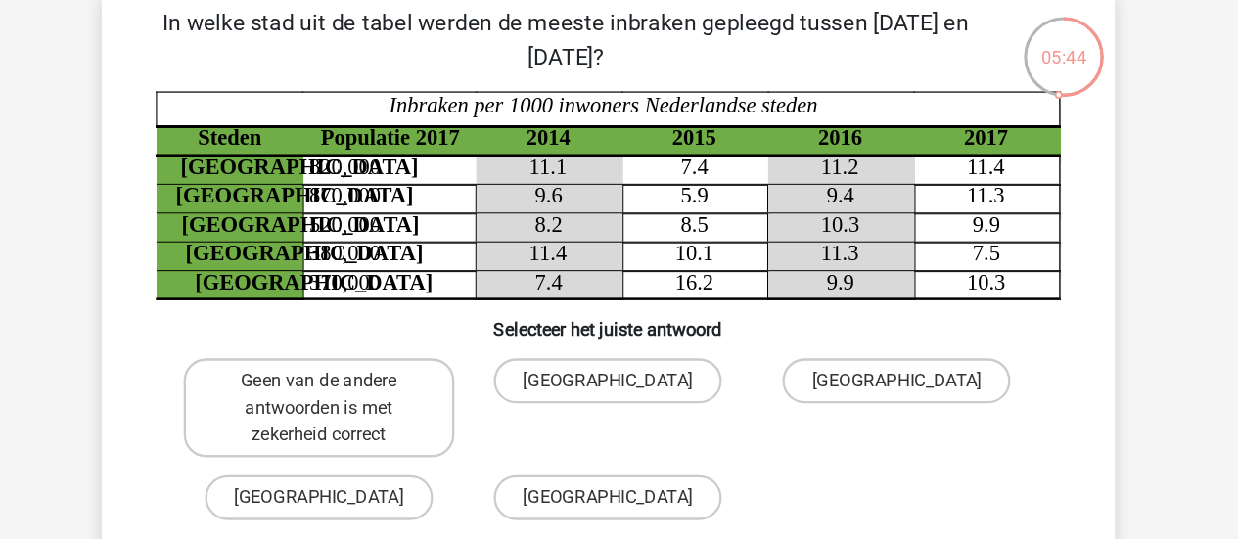
scroll to position [89, 0]
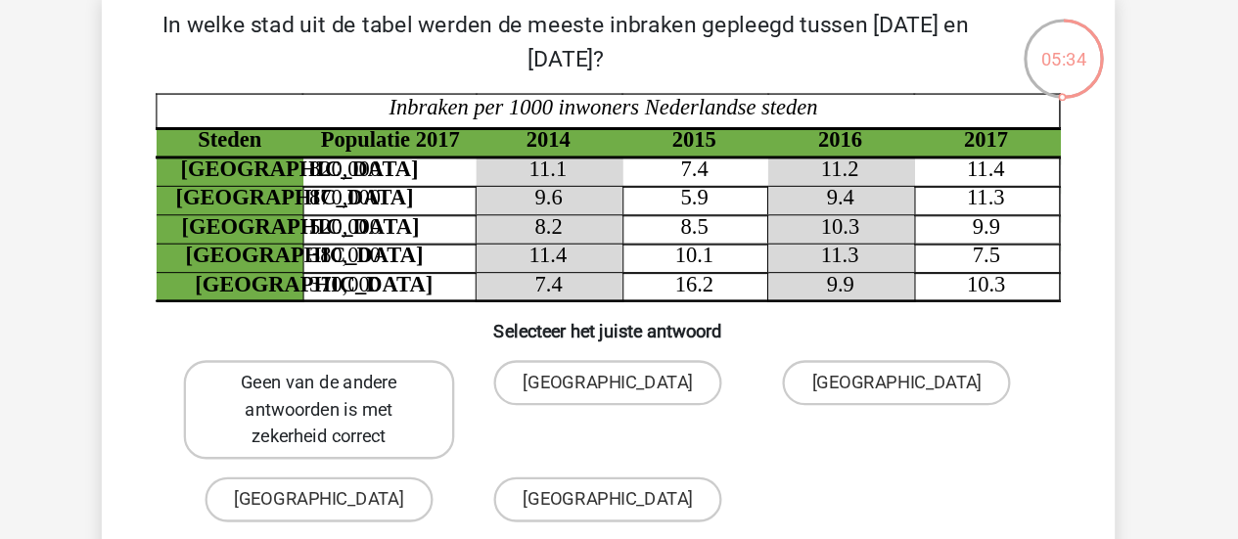
click at [412, 387] on label "Geen van de andere antwoorden is met zekerheid correct" at bounding box center [368, 366] width 236 height 86
click at [380, 355] on input "Geen van de andere antwoorden is met zekerheid correct" at bounding box center [373, 349] width 13 height 13
radio input "true"
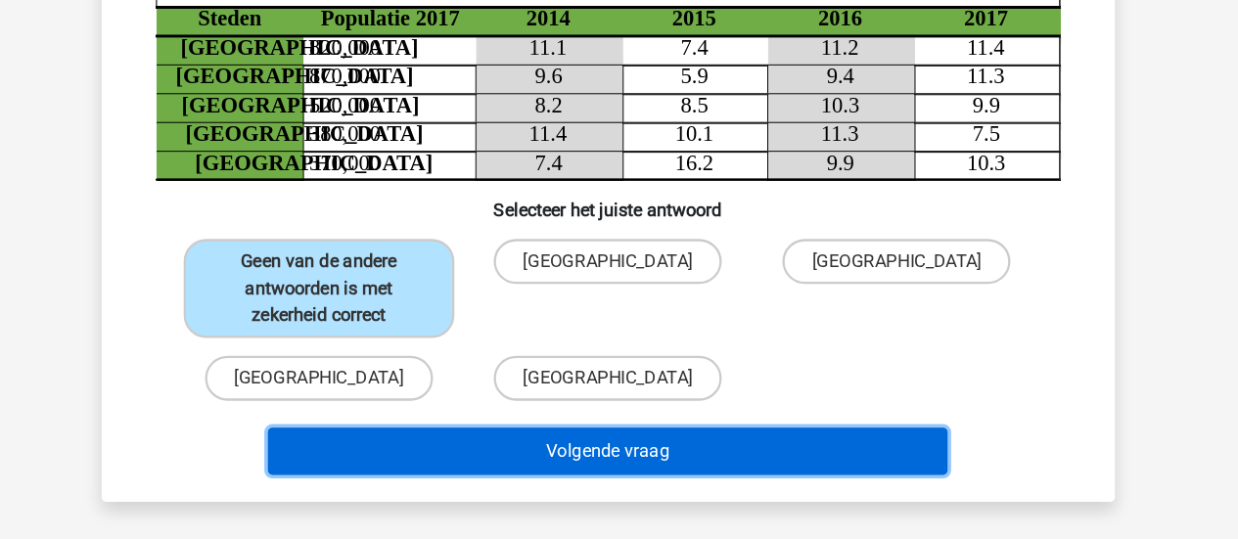
click at [537, 455] on button "Volgende vraag" at bounding box center [619, 461] width 592 height 41
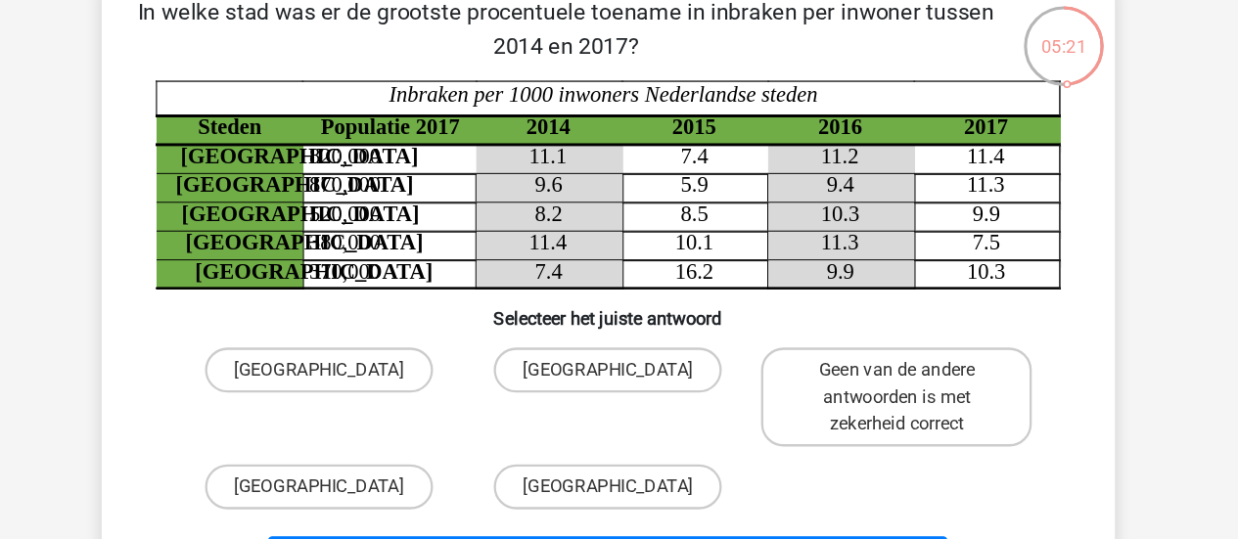
scroll to position [90, 0]
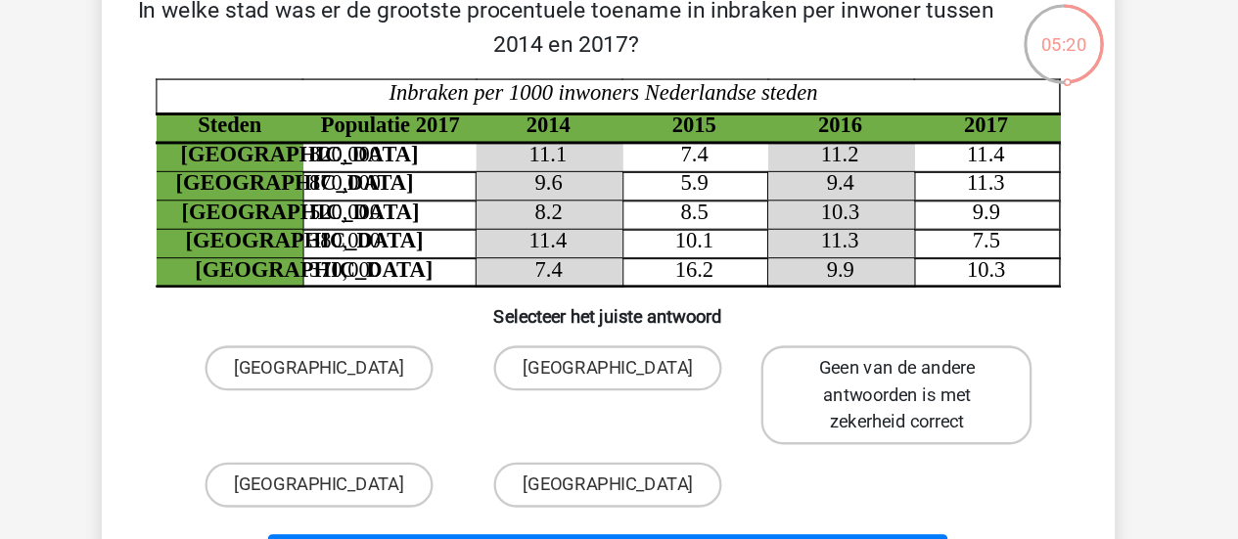
click at [829, 350] on label "Geen van de andere antwoorden is met zekerheid correct" at bounding box center [871, 366] width 236 height 86
click at [871, 350] on input "Geen van de andere antwoorden is met zekerheid correct" at bounding box center [877, 349] width 13 height 13
radio input "true"
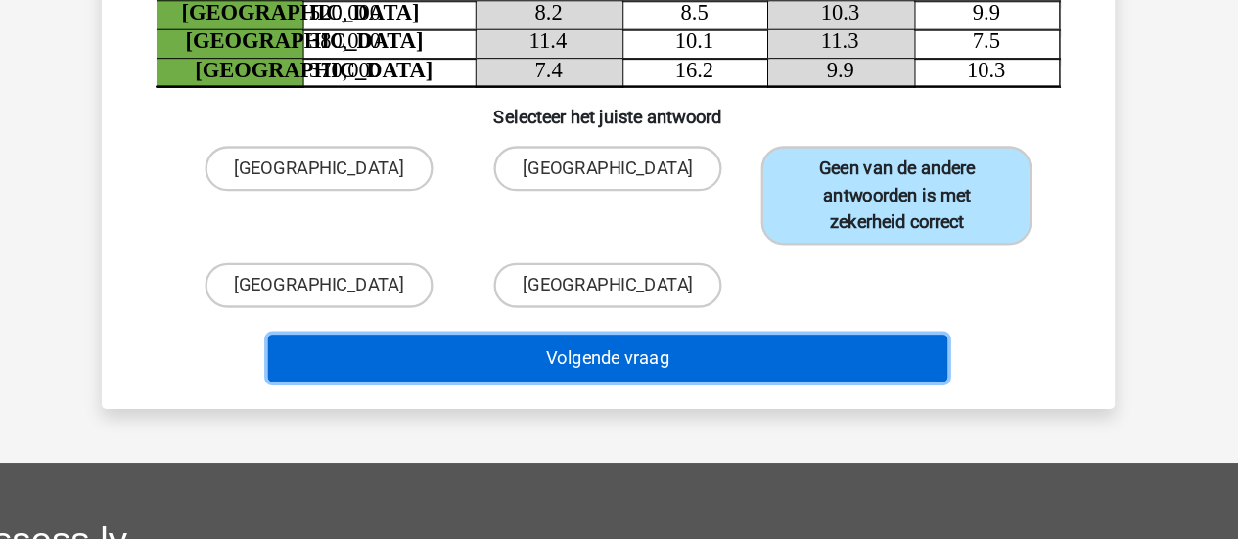
click at [829, 397] on button "Volgende vraag" at bounding box center [619, 380] width 592 height 41
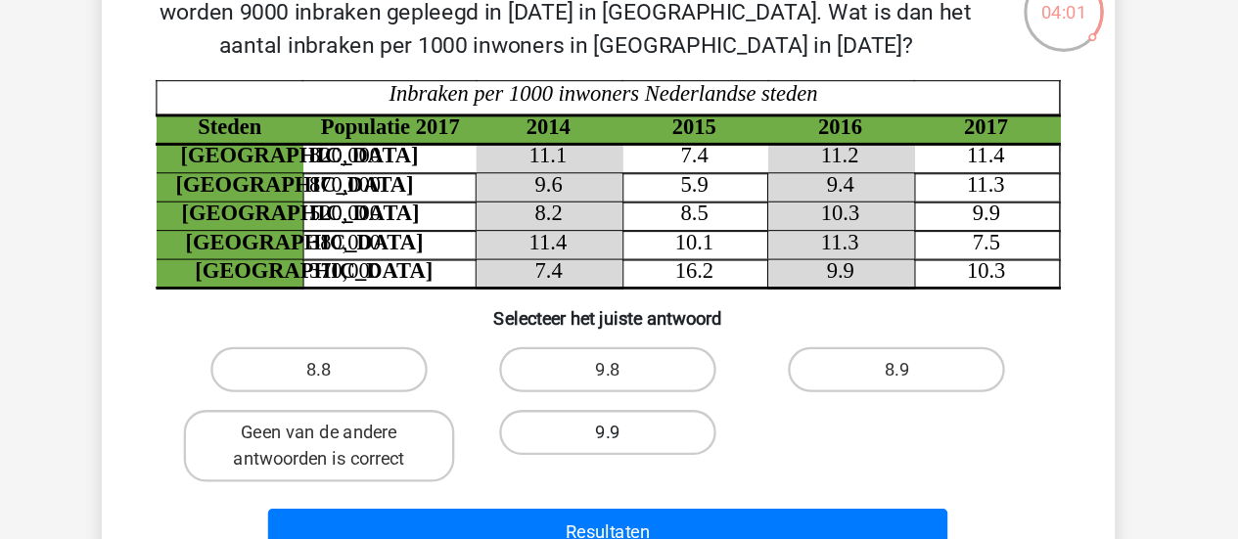
click at [668, 432] on label "9.9" at bounding box center [619, 426] width 189 height 39
click at [631, 432] on input "9.9" at bounding box center [625, 433] width 13 height 13
radio input "true"
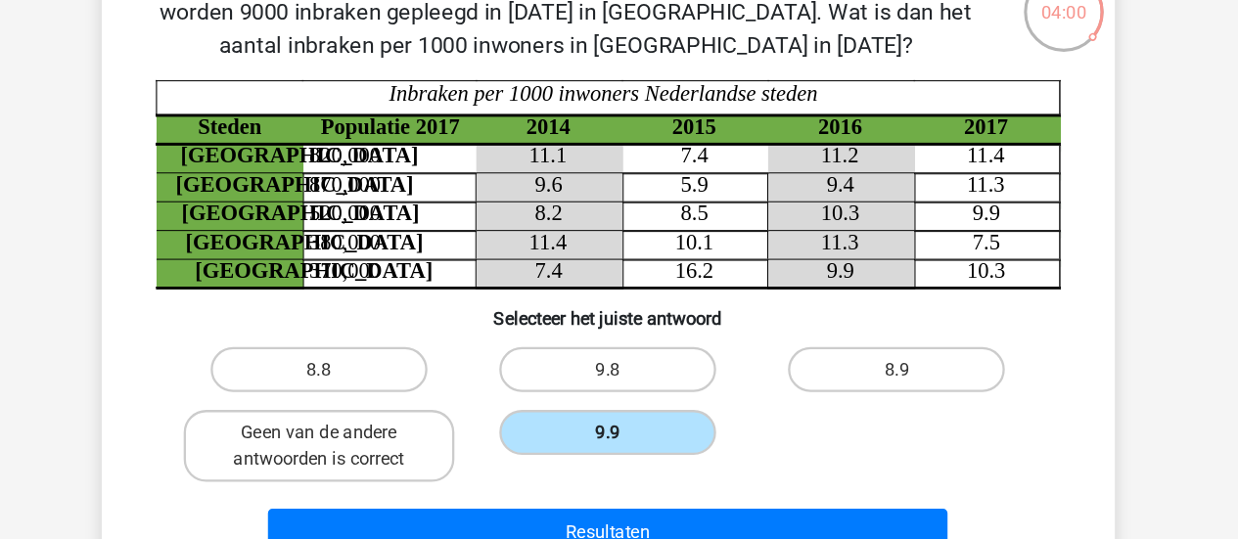
scroll to position [163, 0]
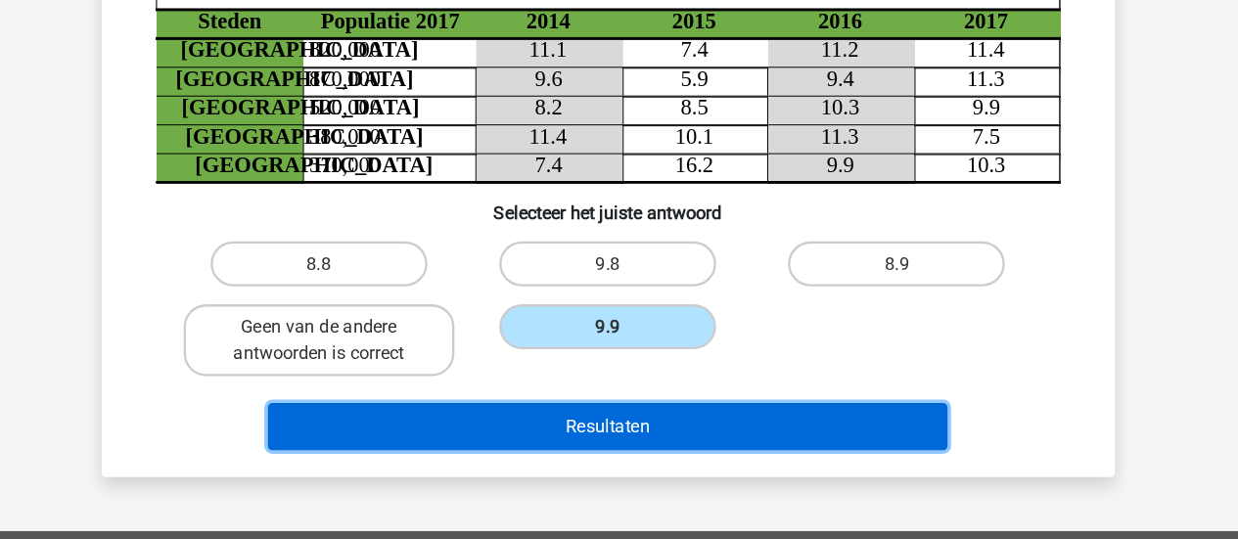
drag, startPoint x: 668, startPoint y: 432, endPoint x: 585, endPoint y: 447, distance: 84.6
click at [585, 447] on button "Resultaten" at bounding box center [619, 440] width 592 height 41
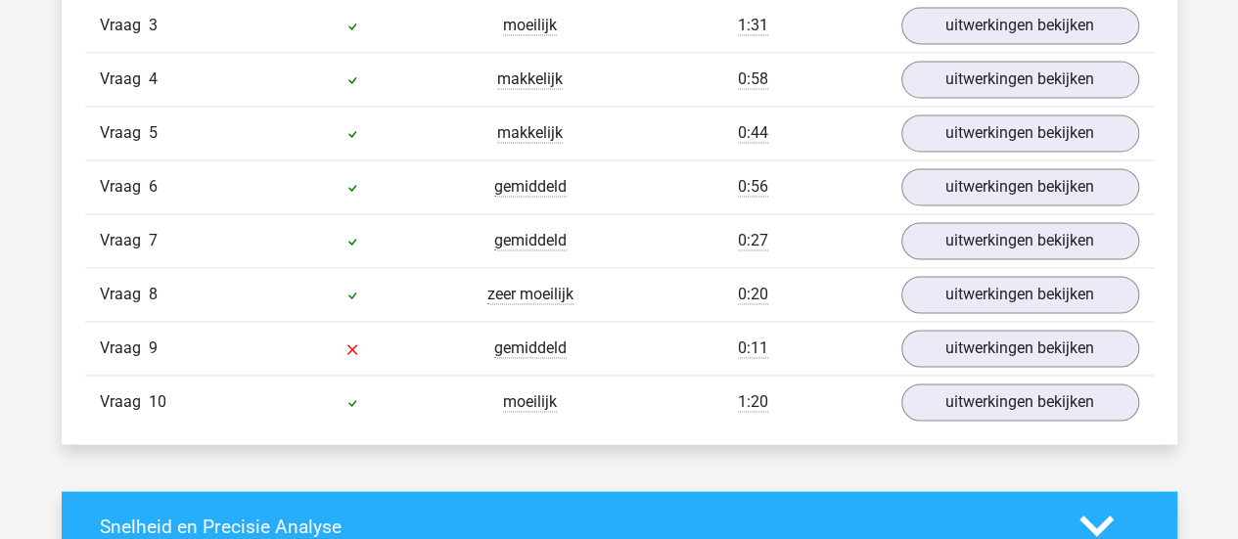
scroll to position [1427, 0]
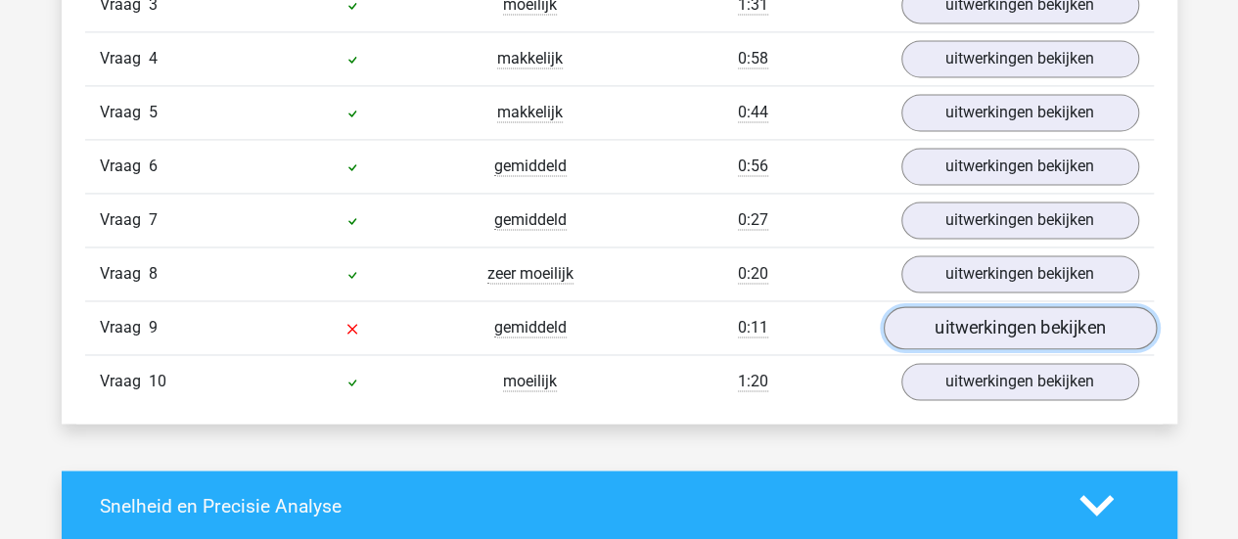
click at [923, 327] on link "uitwerkingen bekijken" at bounding box center [1019, 327] width 273 height 43
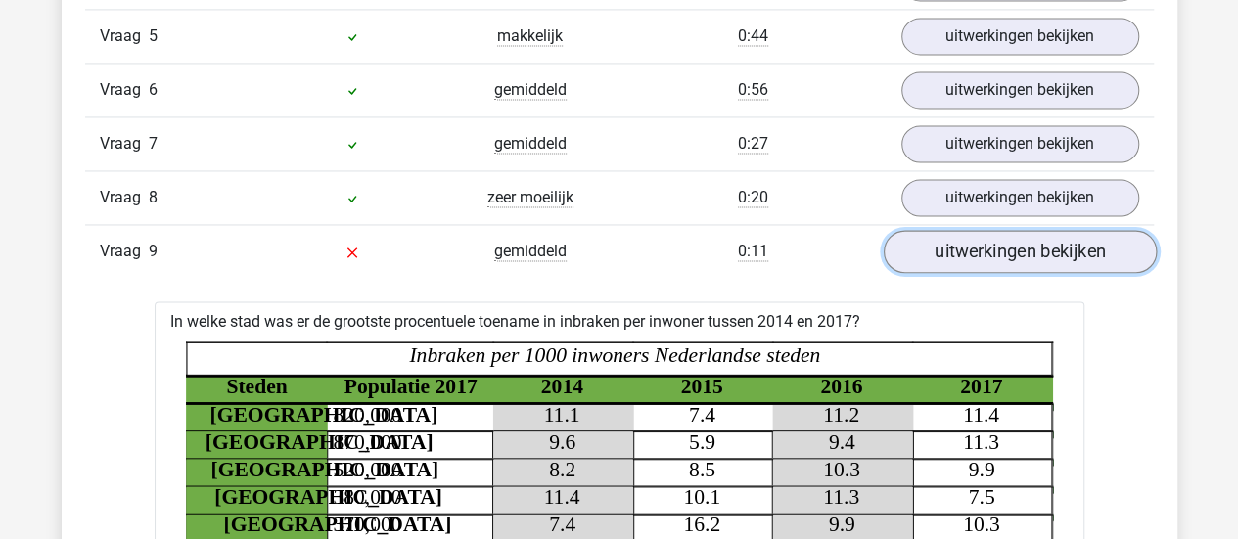
scroll to position [1500, 0]
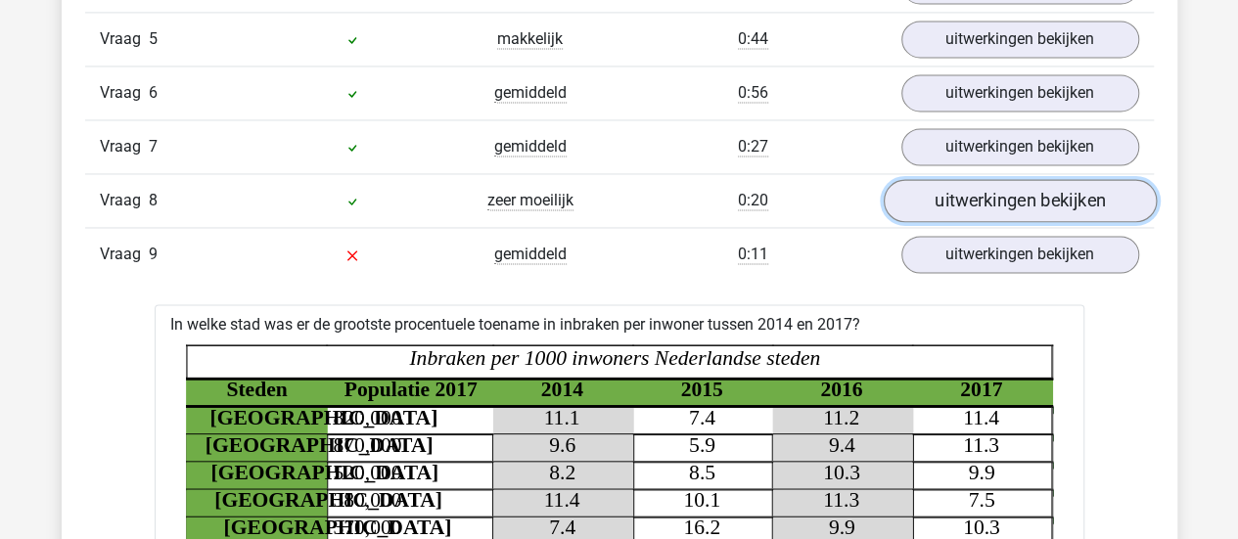
click at [992, 198] on link "uitwerkingen bekijken" at bounding box center [1019, 200] width 273 height 43
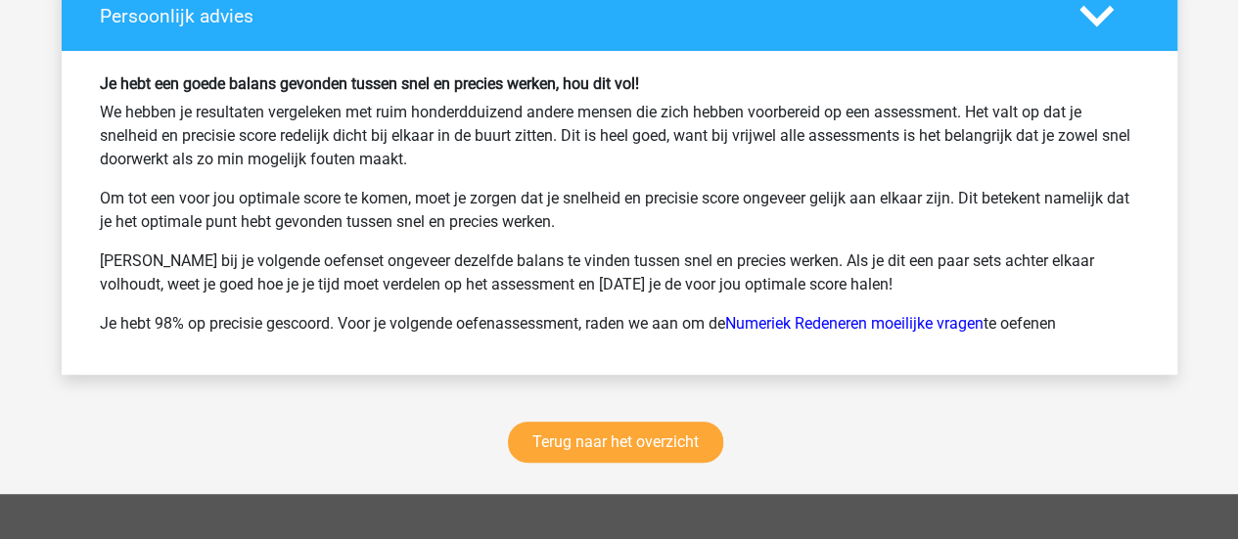
scroll to position [3969, 0]
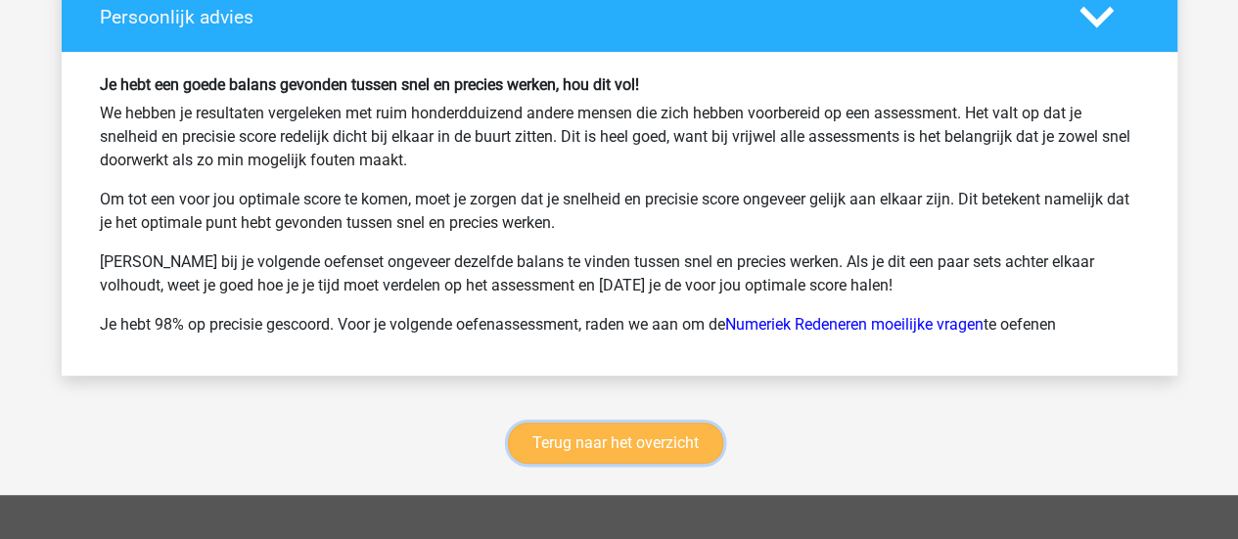
click at [652, 442] on link "Terug naar het overzicht" at bounding box center [615, 443] width 215 height 41
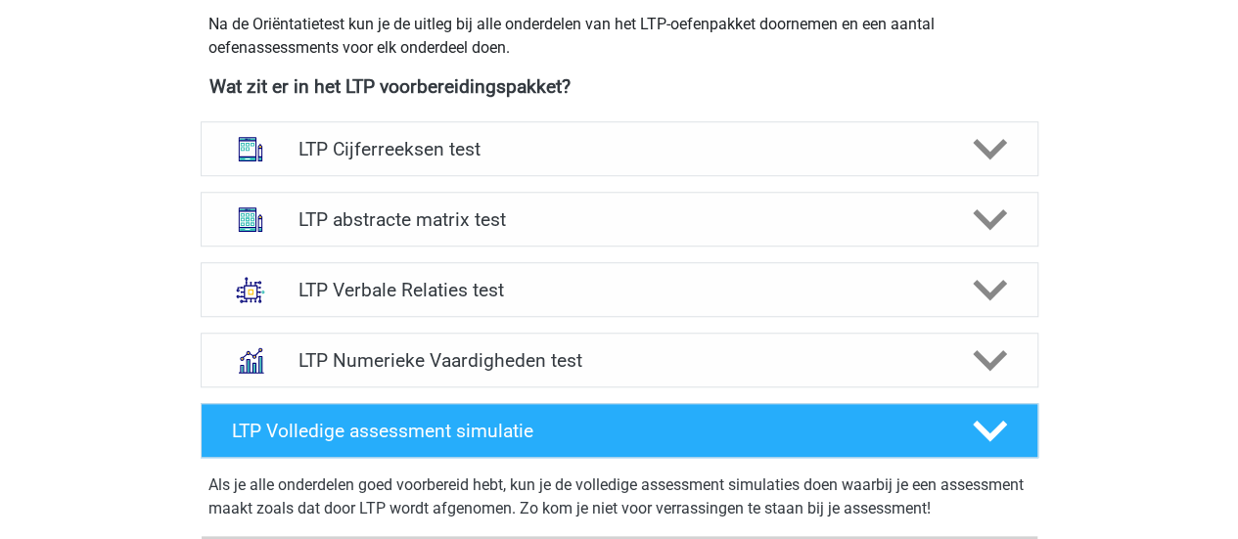
scroll to position [714, 0]
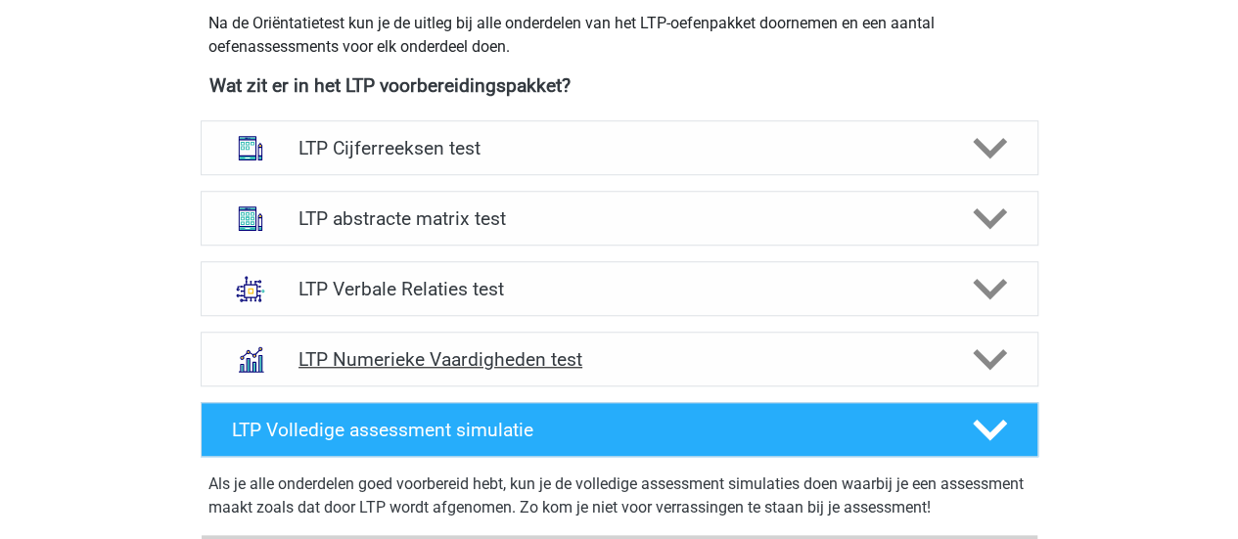
click at [474, 355] on h4 "LTP Numerieke Vaardigheden test" at bounding box center [618, 359] width 641 height 23
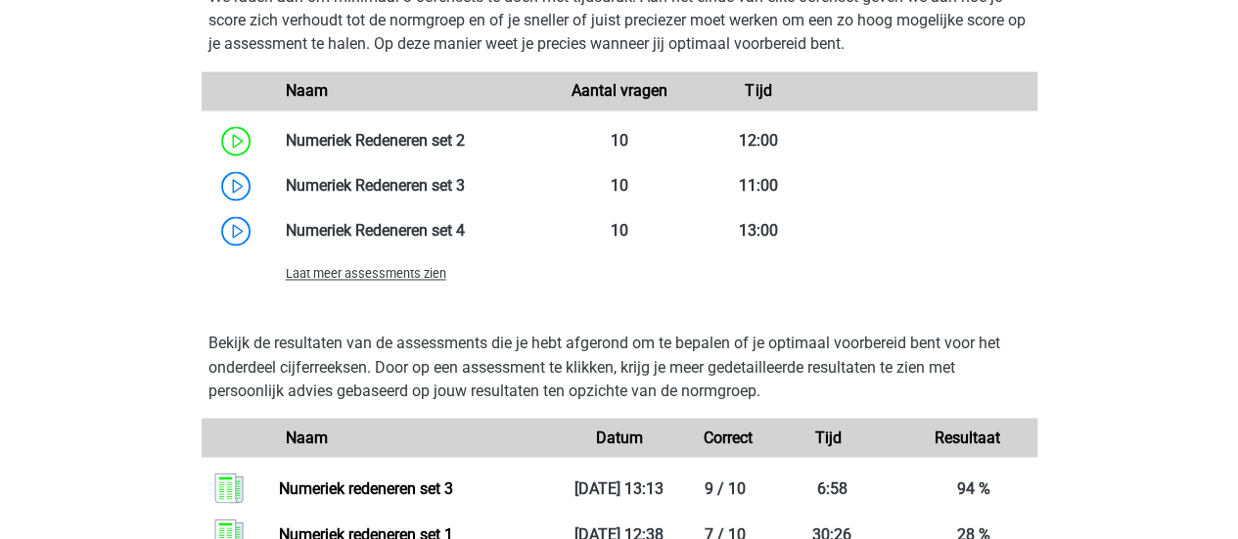
scroll to position [1491, 0]
click at [343, 273] on span "Laat meer assessments zien" at bounding box center [366, 272] width 161 height 15
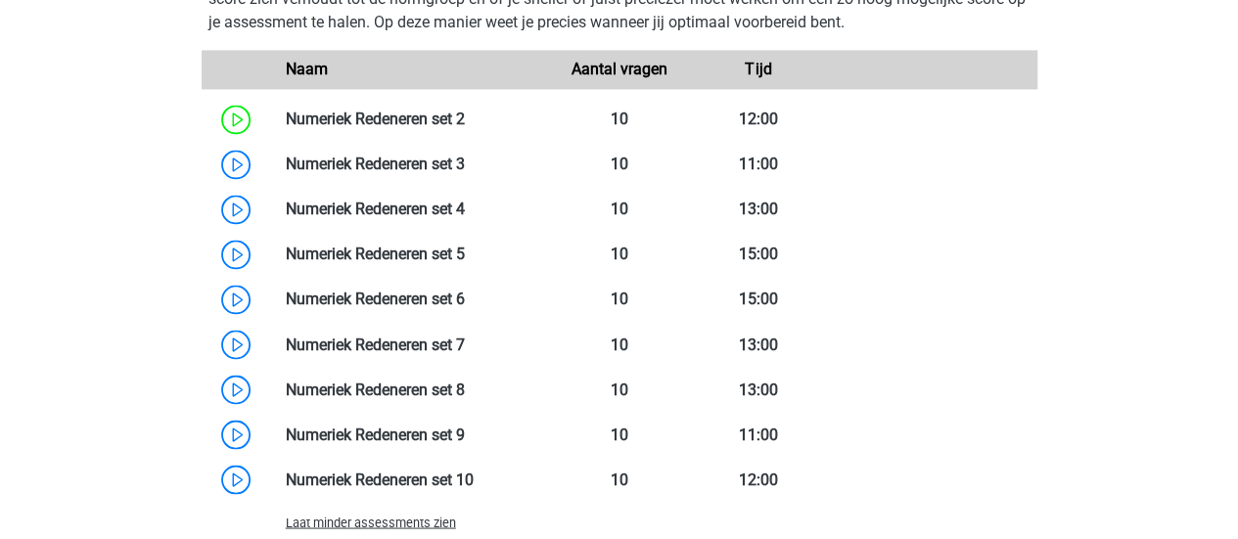
scroll to position [1510, 0]
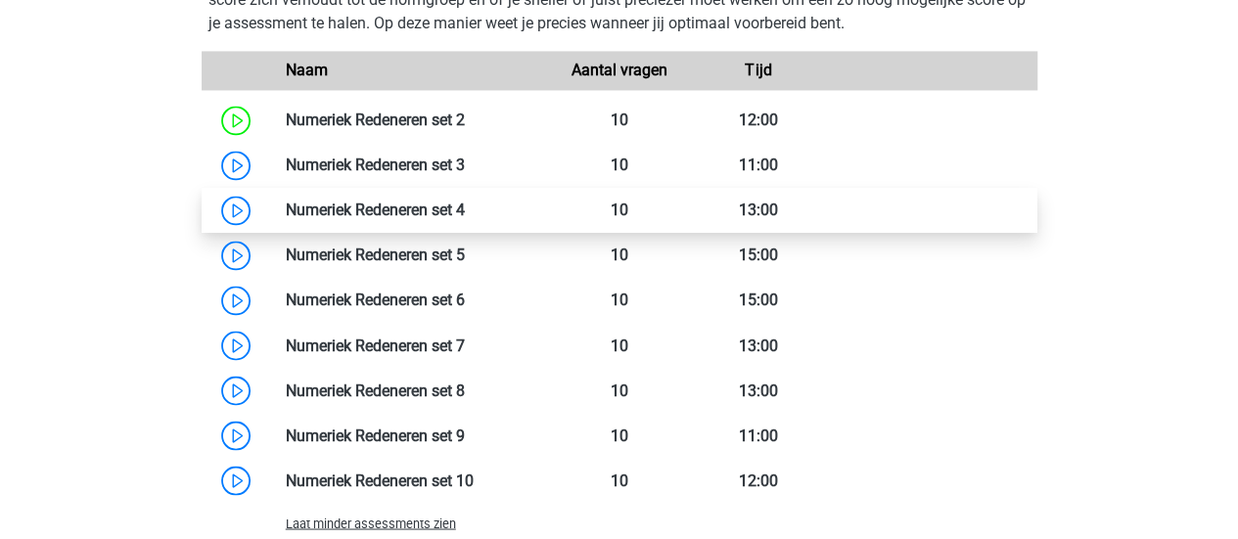
click at [465, 211] on link at bounding box center [465, 210] width 0 height 19
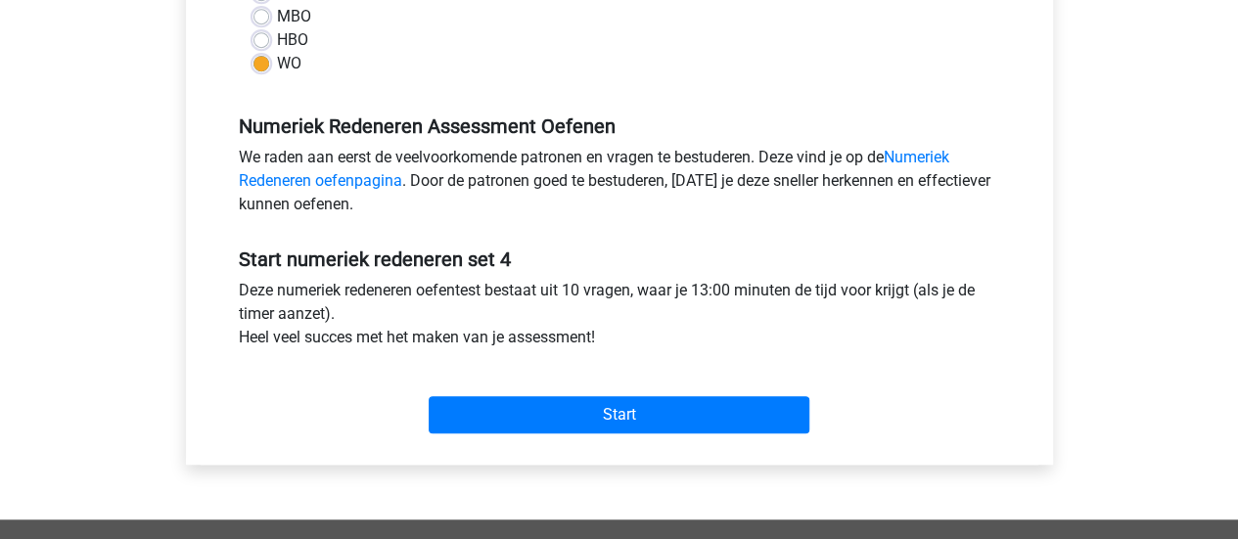
scroll to position [511, 0]
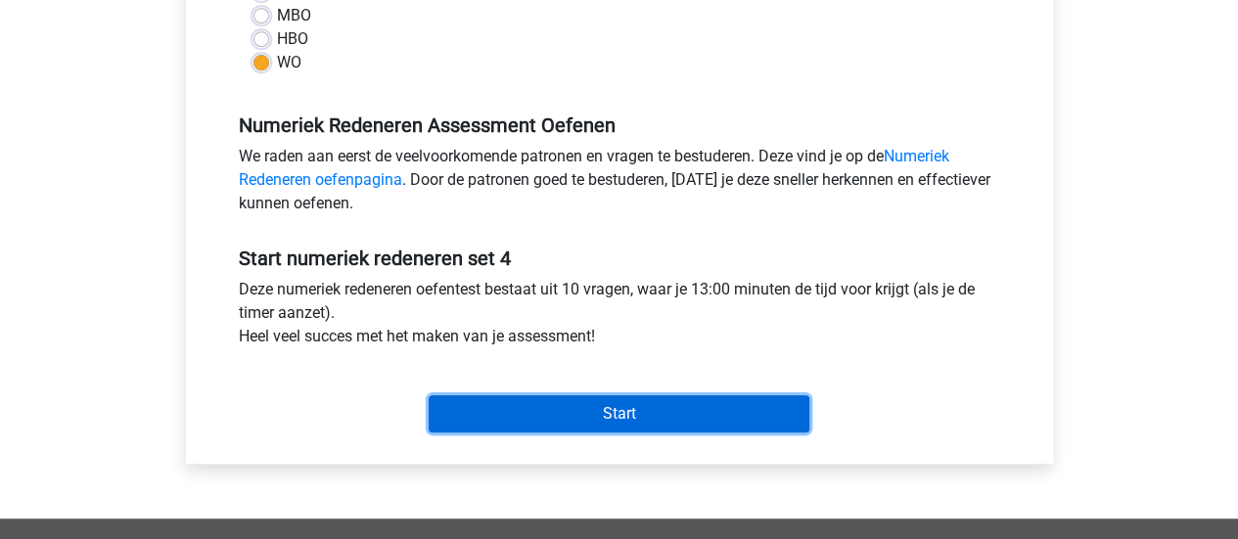
click at [556, 422] on input "Start" at bounding box center [619, 413] width 381 height 37
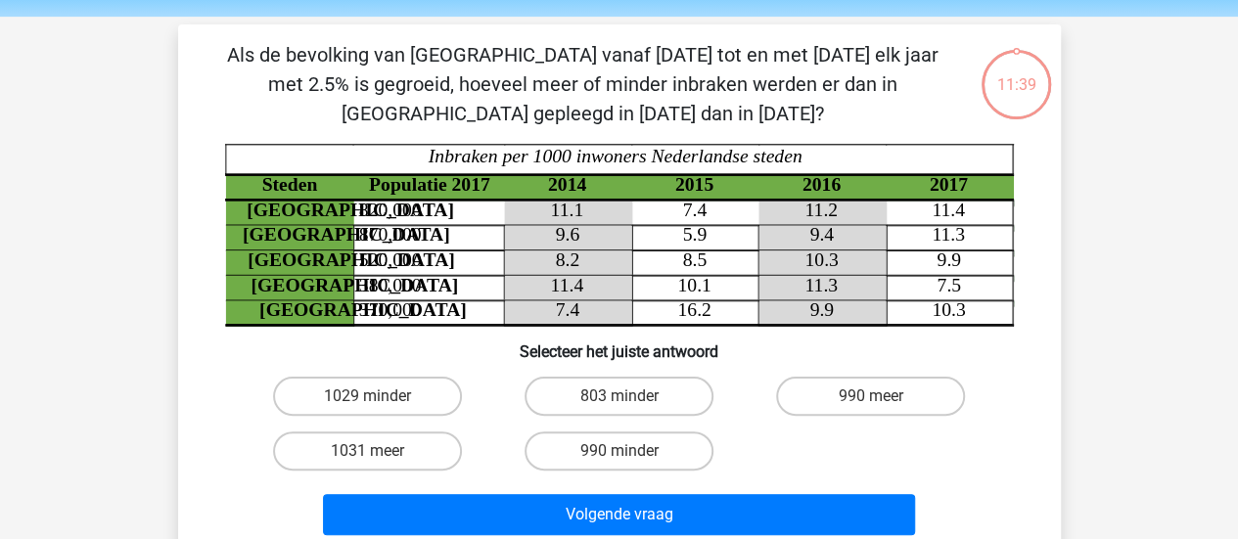
scroll to position [65, 0]
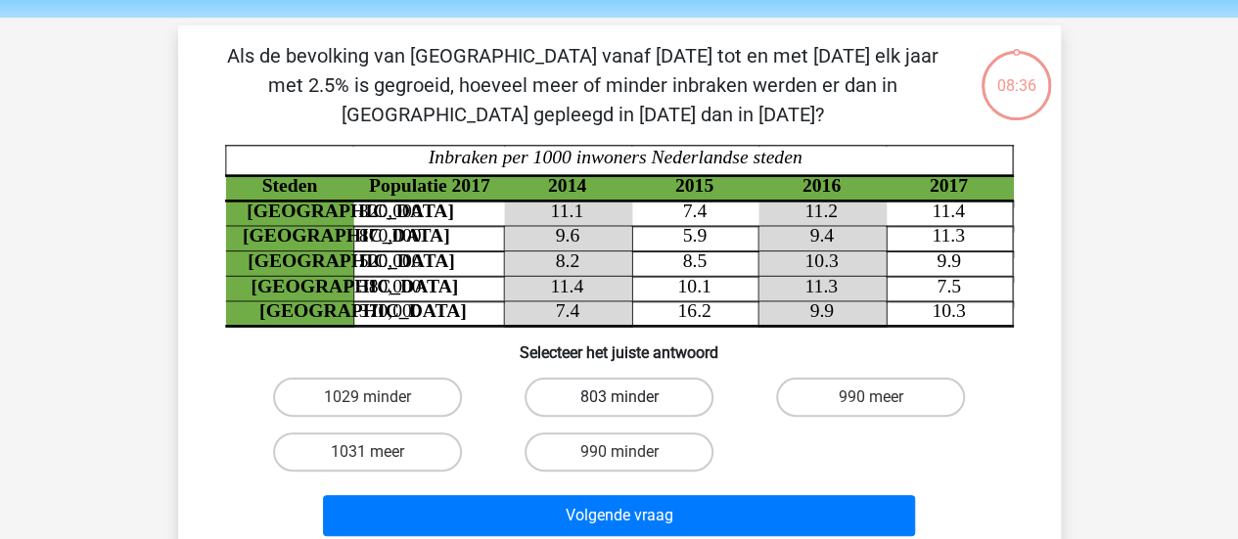
click at [662, 391] on label "803 minder" at bounding box center [619, 397] width 189 height 39
click at [631, 397] on input "803 minder" at bounding box center [625, 403] width 13 height 13
radio input "true"
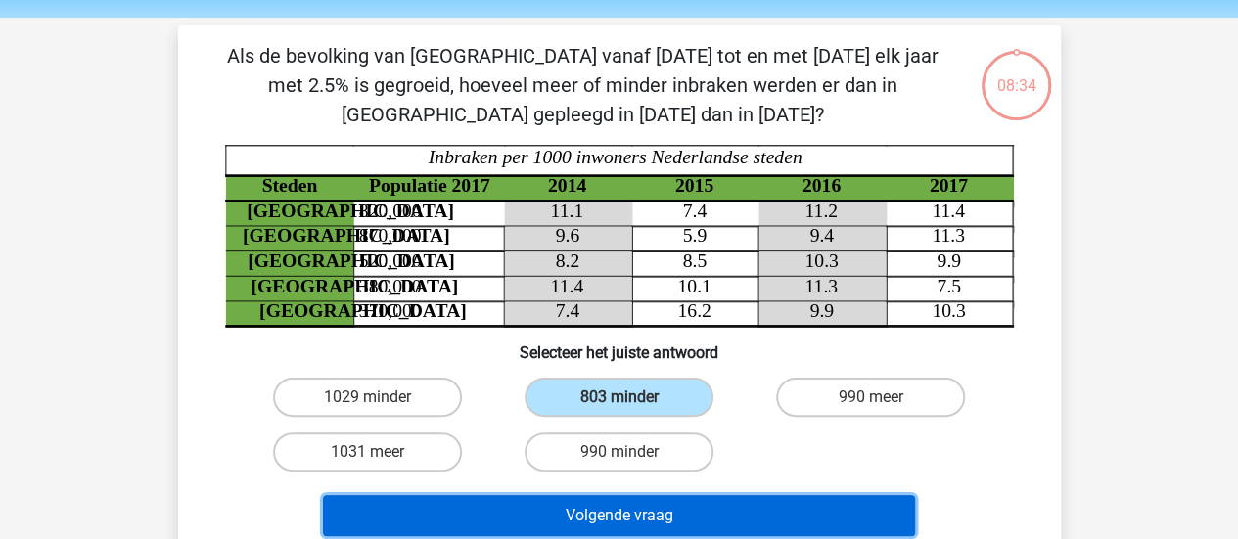
click at [588, 512] on button "Volgende vraag" at bounding box center [619, 515] width 592 height 41
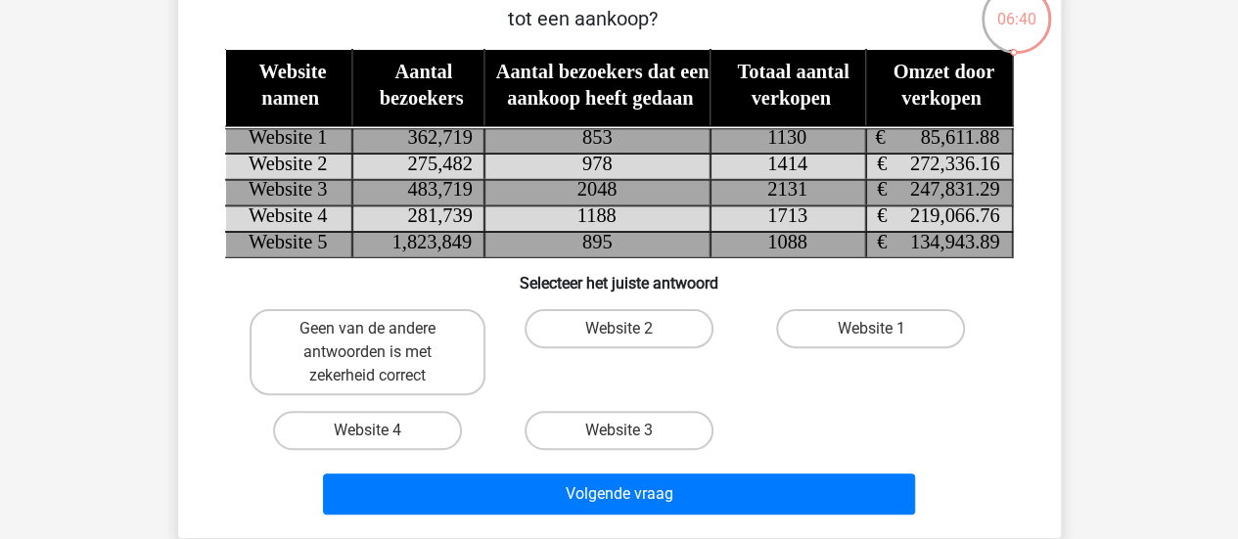
scroll to position [137, 0]
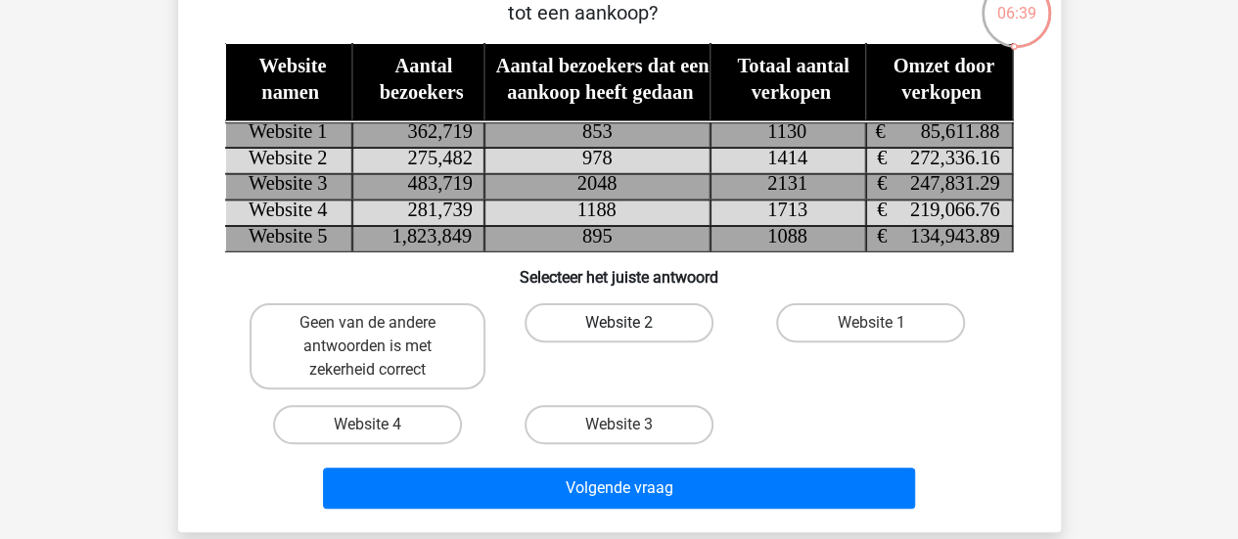
click at [655, 310] on label "Website 2" at bounding box center [619, 322] width 189 height 39
click at [631, 323] on input "Website 2" at bounding box center [625, 329] width 13 height 13
radio input "true"
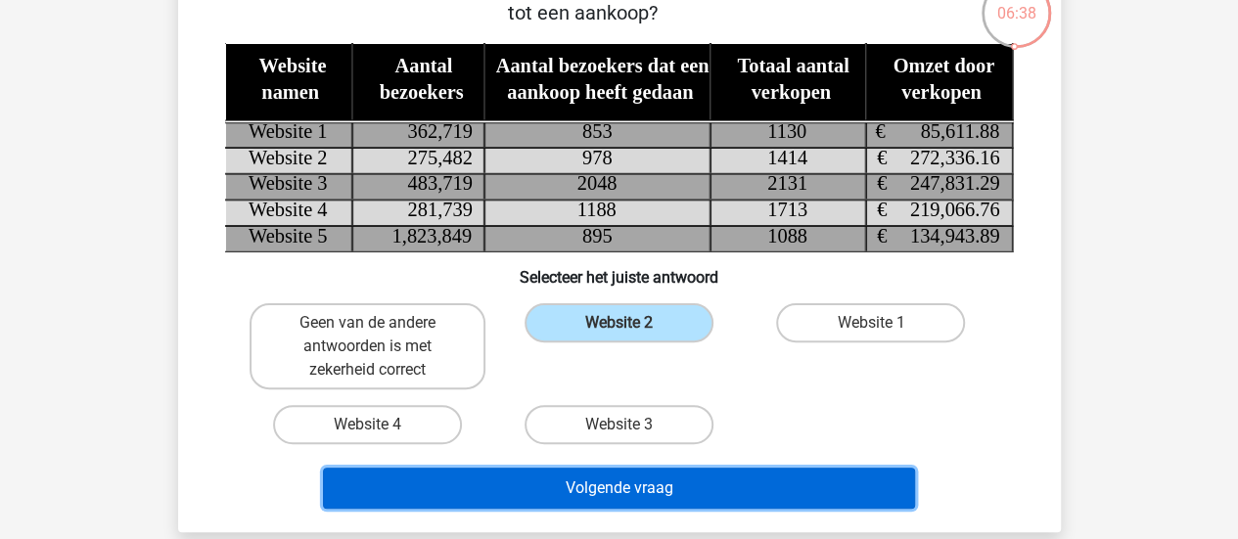
click at [600, 475] on button "Volgende vraag" at bounding box center [619, 488] width 592 height 41
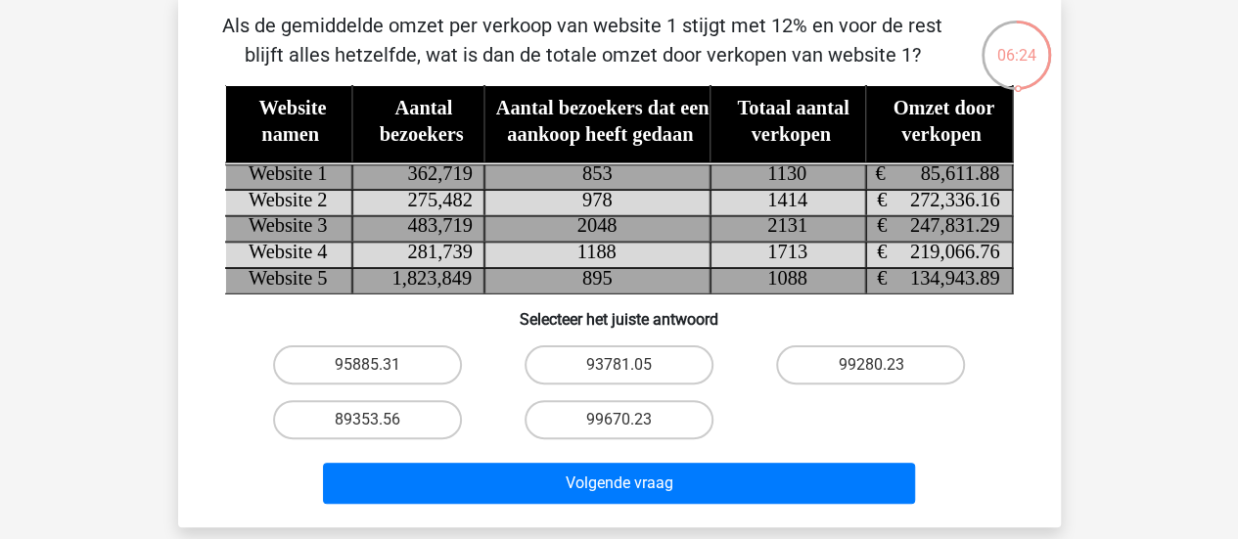
scroll to position [96, 0]
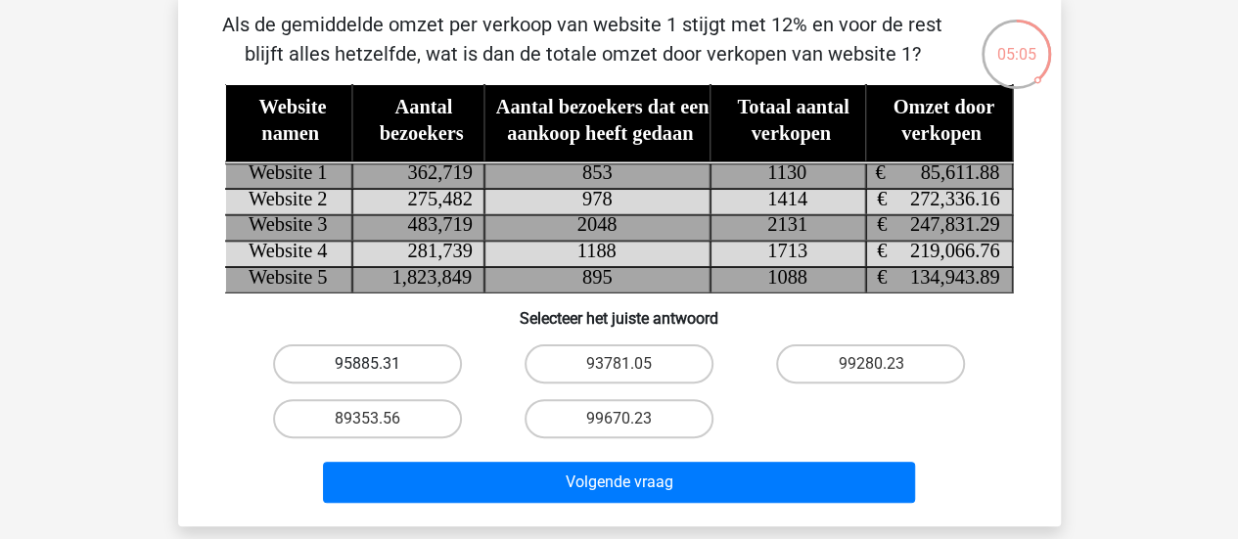
click at [421, 362] on label "95885.31" at bounding box center [367, 363] width 189 height 39
click at [380, 364] on input "95885.31" at bounding box center [373, 370] width 13 height 13
radio input "true"
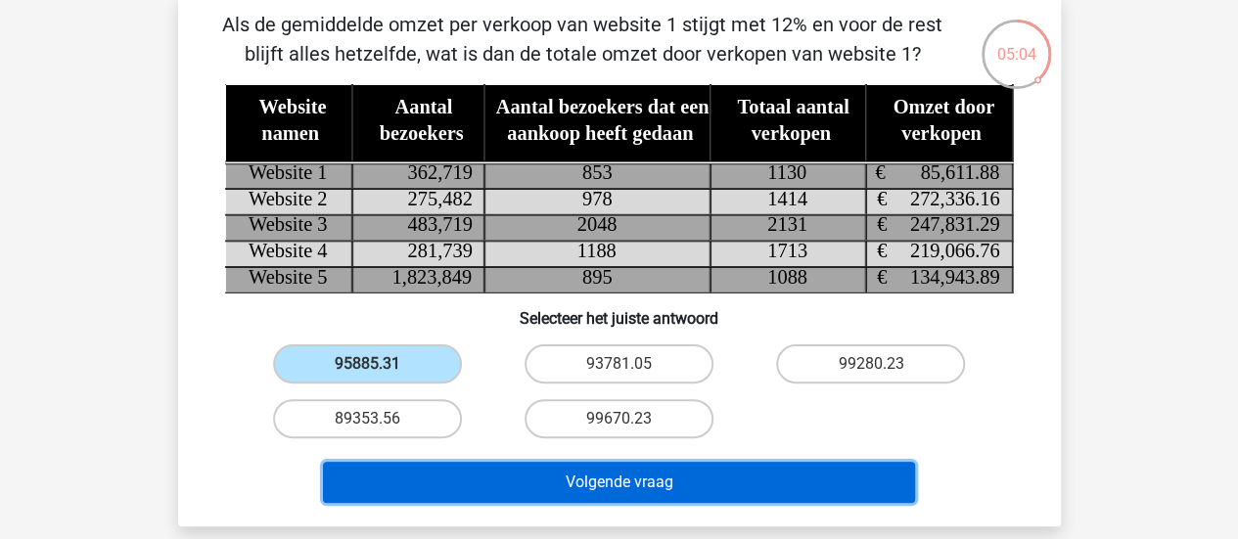
click at [472, 482] on button "Volgende vraag" at bounding box center [619, 482] width 592 height 41
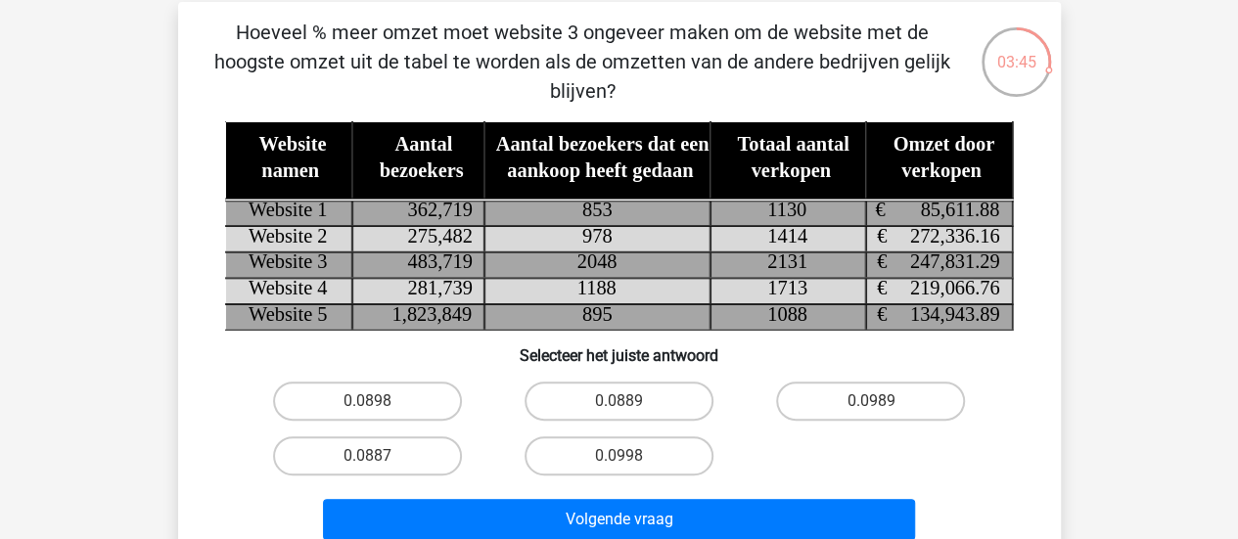
scroll to position [89, 0]
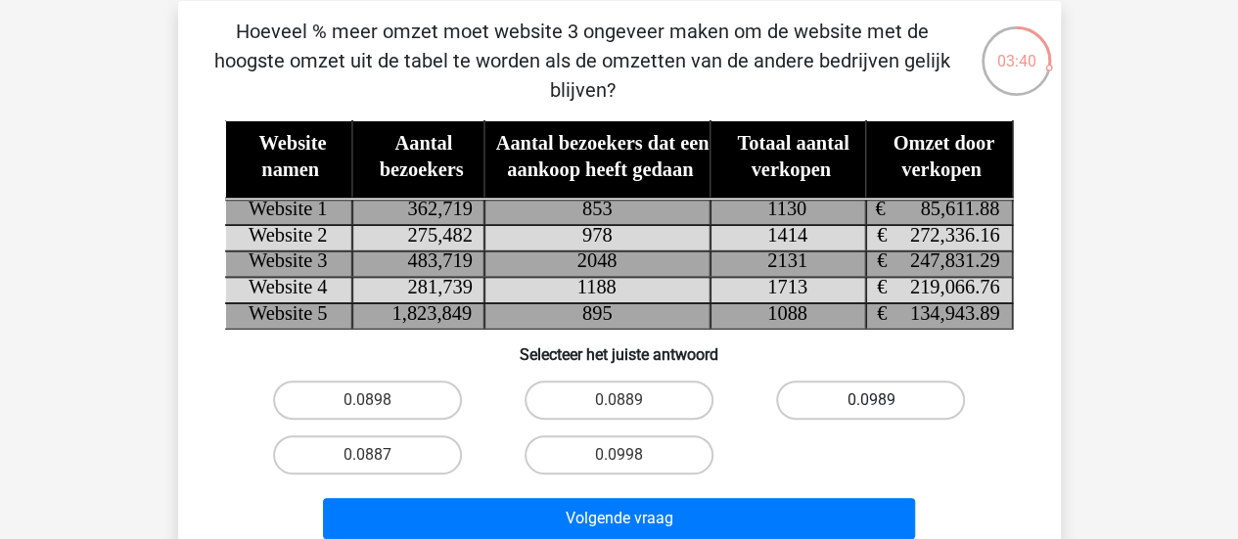
click at [869, 404] on label "0.0989" at bounding box center [870, 400] width 189 height 39
click at [871, 404] on input "0.0989" at bounding box center [877, 406] width 13 height 13
radio input "true"
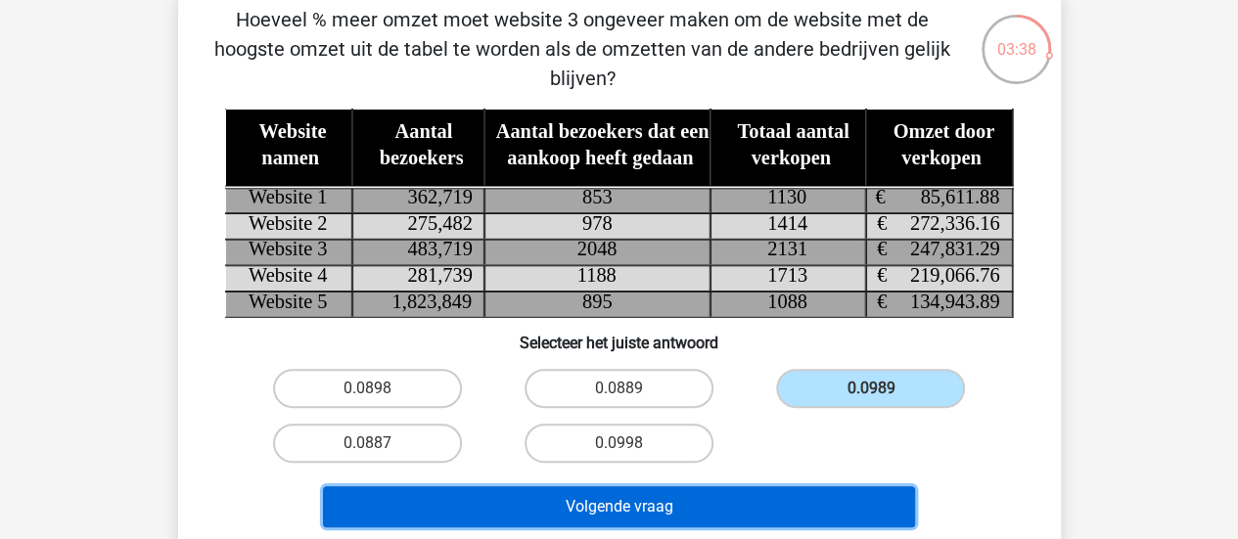
click at [671, 512] on button "Volgende vraag" at bounding box center [619, 506] width 592 height 41
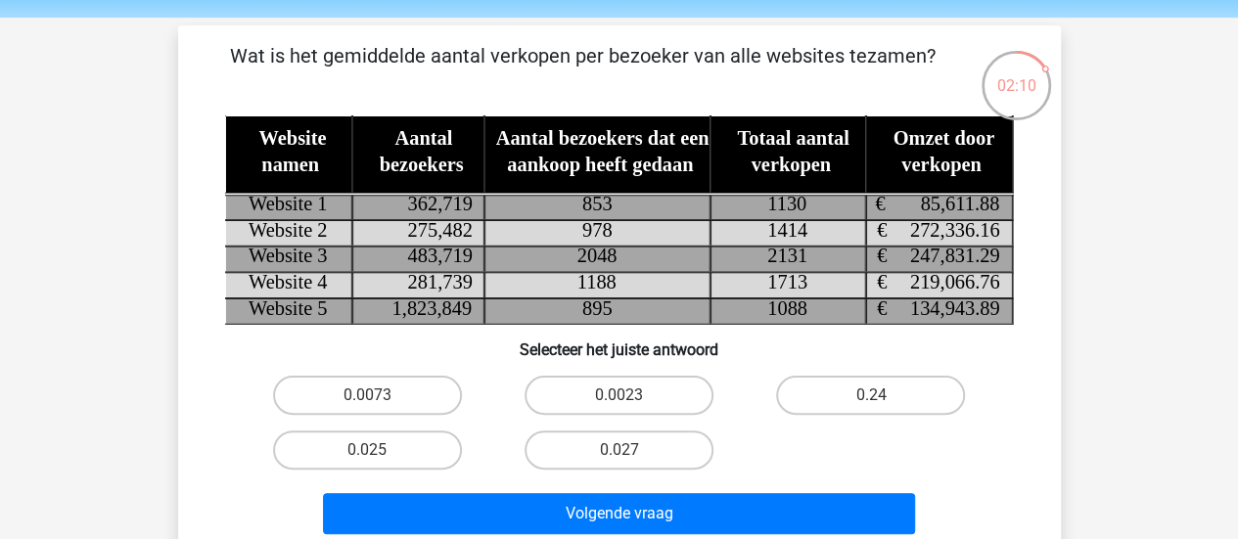
scroll to position [63, 0]
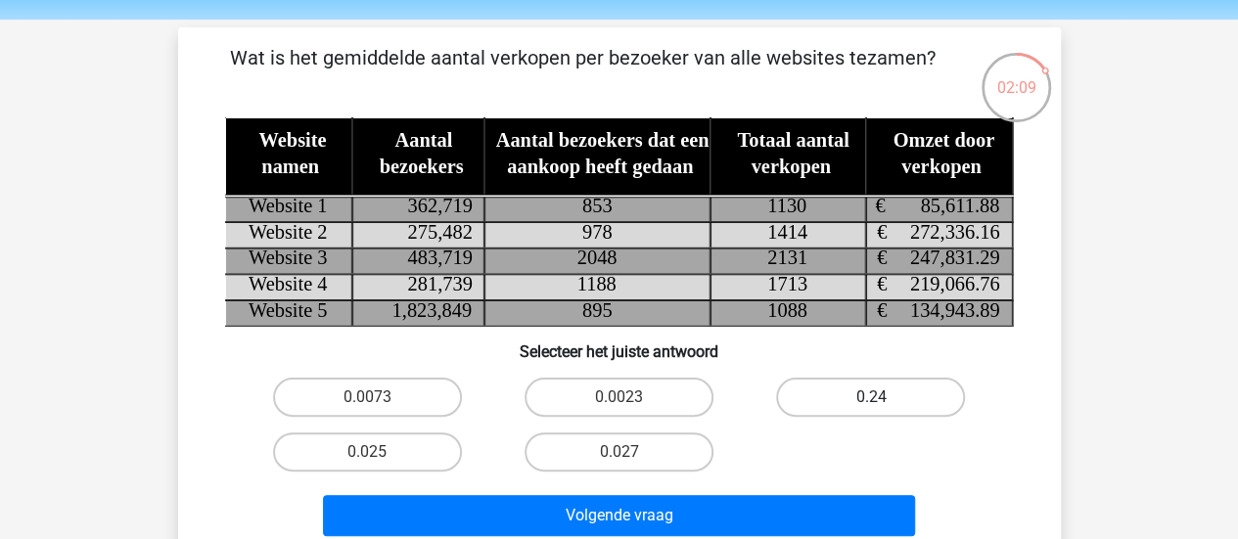
click at [821, 395] on label "0.24" at bounding box center [870, 397] width 189 height 39
click at [871, 397] on input "0.24" at bounding box center [877, 403] width 13 height 13
radio input "true"
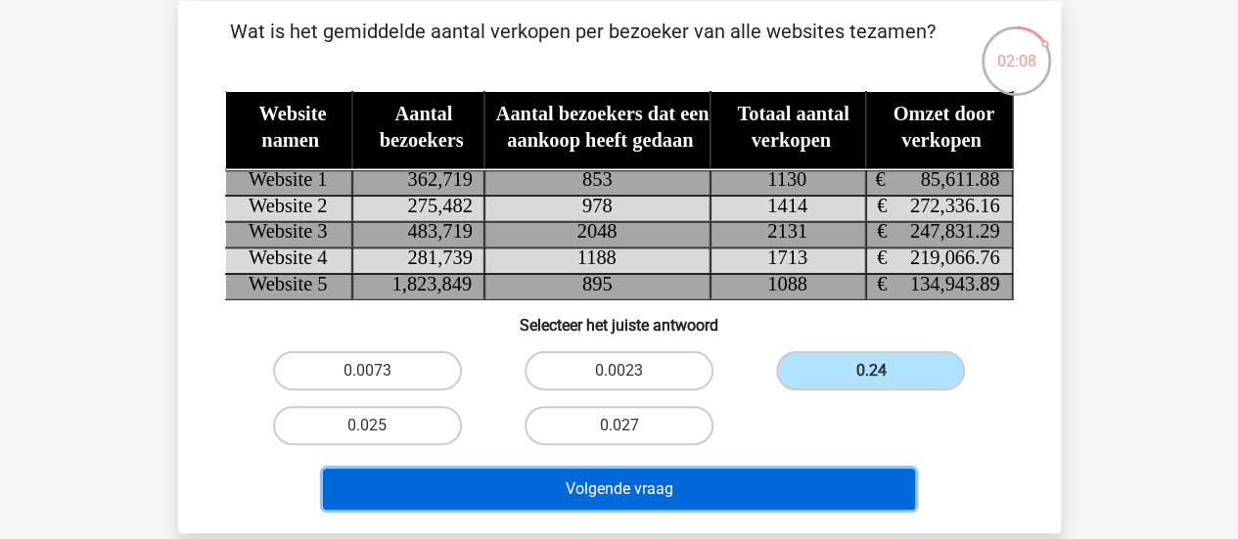
click at [732, 490] on button "Volgende vraag" at bounding box center [619, 489] width 592 height 41
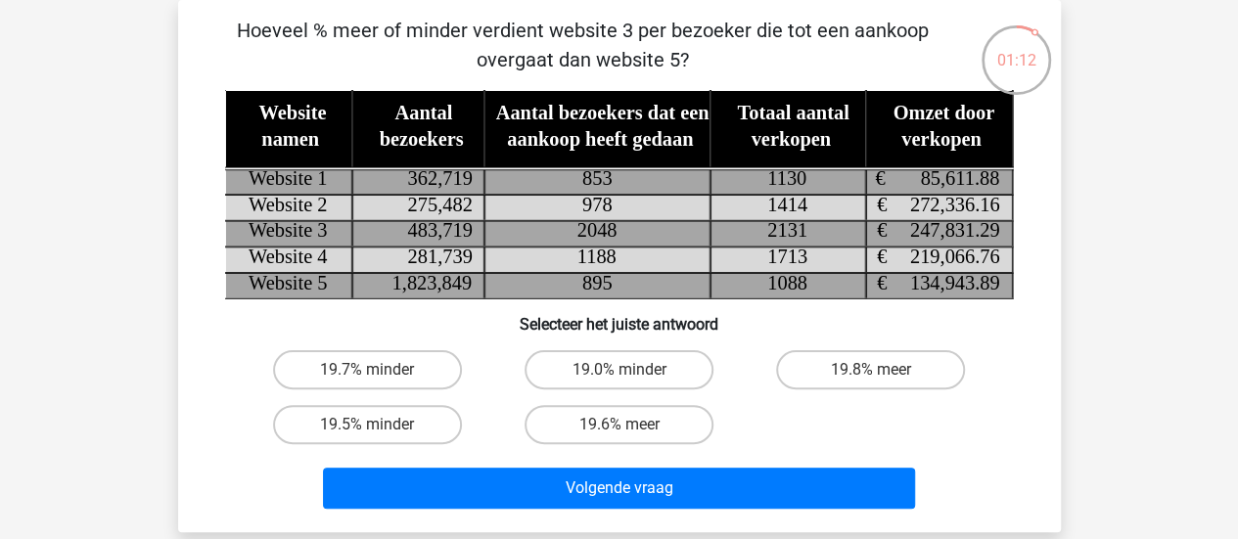
scroll to position [103, 0]
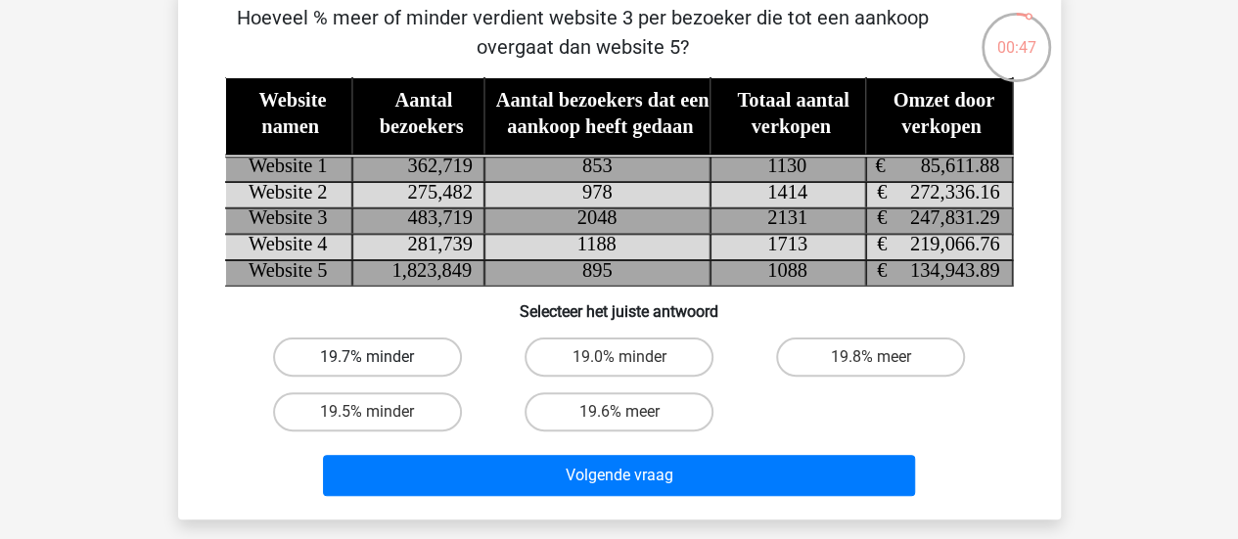
click at [411, 353] on label "19.7% minder" at bounding box center [367, 357] width 189 height 39
click at [380, 357] on input "19.7% minder" at bounding box center [373, 363] width 13 height 13
radio input "true"
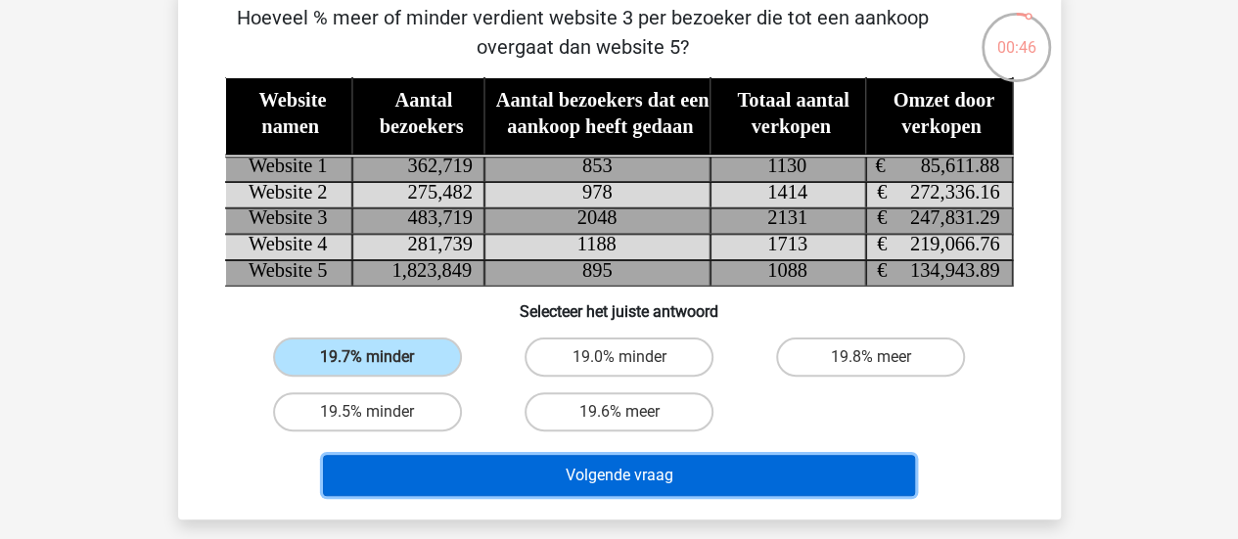
click at [456, 477] on button "Volgende vraag" at bounding box center [619, 475] width 592 height 41
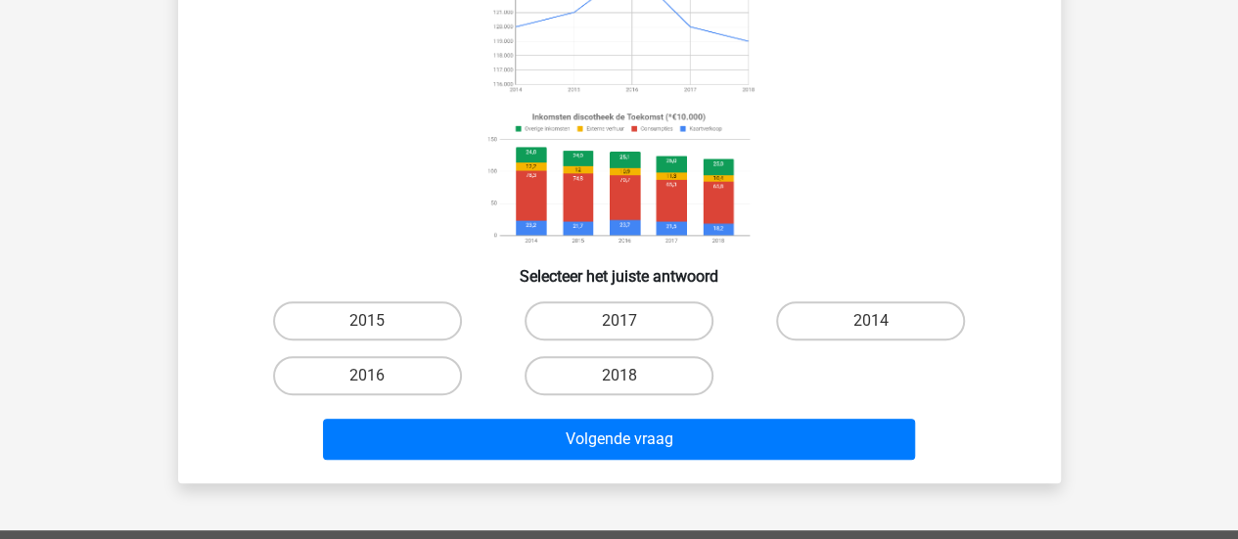
scroll to position [252, 0]
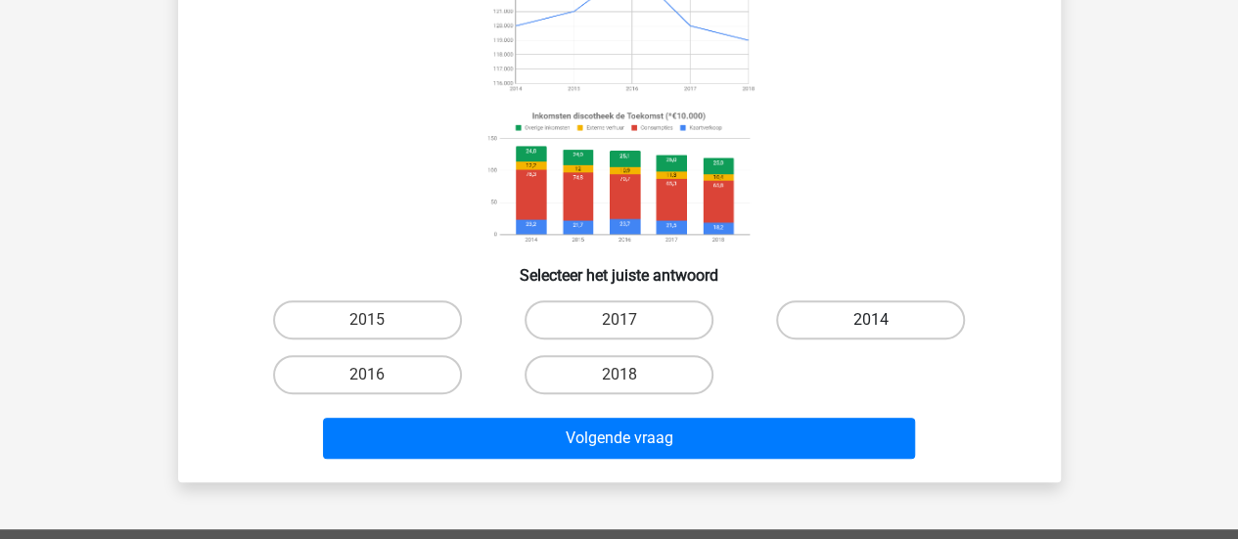
click at [843, 312] on label "2014" at bounding box center [870, 319] width 189 height 39
click at [871, 320] on input "2014" at bounding box center [877, 326] width 13 height 13
radio input "true"
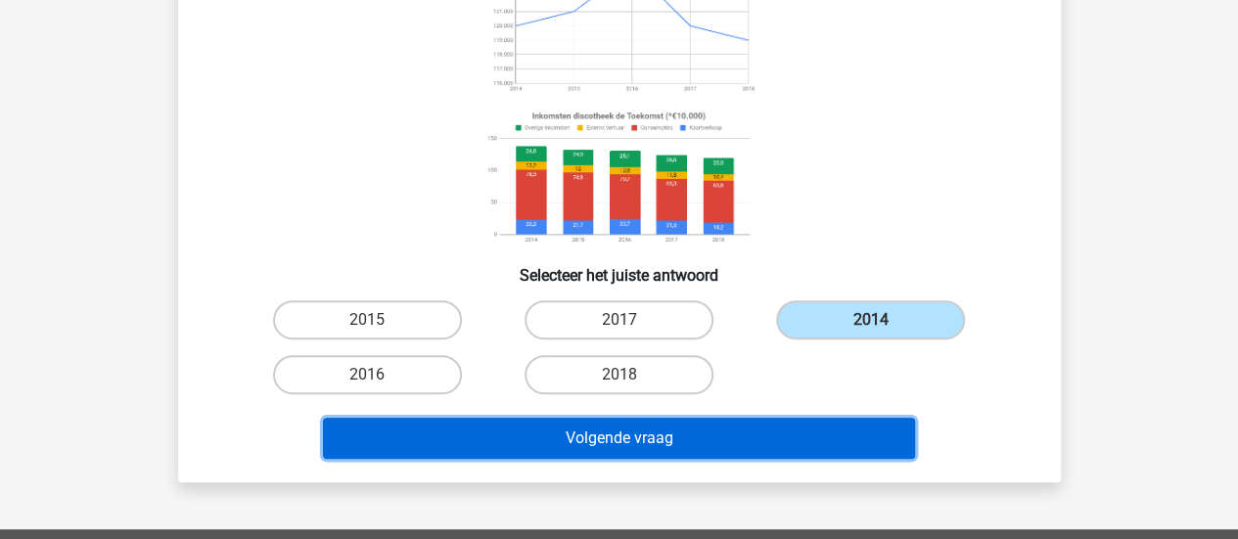
click at [783, 444] on button "Volgende vraag" at bounding box center [619, 438] width 592 height 41
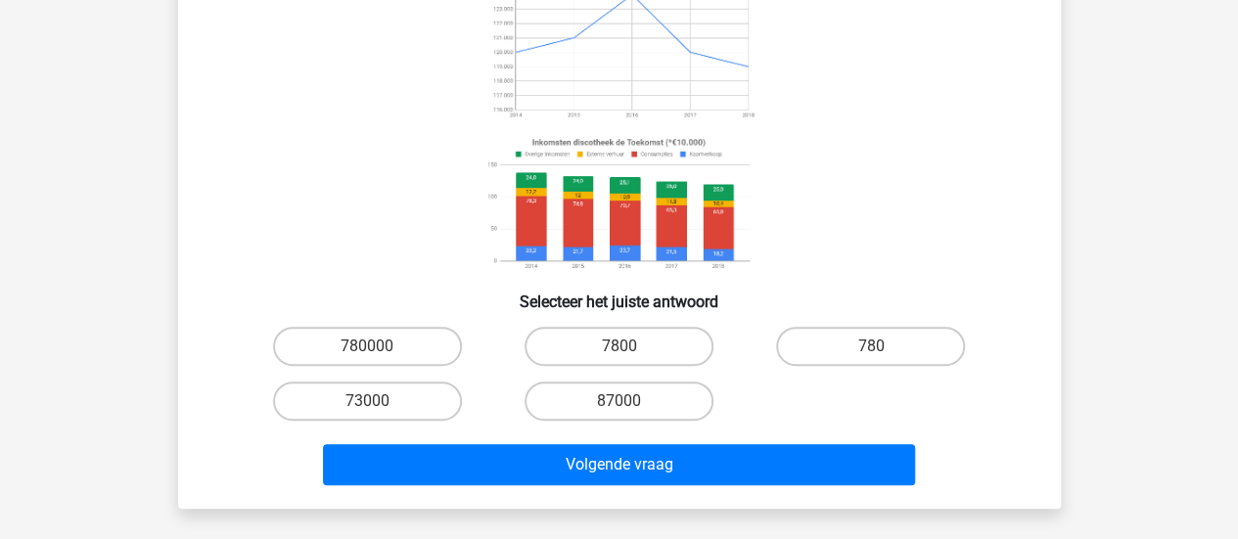
scroll to position [225, 0]
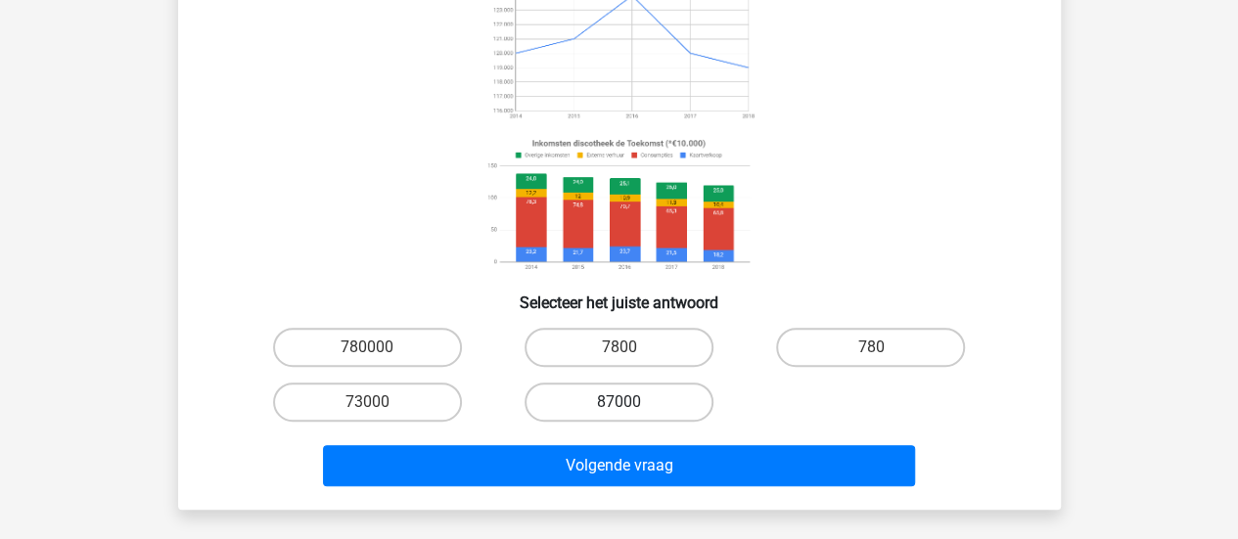
click at [605, 412] on label "87000" at bounding box center [619, 402] width 189 height 39
click at [619, 412] on input "87000" at bounding box center [625, 408] width 13 height 13
radio input "true"
click at [415, 355] on label "780000" at bounding box center [367, 347] width 189 height 39
click at [380, 355] on input "780000" at bounding box center [373, 353] width 13 height 13
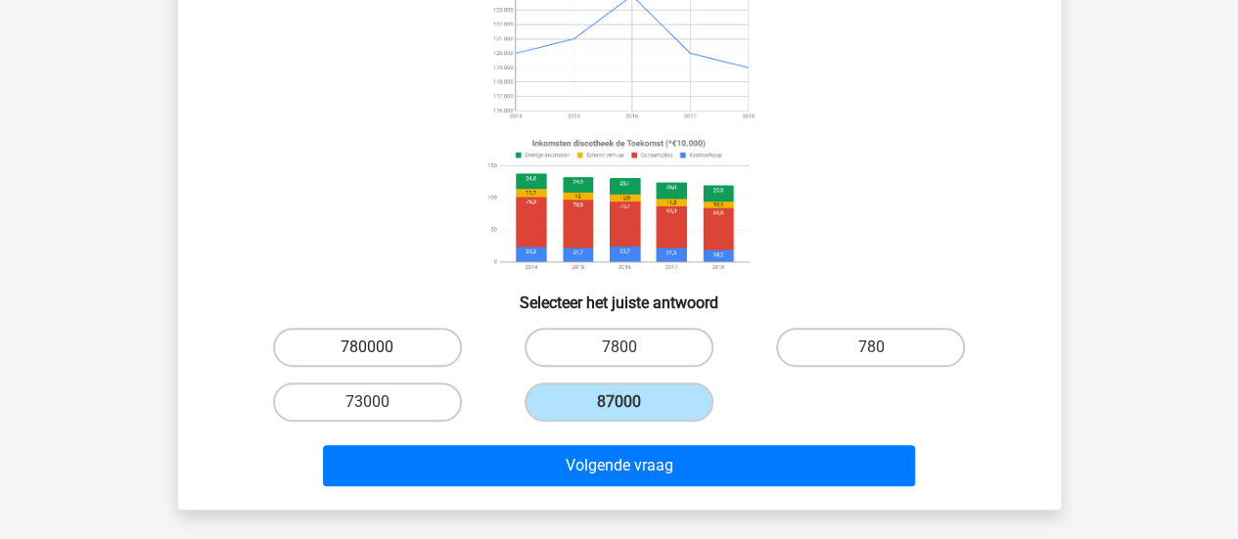
radio input "true"
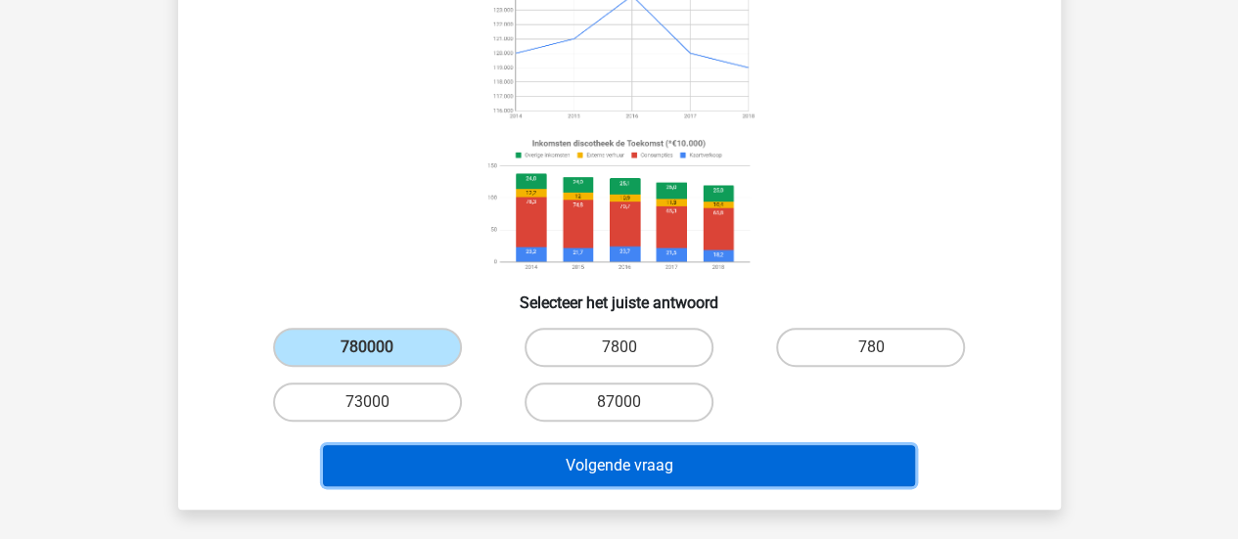
click at [466, 457] on button "Volgende vraag" at bounding box center [619, 465] width 592 height 41
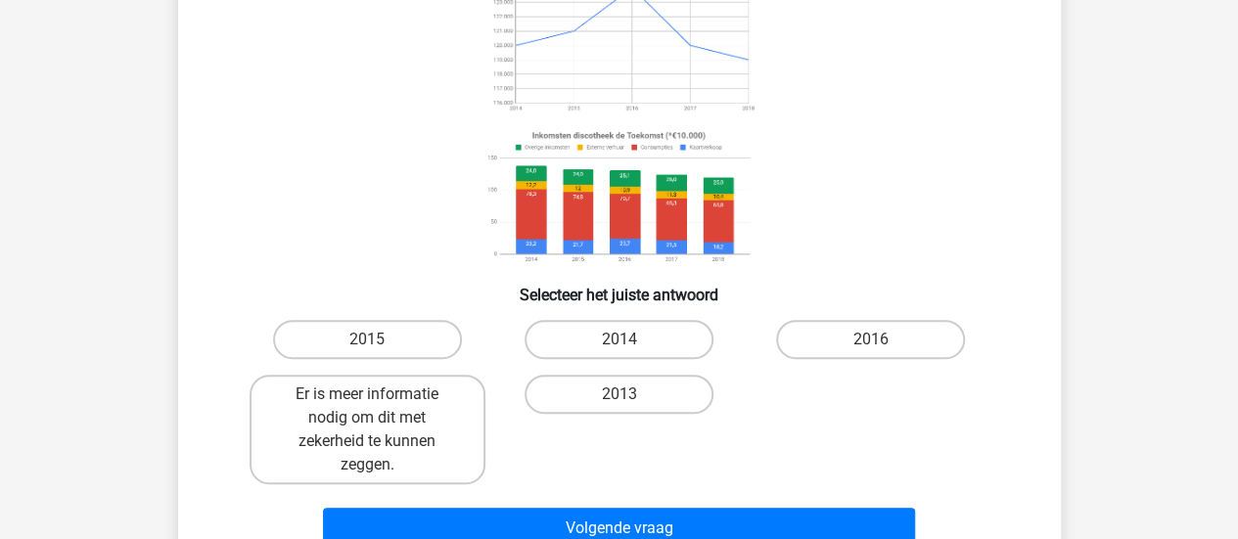
scroll to position [240, 0]
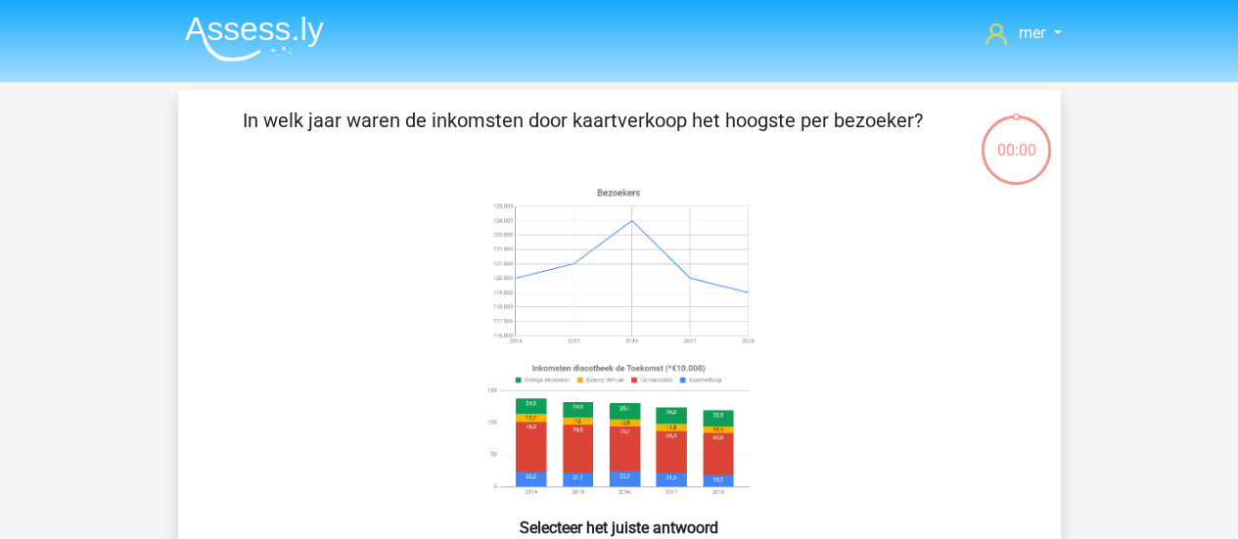
scroll to position [240, 0]
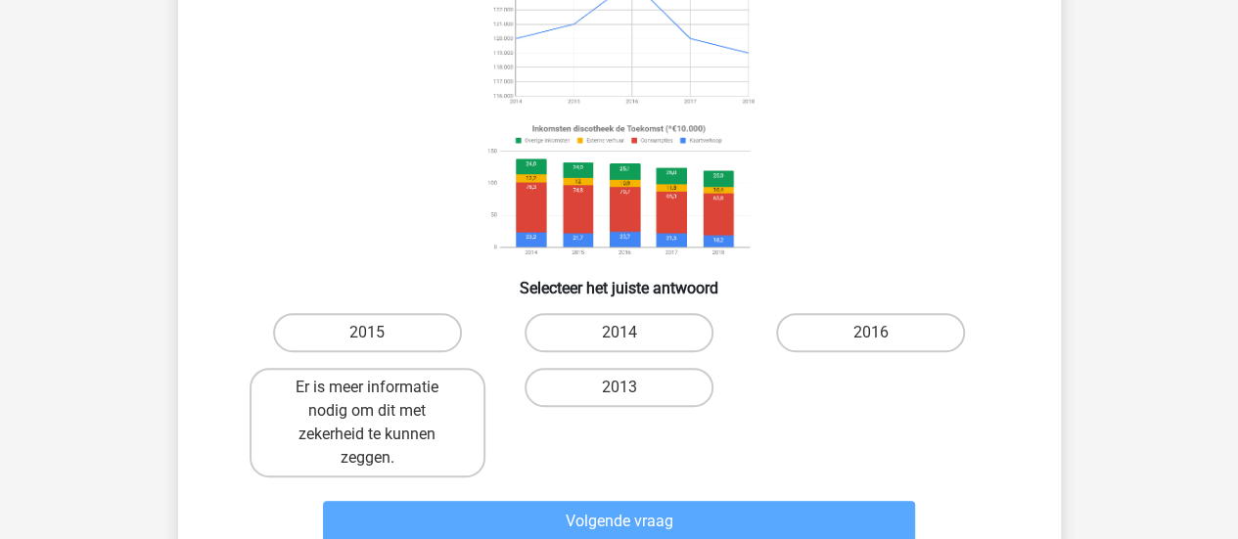
click at [452, 445] on label "Er is meer informatie nodig om dit met zekerheid te kunnen zeggen." at bounding box center [368, 423] width 236 height 110
click at [380, 400] on input "Er is meer informatie nodig om dit met zekerheid te kunnen zeggen." at bounding box center [373, 394] width 13 height 13
radio input "true"
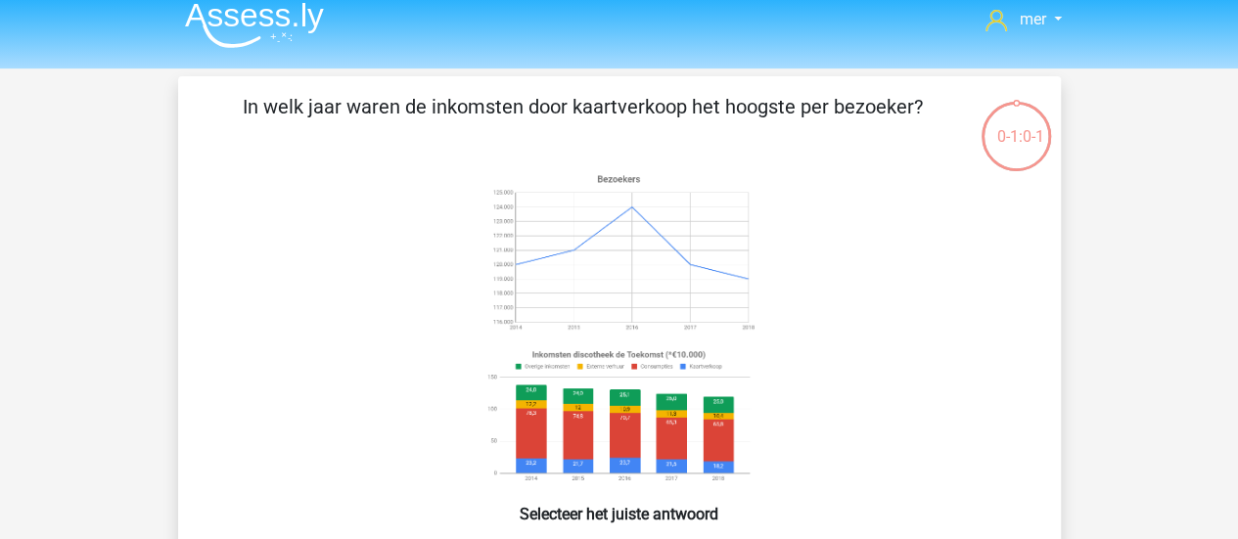
scroll to position [13, 0]
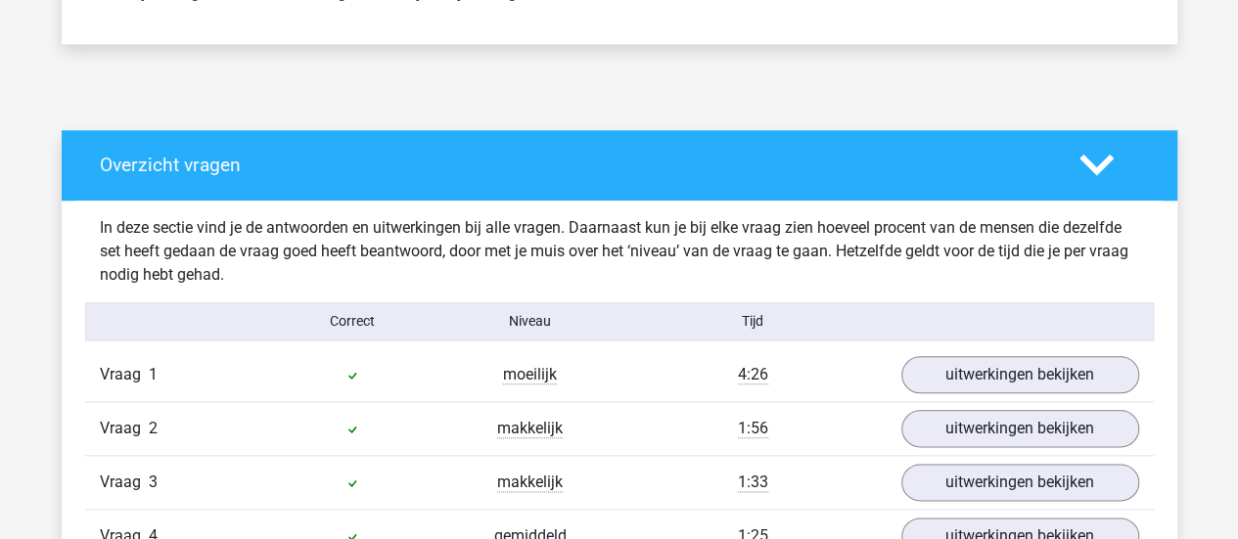
scroll to position [1486, 0]
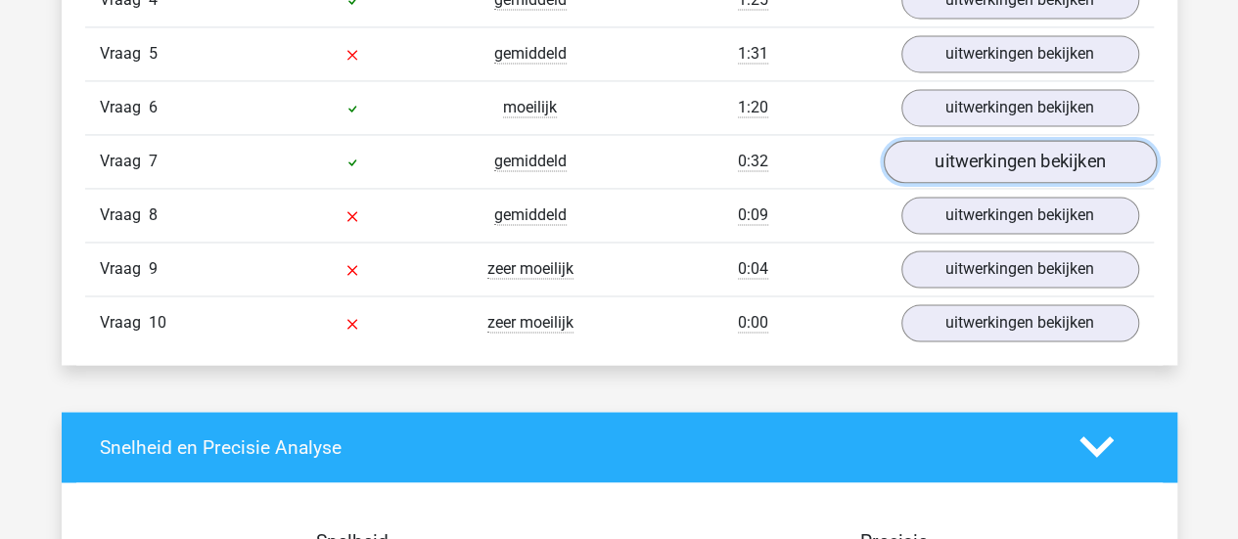
click at [1004, 165] on link "uitwerkingen bekijken" at bounding box center [1019, 161] width 273 height 43
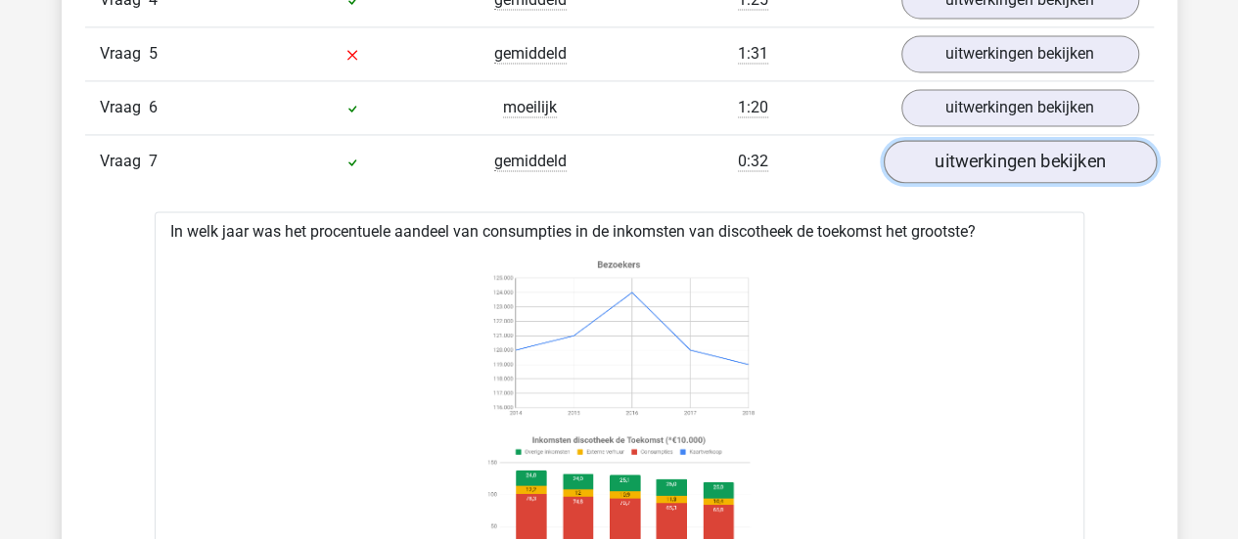
click at [1004, 165] on link "uitwerkingen bekijken" at bounding box center [1019, 161] width 273 height 43
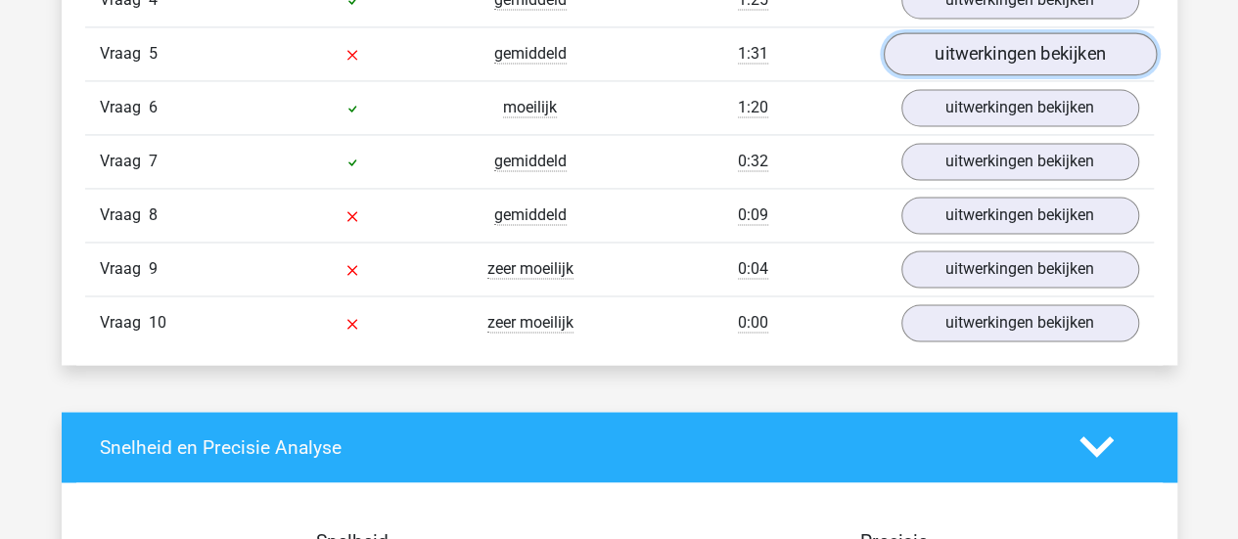
click at [954, 44] on link "uitwerkingen bekijken" at bounding box center [1019, 53] width 273 height 43
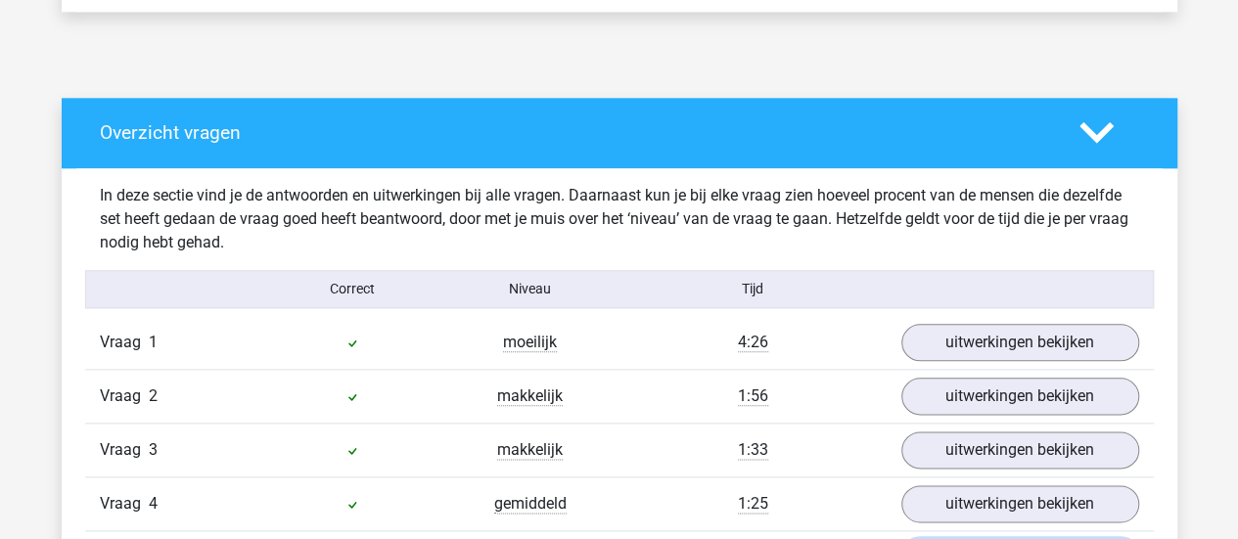
scroll to position [944, 0]
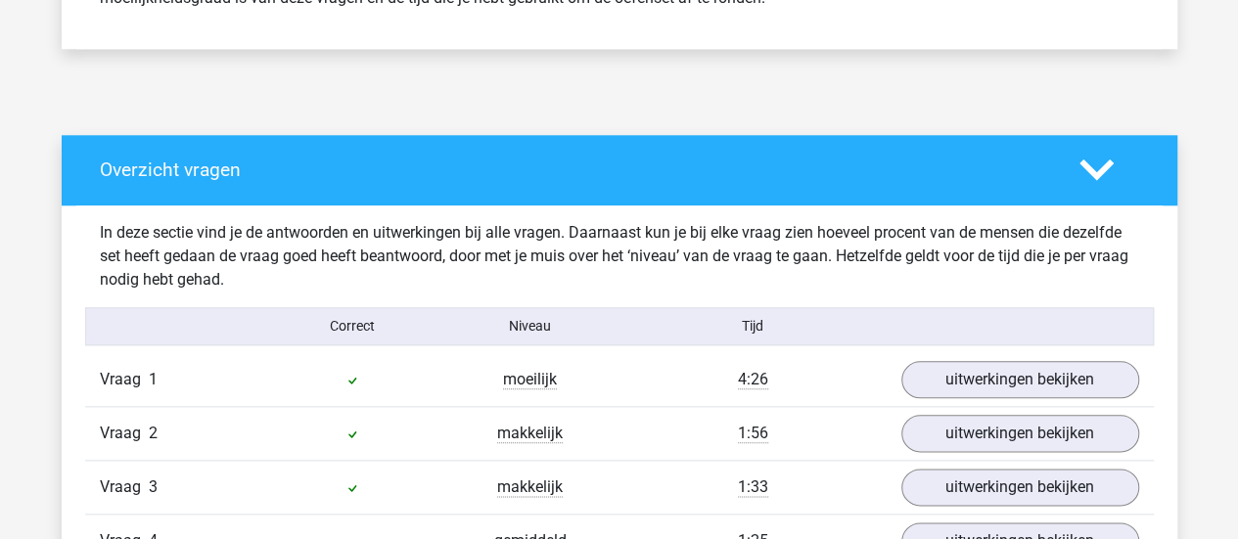
click at [1123, 161] on div at bounding box center [1109, 170] width 89 height 34
click at [1084, 168] on polygon at bounding box center [1096, 171] width 34 height 22
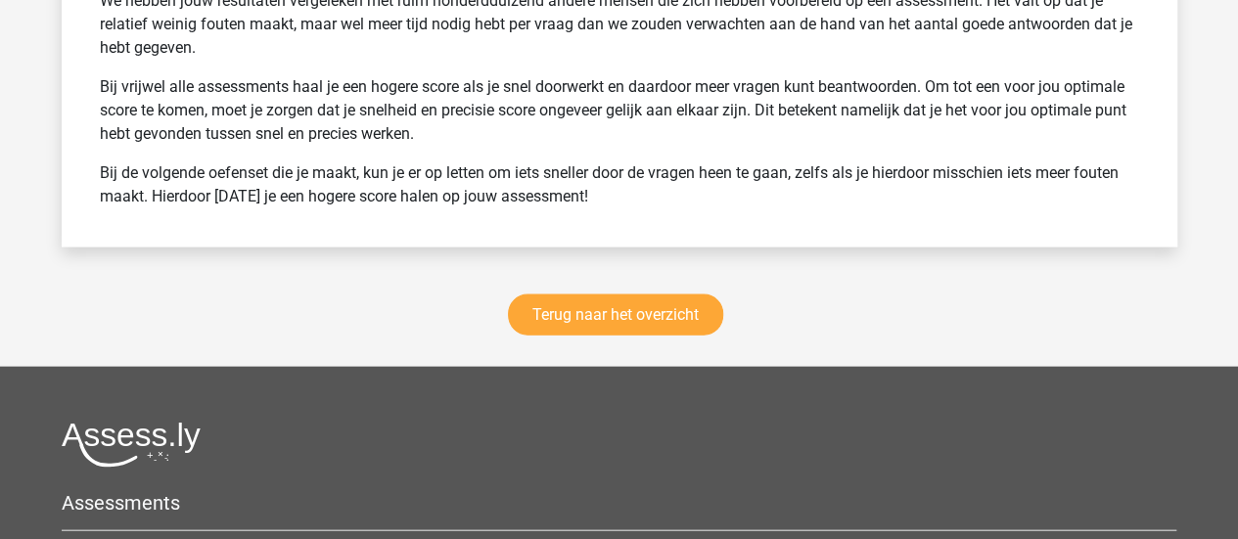
scroll to position [1992, 0]
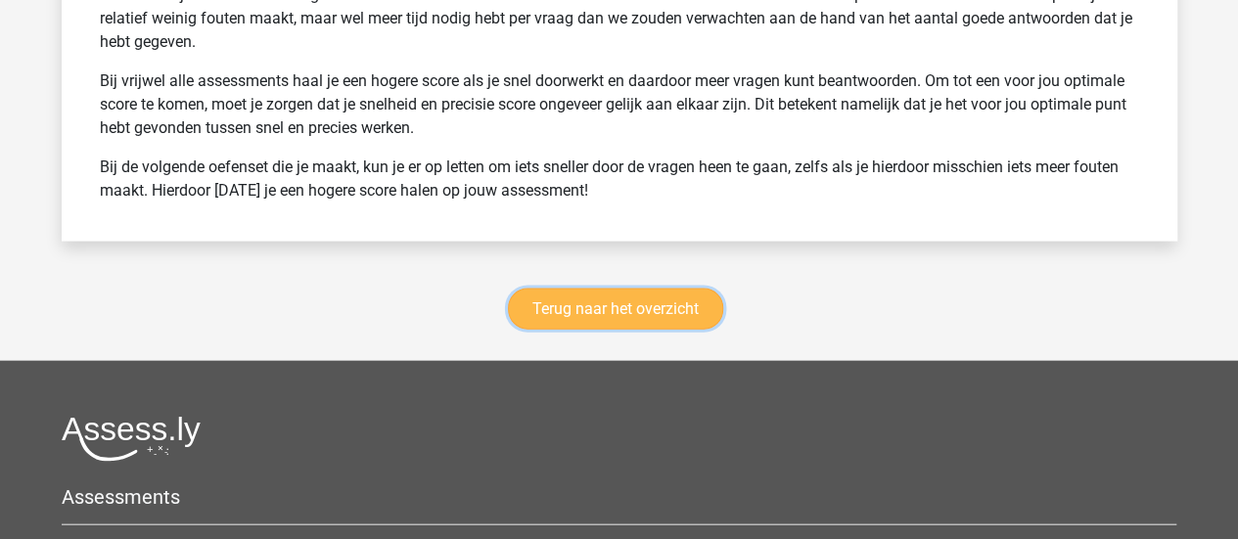
click at [658, 307] on link "Terug naar het overzicht" at bounding box center [615, 309] width 215 height 41
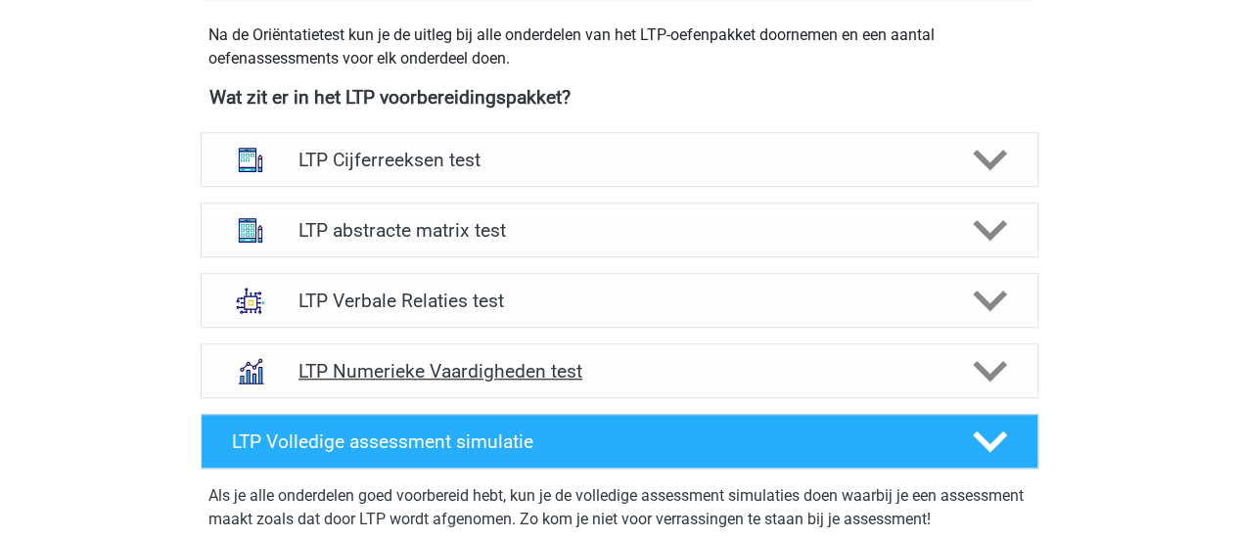
scroll to position [694, 0]
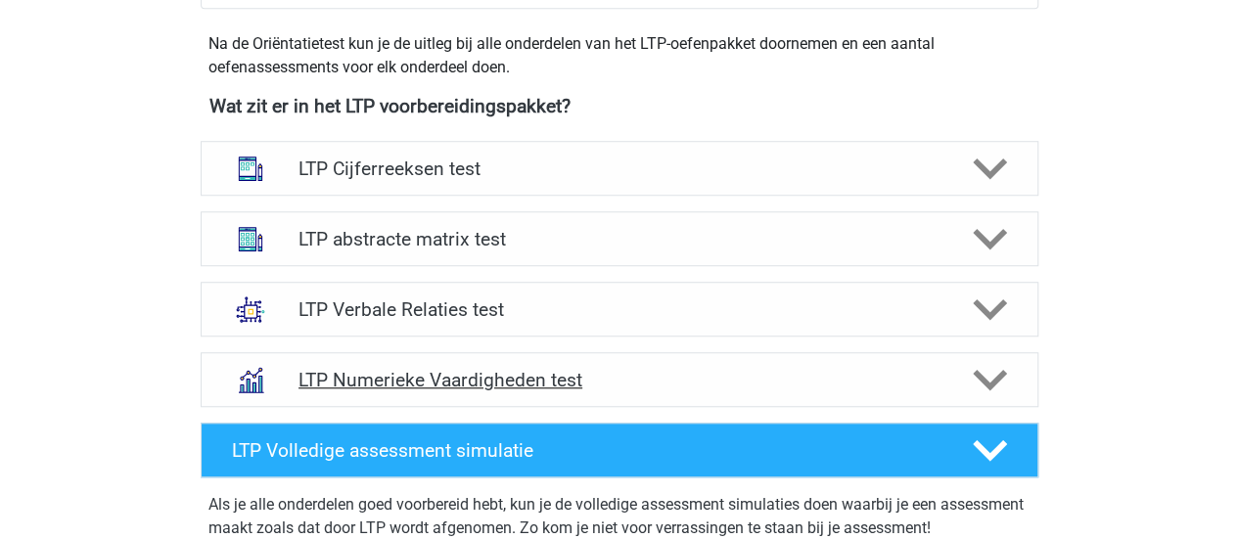
click at [472, 369] on h4 "LTP Numerieke Vaardigheden test" at bounding box center [618, 380] width 641 height 23
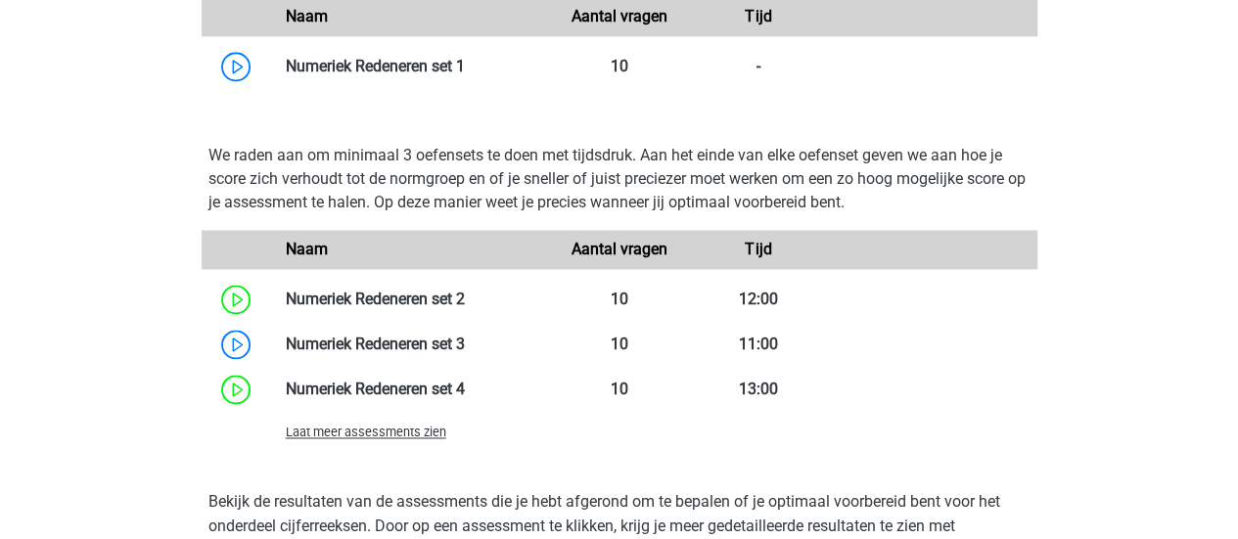
scroll to position [1334, 0]
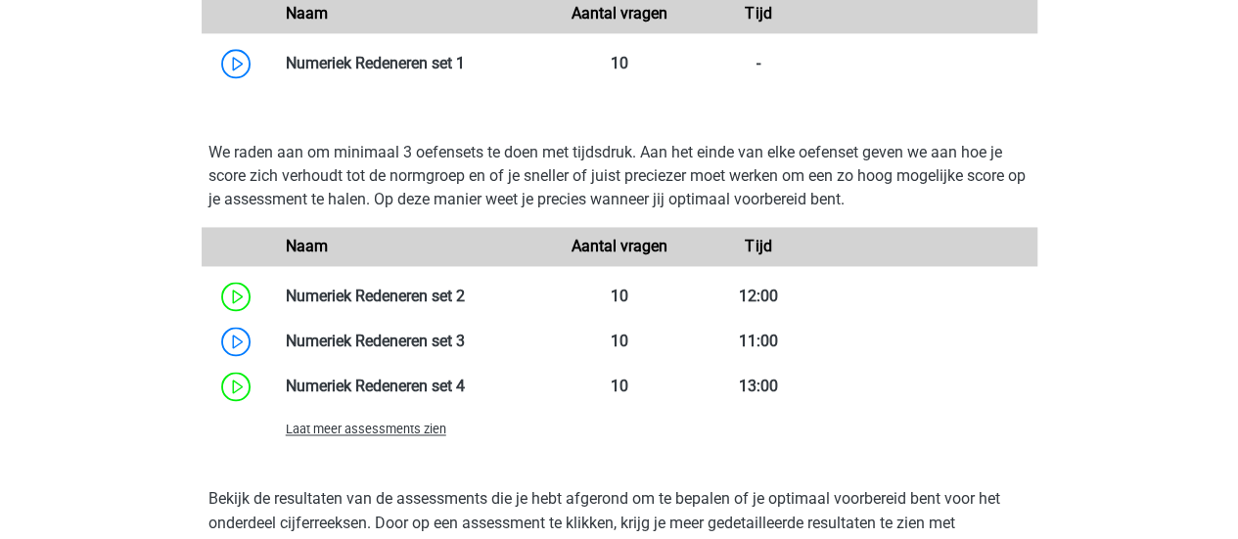
click at [294, 431] on span "Laat meer assessments zien" at bounding box center [366, 429] width 161 height 15
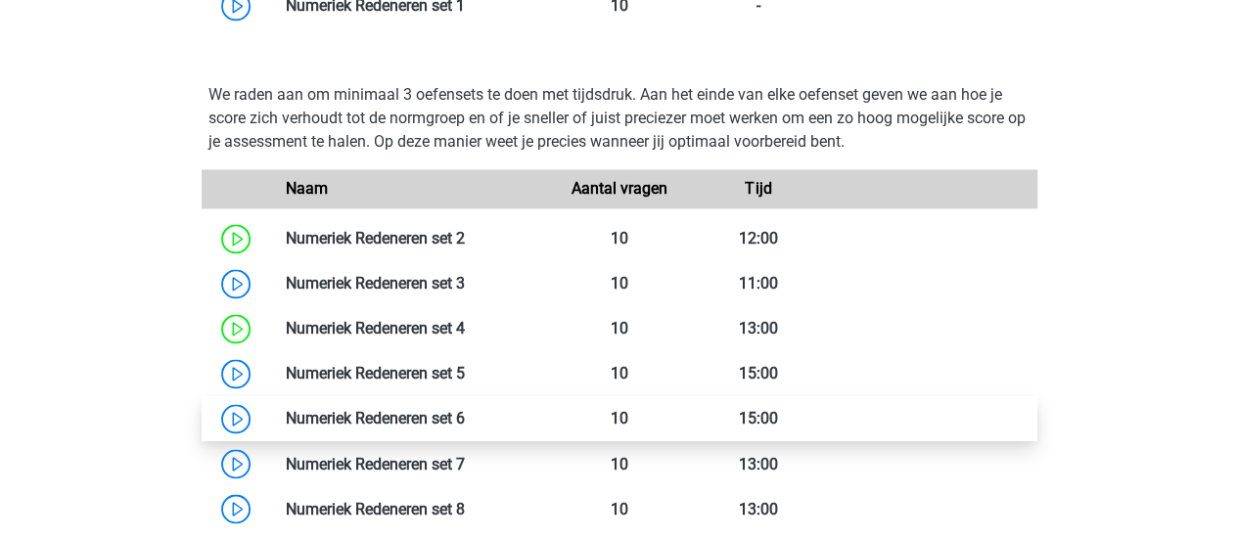
scroll to position [1394, 0]
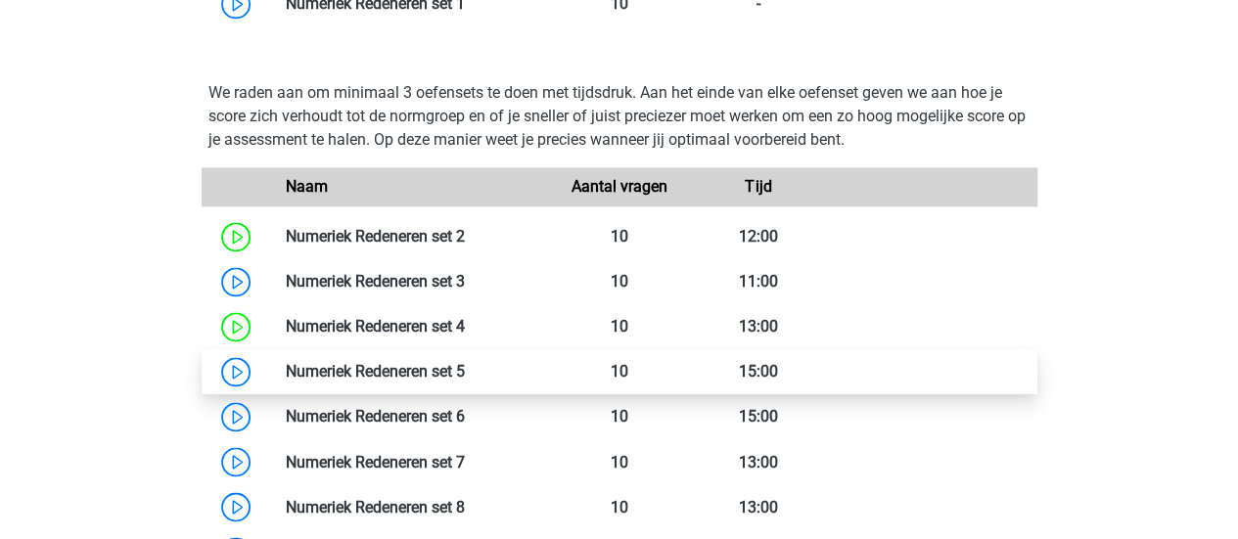
click at [465, 378] on link at bounding box center [465, 371] width 0 height 19
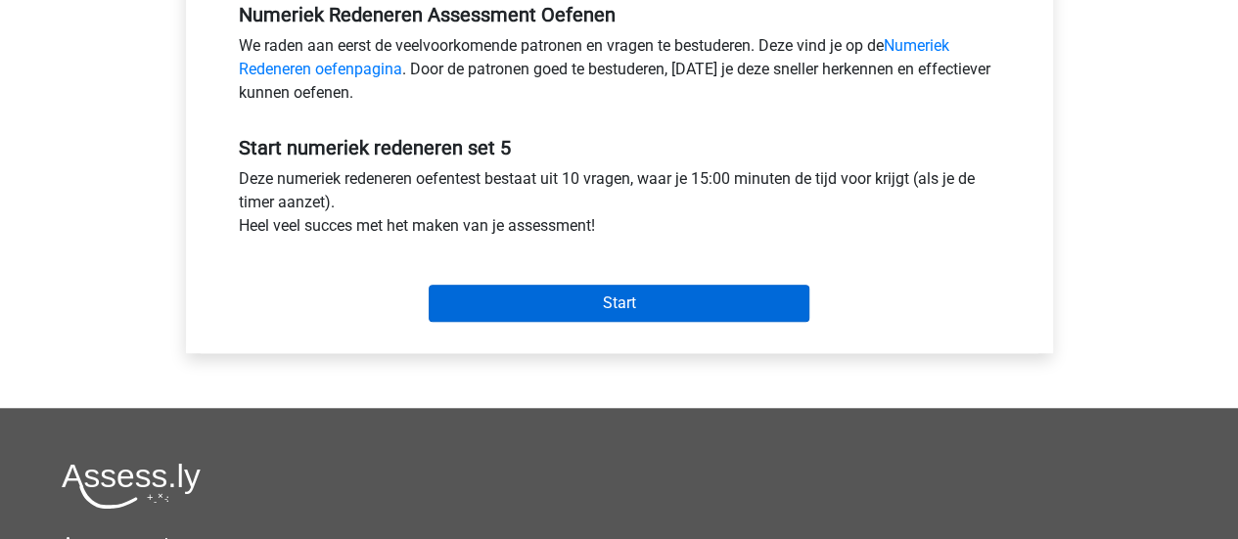
scroll to position [616, 0]
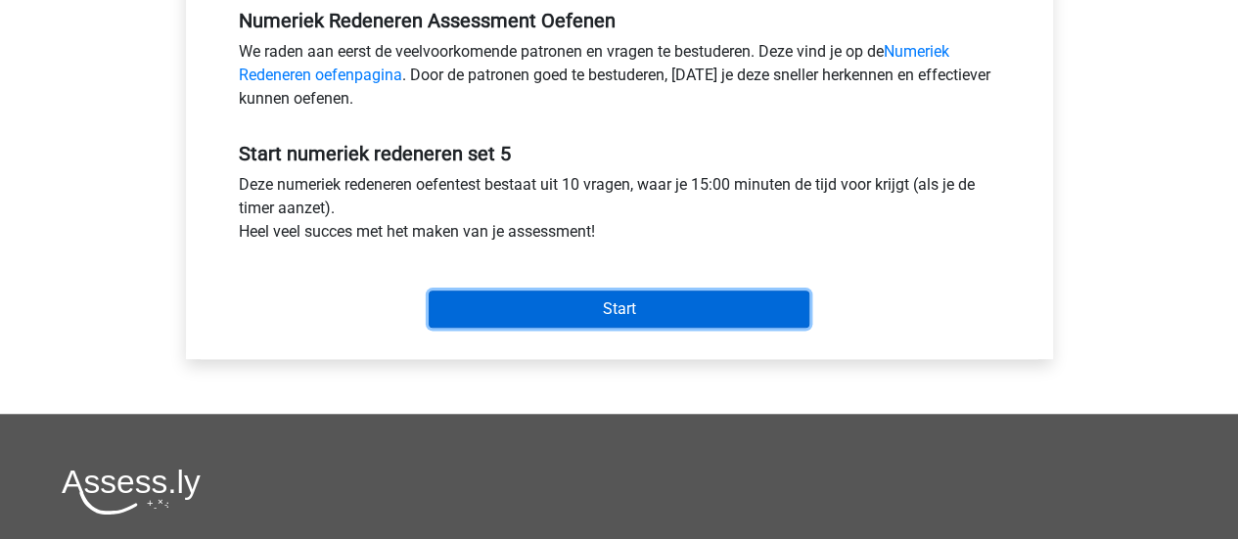
click at [593, 319] on input "Start" at bounding box center [619, 309] width 381 height 37
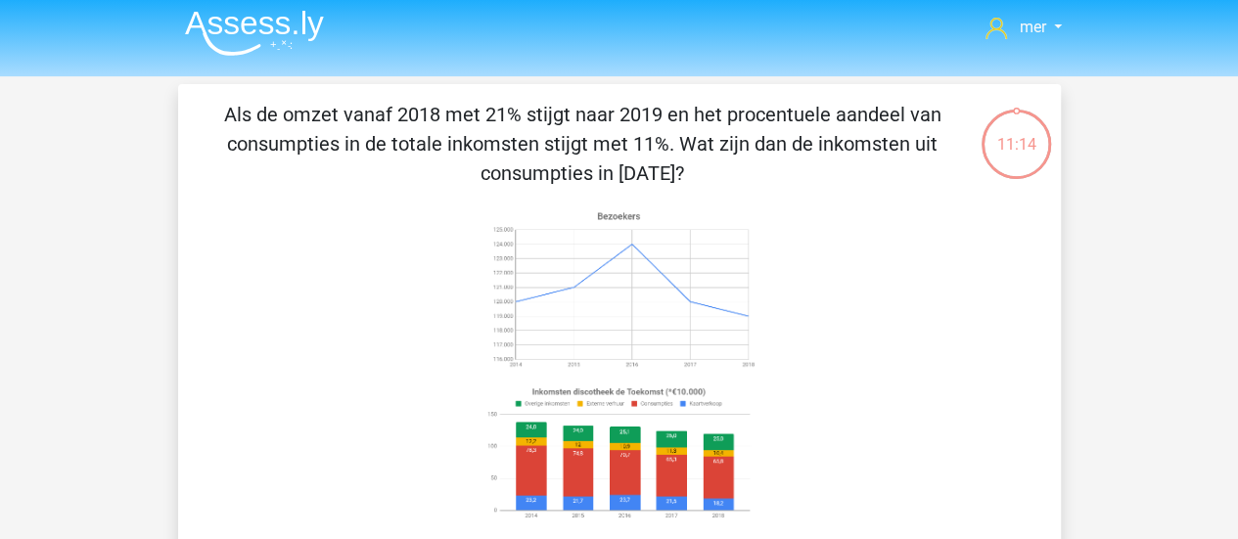
scroll to position [251, 0]
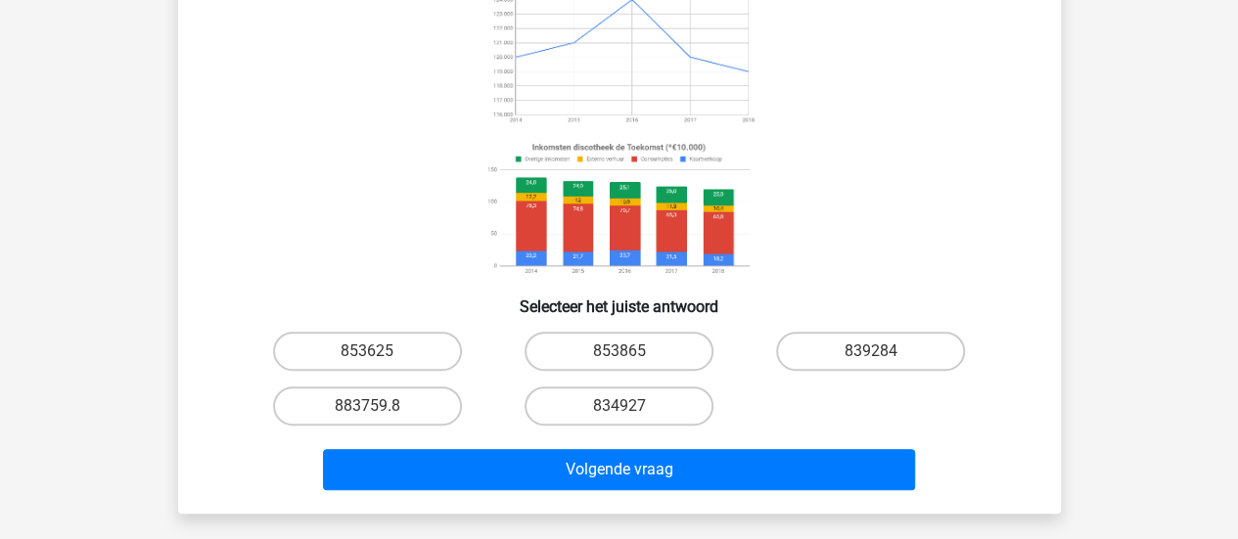
click at [351, 326] on div "853625" at bounding box center [368, 351] width 252 height 55
click at [353, 349] on label "853625" at bounding box center [367, 351] width 189 height 39
click at [367, 351] on input "853625" at bounding box center [373, 357] width 13 height 13
radio input "true"
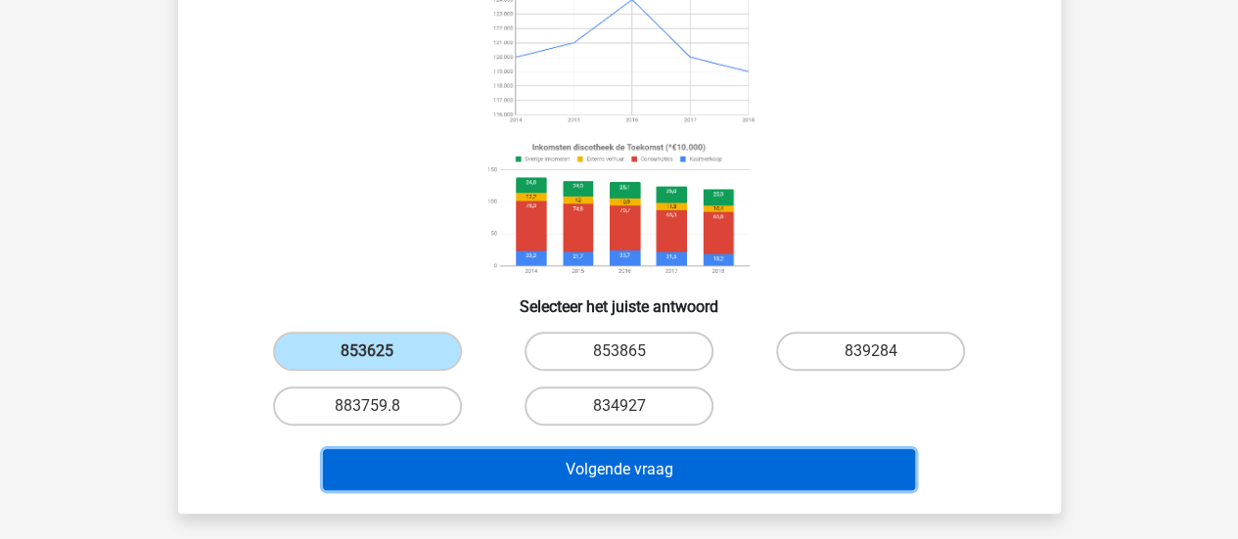
click at [362, 466] on button "Volgende vraag" at bounding box center [619, 469] width 592 height 41
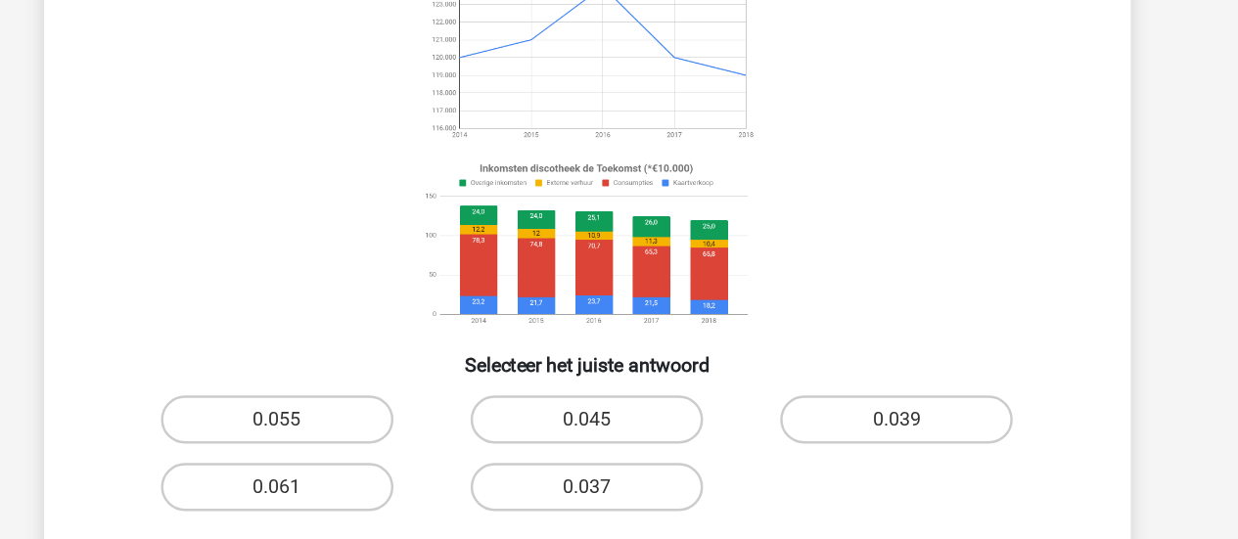
scroll to position [265, 0]
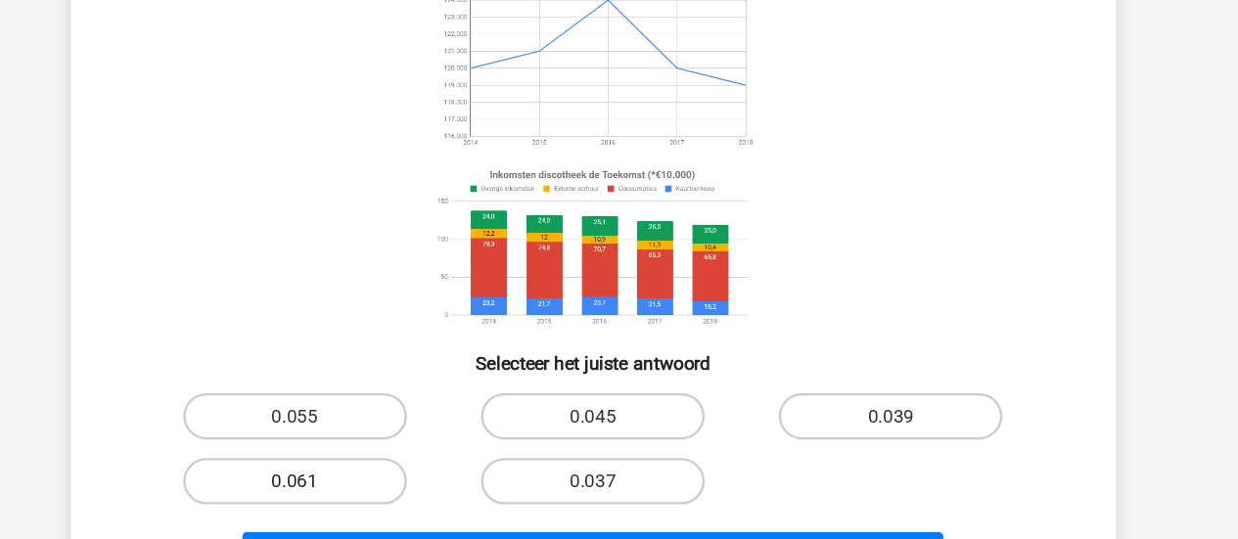
click at [424, 484] on label "0.061" at bounding box center [367, 479] width 189 height 39
click at [380, 484] on input "0.061" at bounding box center [373, 486] width 13 height 13
radio input "true"
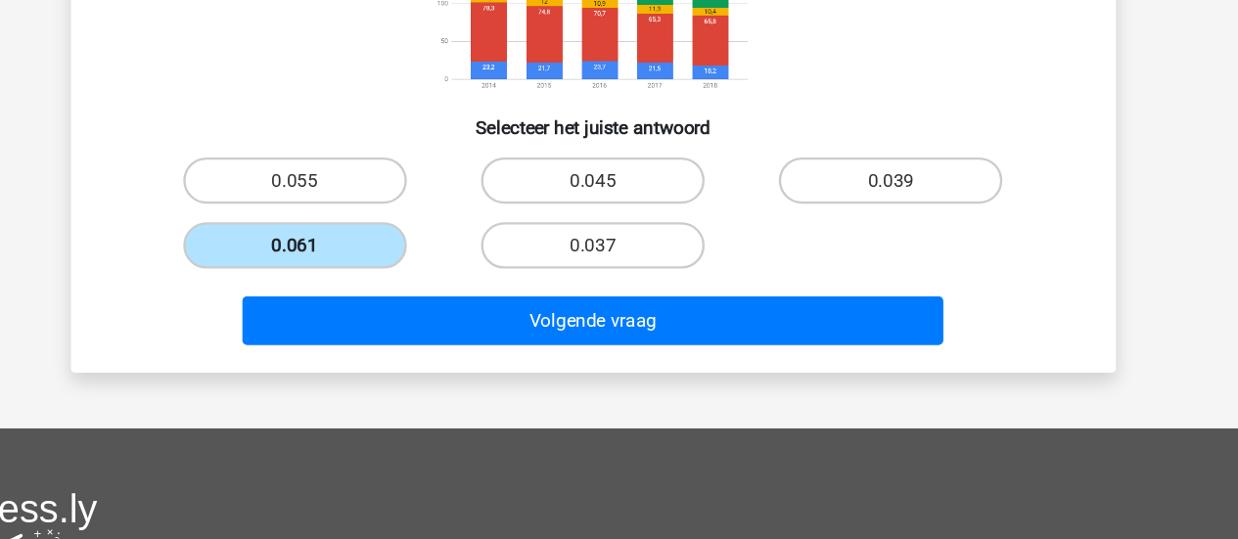
scroll to position [465, 0]
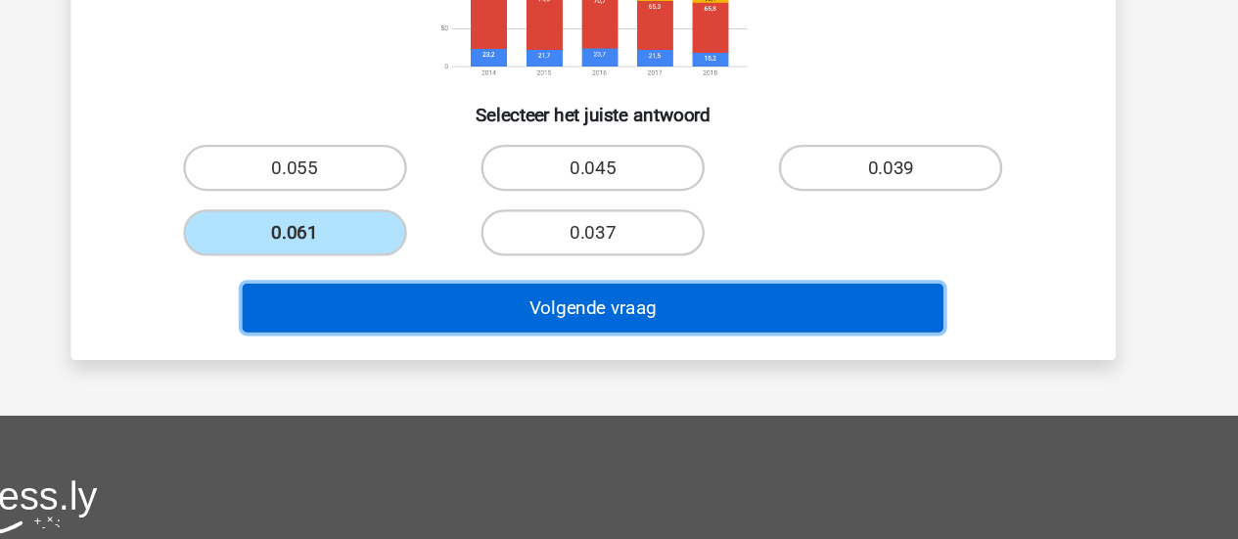
click at [596, 344] on button "Volgende vraag" at bounding box center [619, 343] width 592 height 41
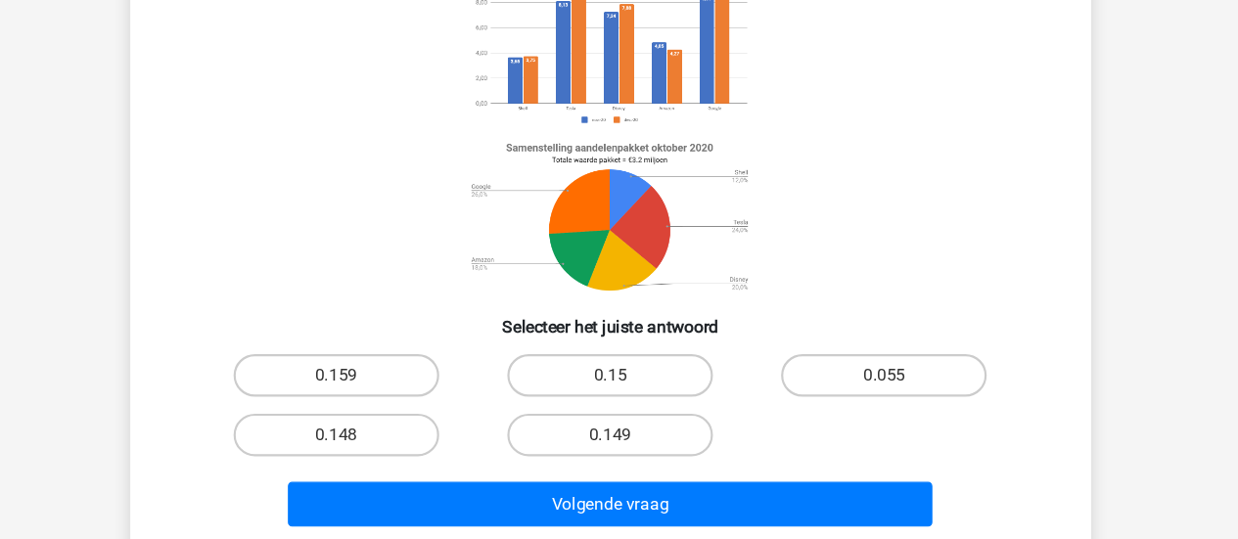
scroll to position [186, 0]
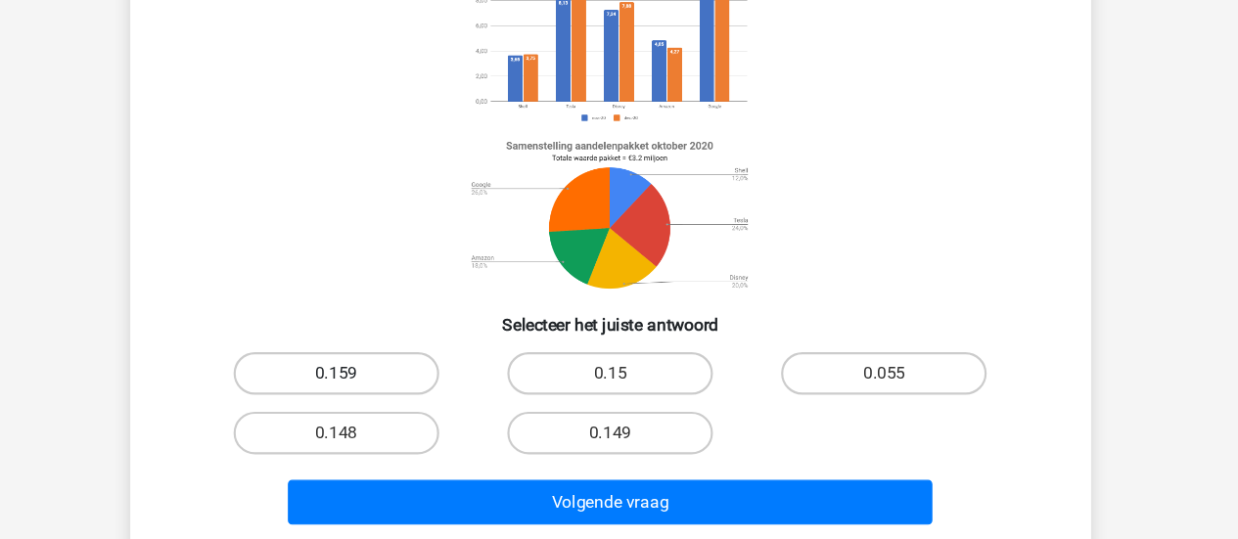
click at [407, 386] on label "0.159" at bounding box center [367, 386] width 189 height 39
click at [380, 387] on input "0.159" at bounding box center [373, 393] width 13 height 13
radio input "true"
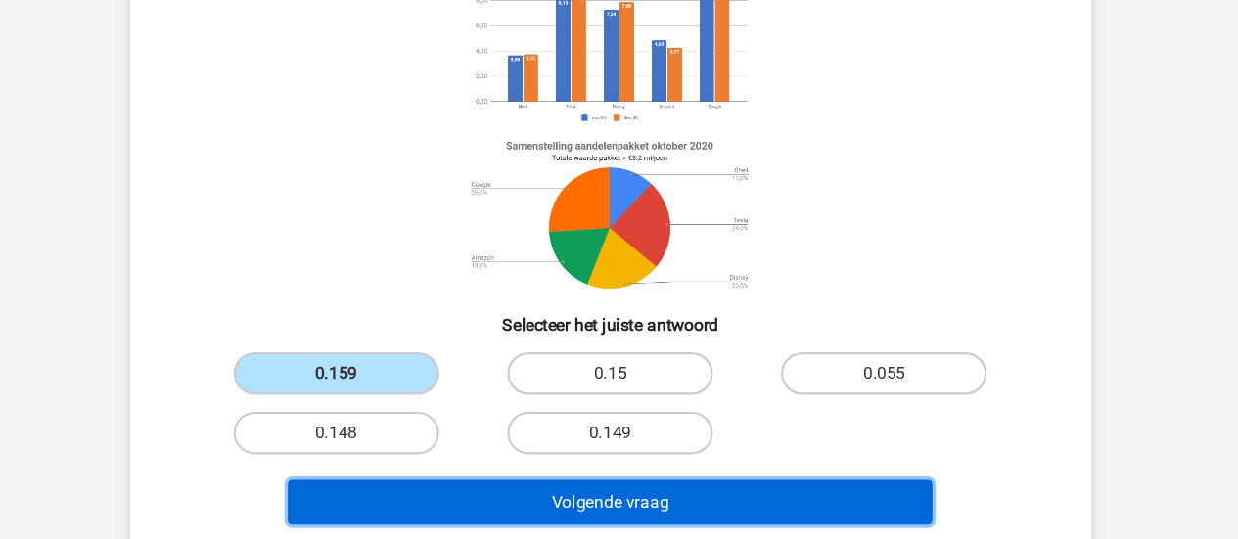
click at [431, 505] on button "Volgende vraag" at bounding box center [619, 504] width 592 height 41
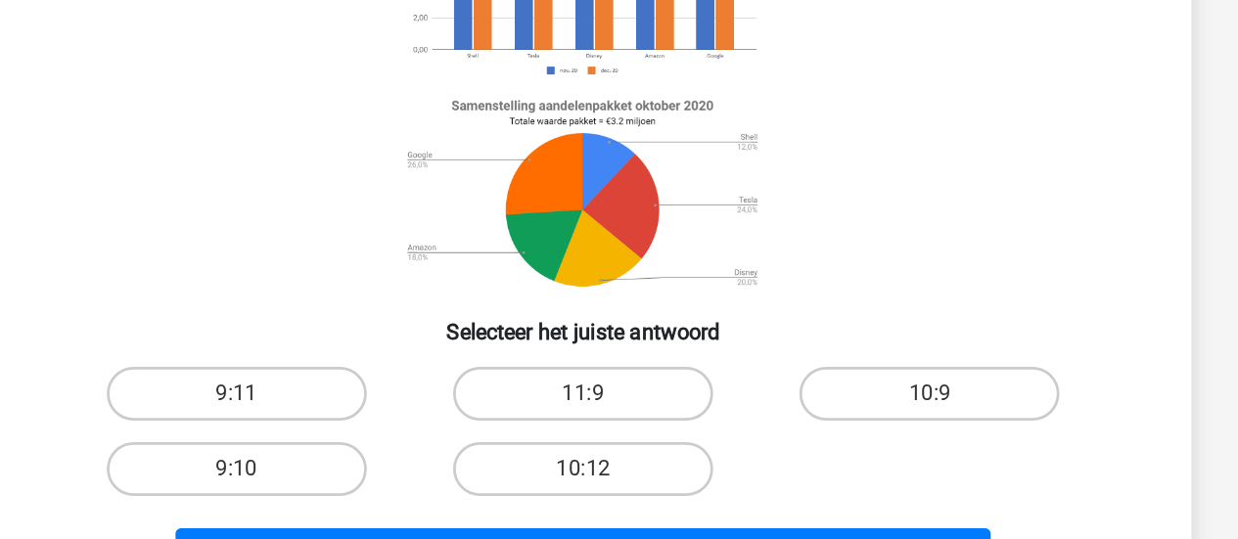
scroll to position [137, 0]
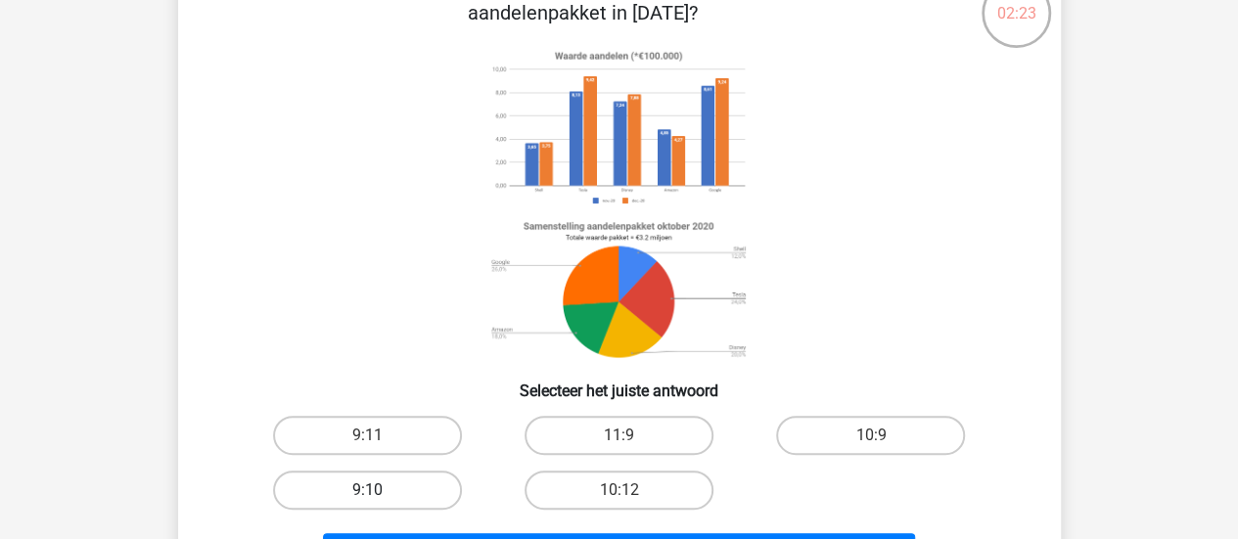
click at [380, 498] on label "9:10" at bounding box center [367, 490] width 189 height 39
click at [380, 498] on input "9:10" at bounding box center [373, 496] width 13 height 13
radio input "true"
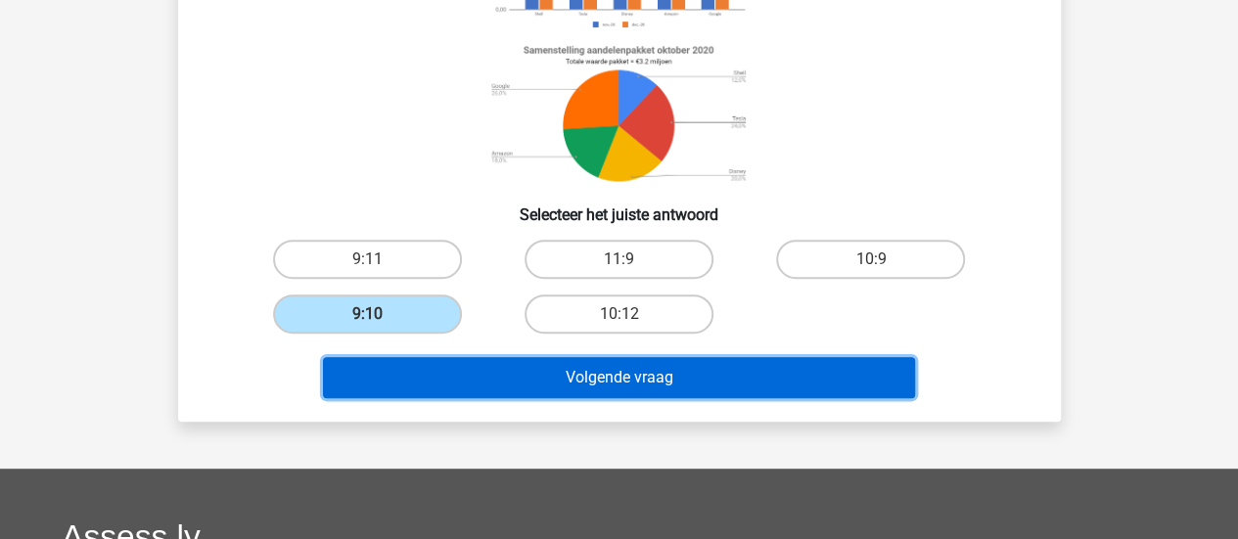
click at [485, 389] on button "Volgende vraag" at bounding box center [619, 377] width 592 height 41
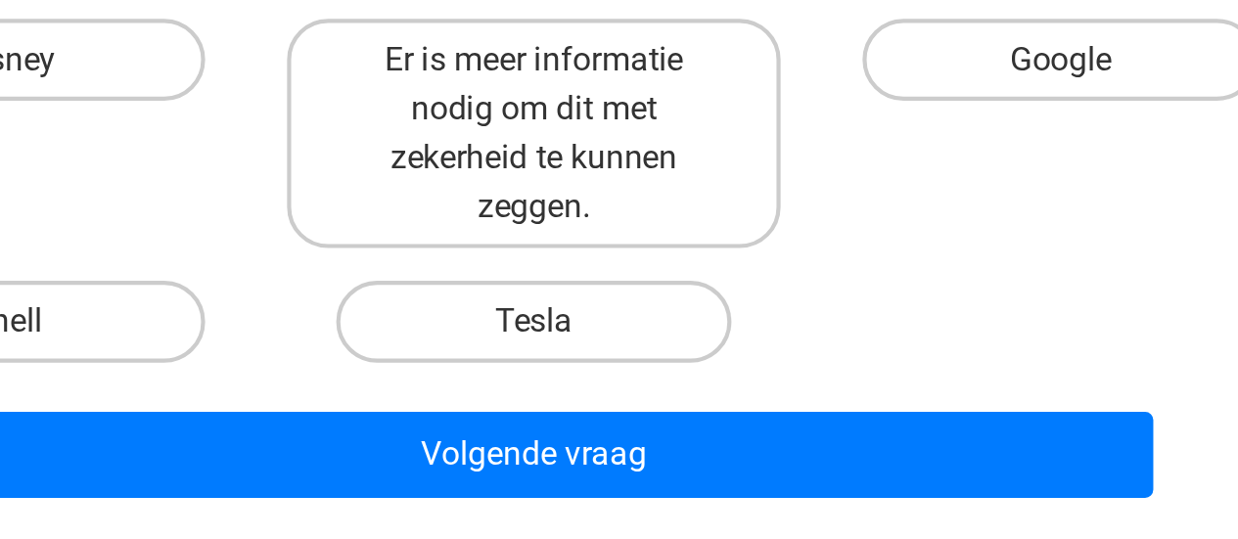
scroll to position [263, 0]
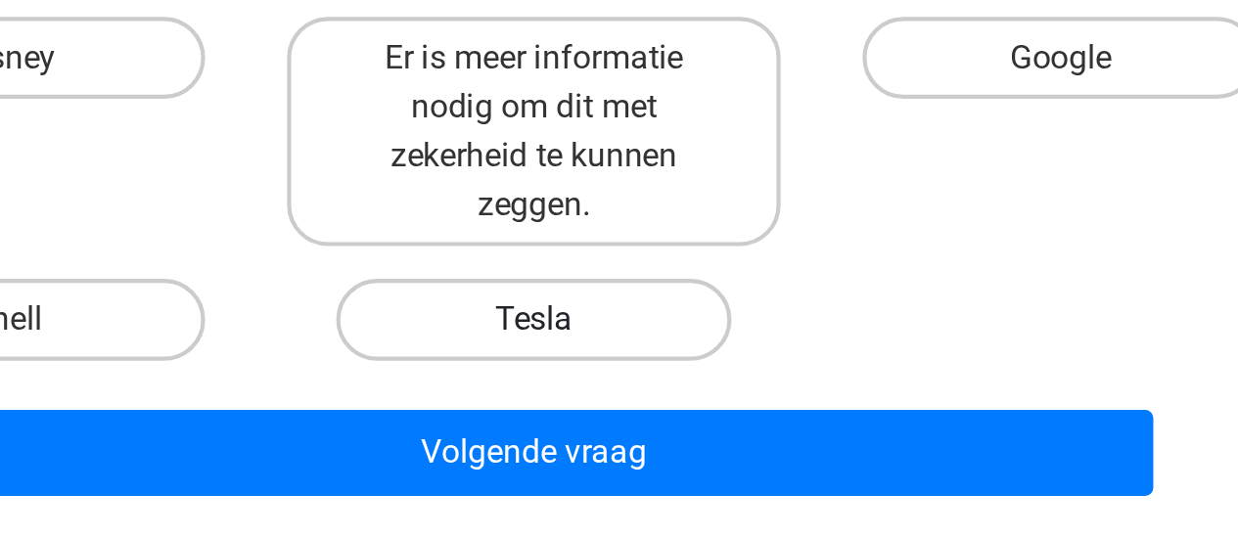
click at [645, 433] on label "Tesla" at bounding box center [619, 434] width 189 height 39
click at [631, 435] on input "Tesla" at bounding box center [625, 441] width 13 height 13
radio input "true"
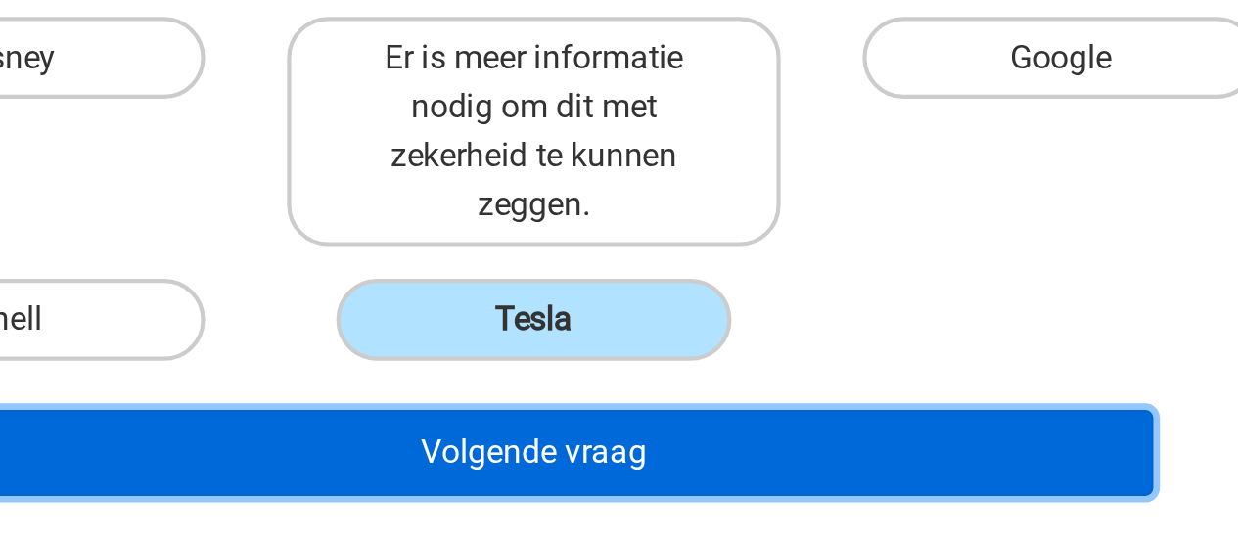
click at [640, 506] on button "Volgende vraag" at bounding box center [619, 498] width 592 height 41
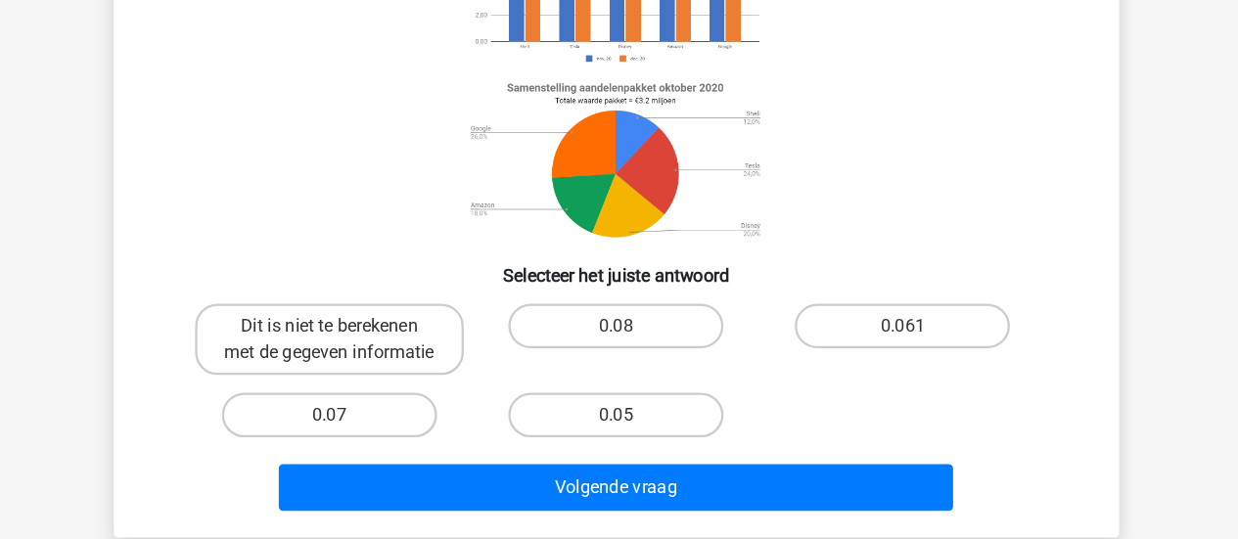
scroll to position [219, 0]
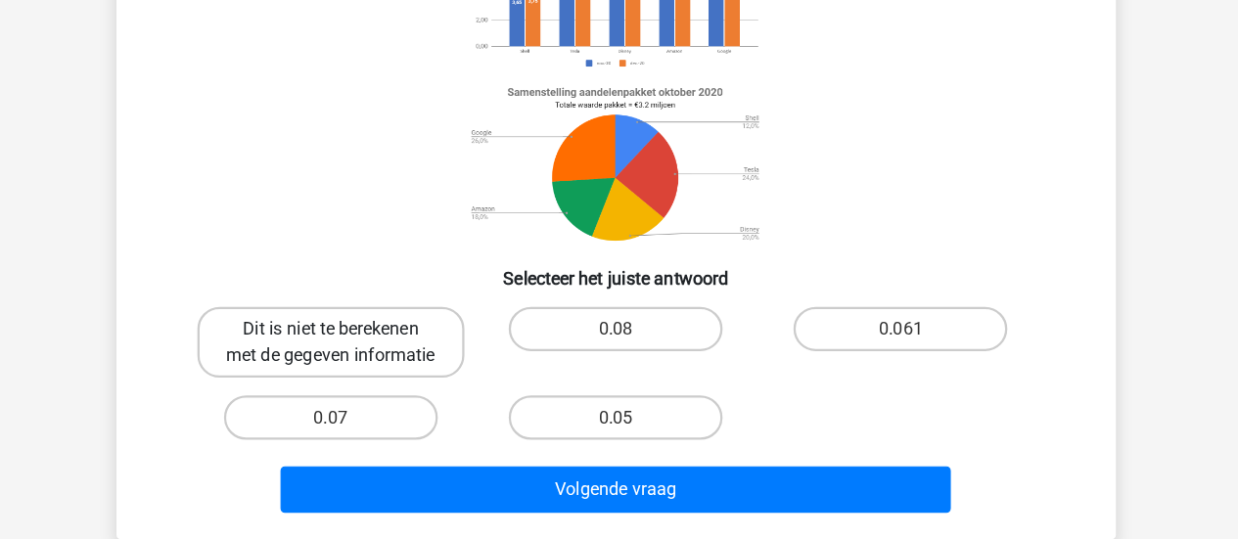
click at [428, 396] on label "Dit is niet te berekenen met de gegeven informatie" at bounding box center [368, 365] width 236 height 63
click at [380, 366] on input "Dit is niet te berekenen met de gegeven informatie" at bounding box center [373, 359] width 13 height 13
radio input "true"
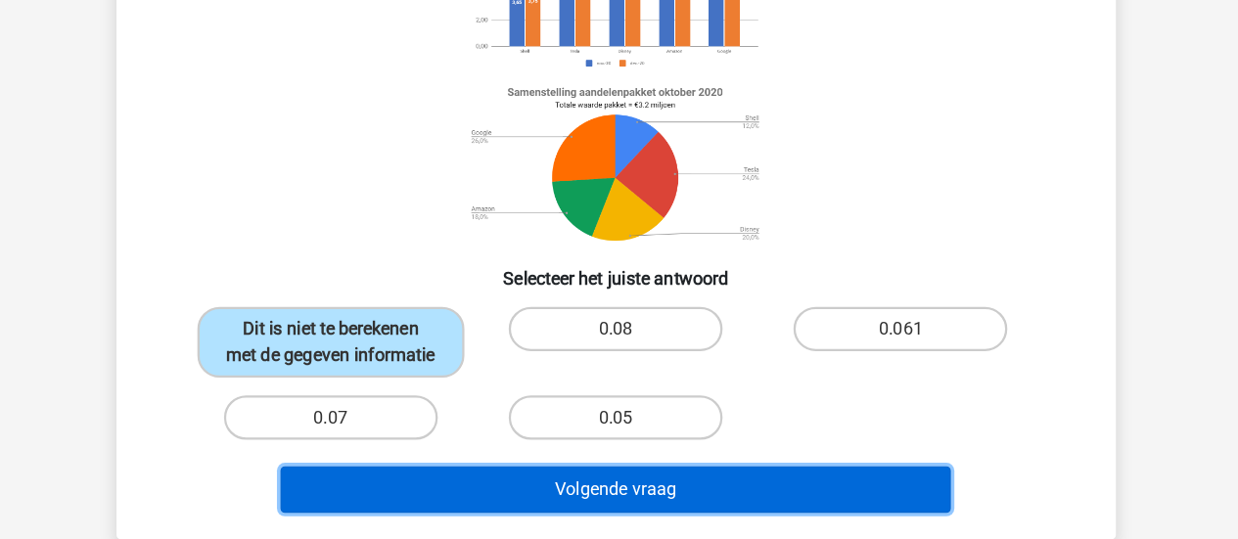
click at [525, 508] on button "Volgende vraag" at bounding box center [619, 495] width 592 height 41
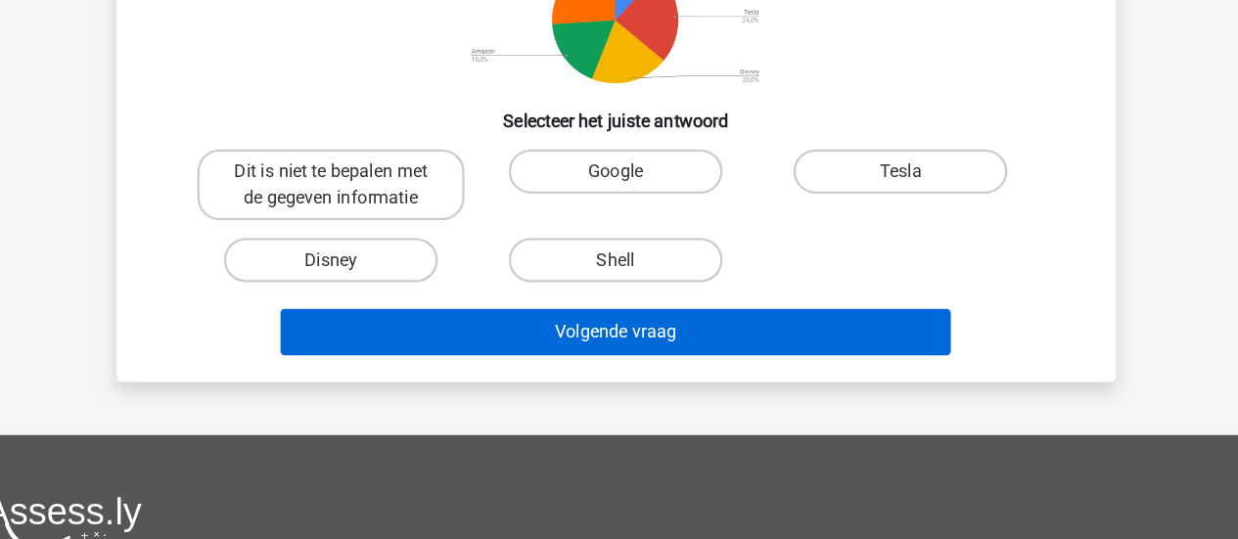
scroll to position [360, 0]
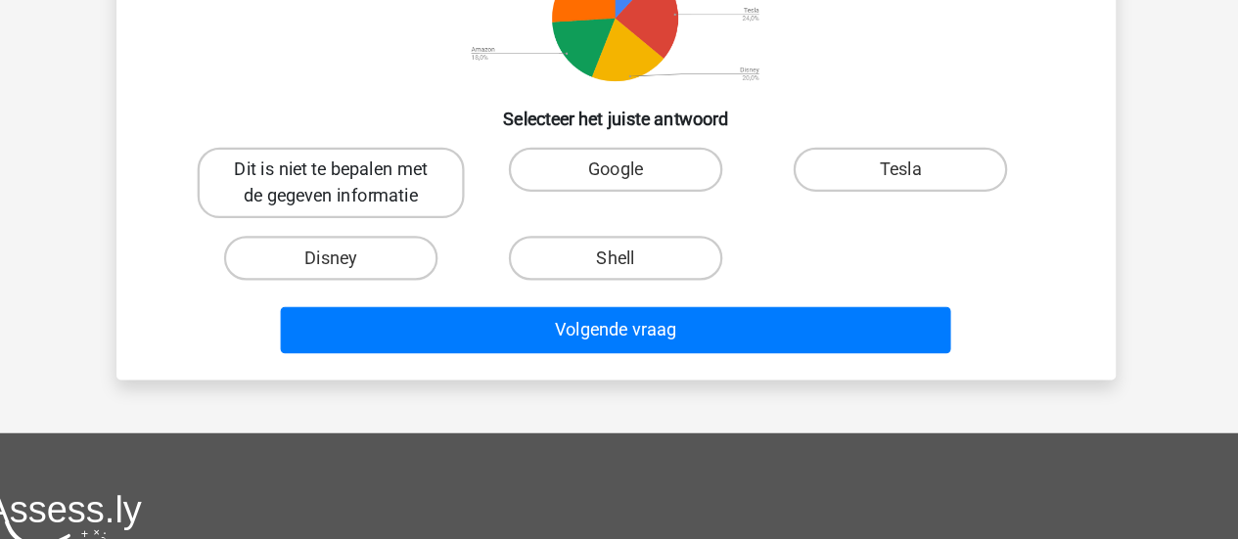
click at [401, 231] on label "Dit is niet te bepalen met de gegeven informatie" at bounding box center [368, 224] width 236 height 63
click at [380, 225] on input "Dit is niet te bepalen met de gegeven informatie" at bounding box center [373, 218] width 13 height 13
radio input "true"
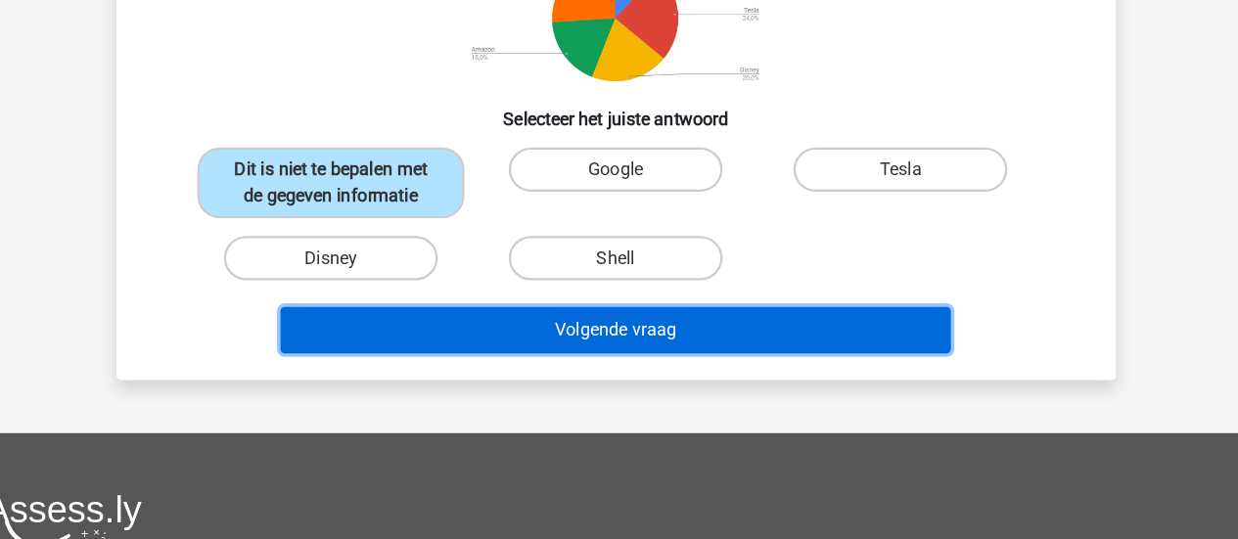
click at [448, 358] on button "Volgende vraag" at bounding box center [619, 354] width 592 height 41
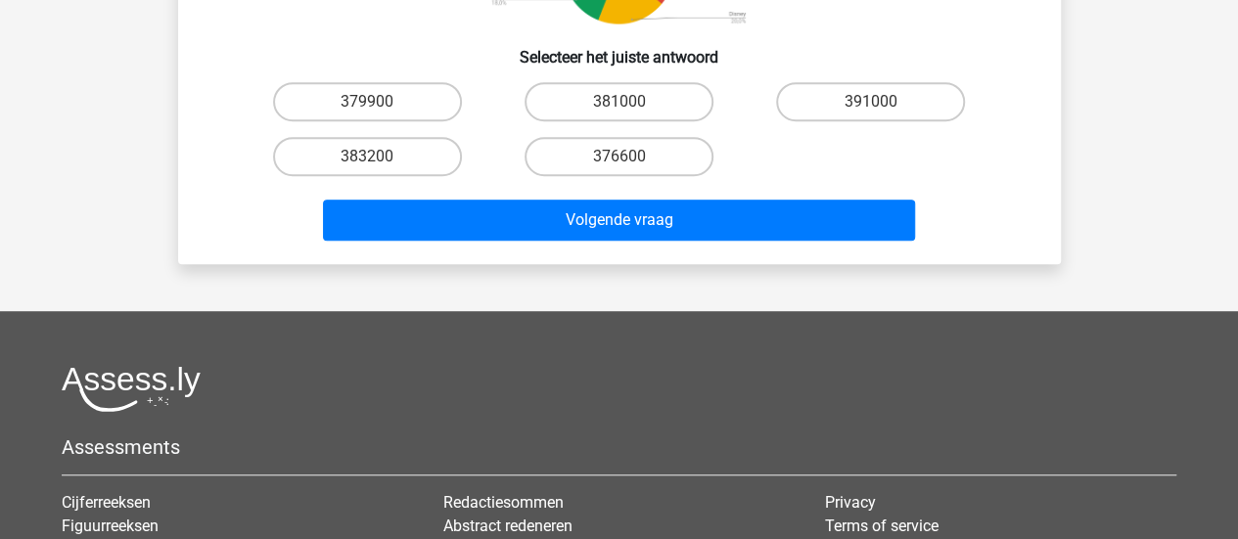
scroll to position [499, 0]
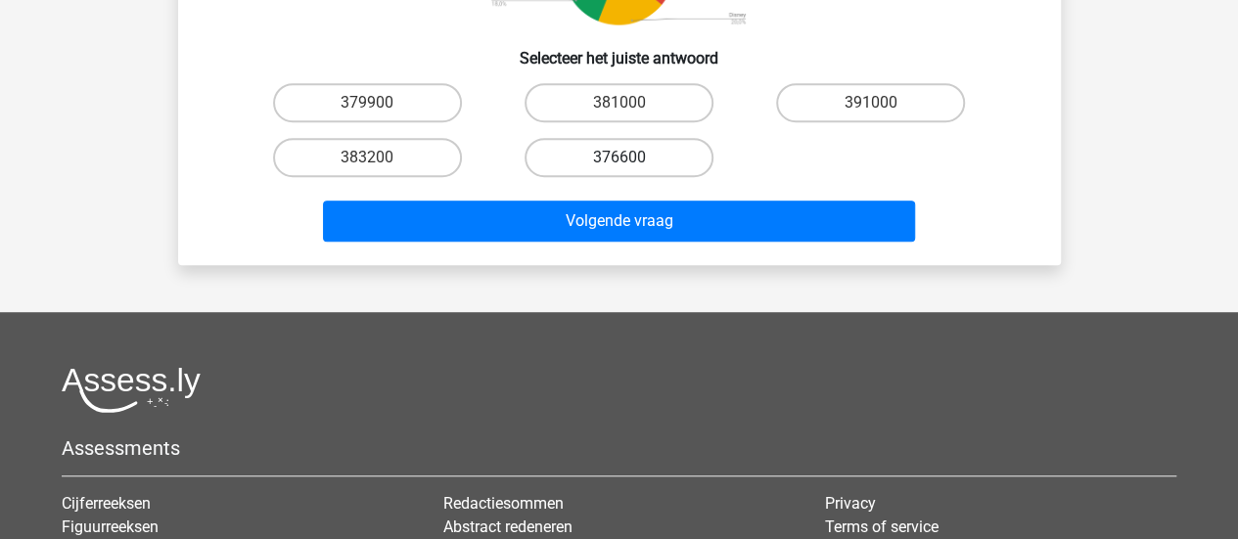
click at [582, 150] on label "376600" at bounding box center [619, 157] width 189 height 39
click at [619, 158] on input "376600" at bounding box center [625, 164] width 13 height 13
radio input "true"
click at [583, 242] on div "Volgende vraag" at bounding box center [620, 225] width 756 height 49
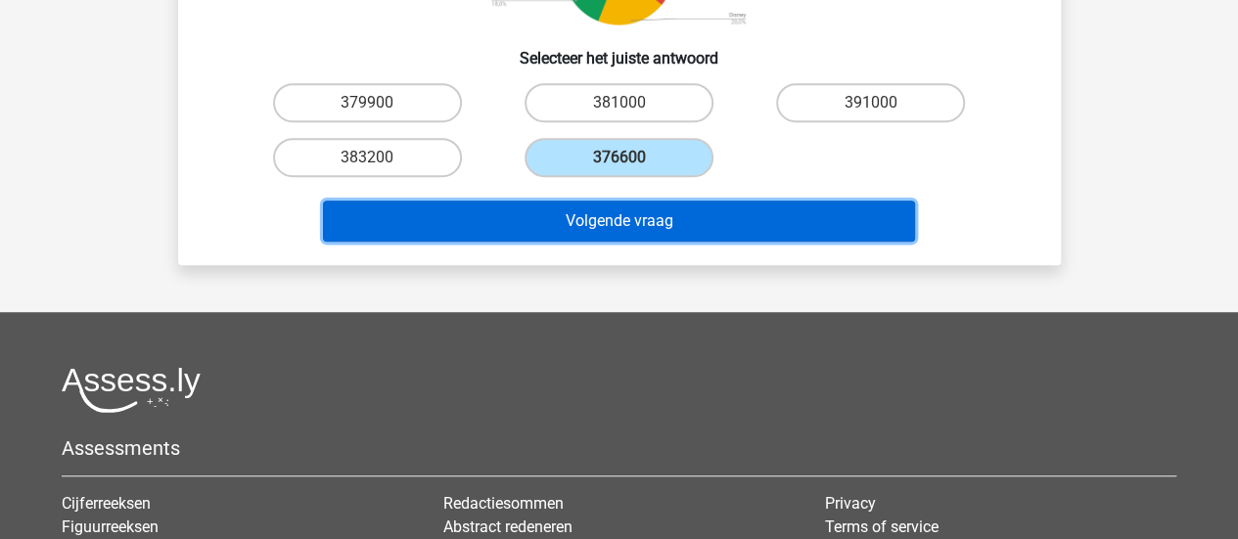
click at [576, 231] on button "Volgende vraag" at bounding box center [619, 221] width 592 height 41
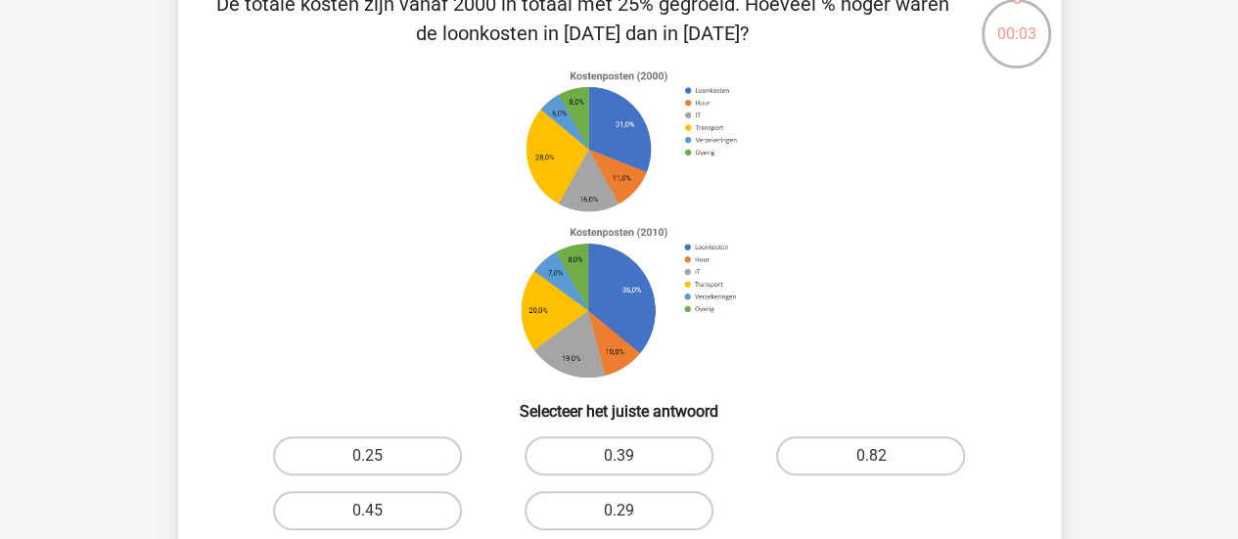
scroll to position [120, 0]
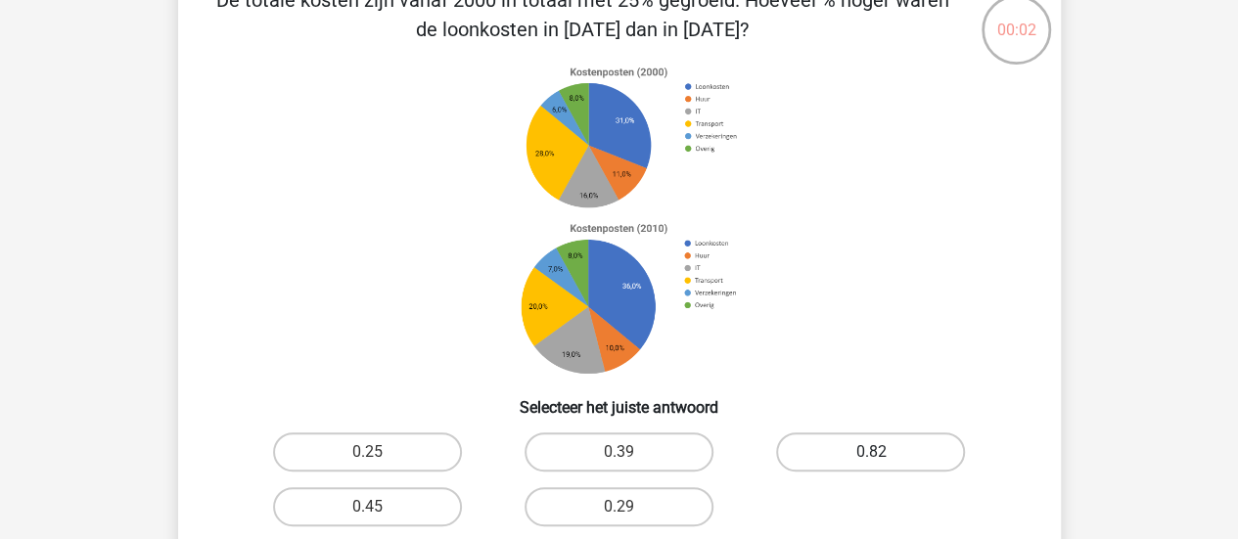
click at [890, 440] on label "0.82" at bounding box center [870, 452] width 189 height 39
click at [884, 452] on input "0.82" at bounding box center [877, 458] width 13 height 13
radio input "true"
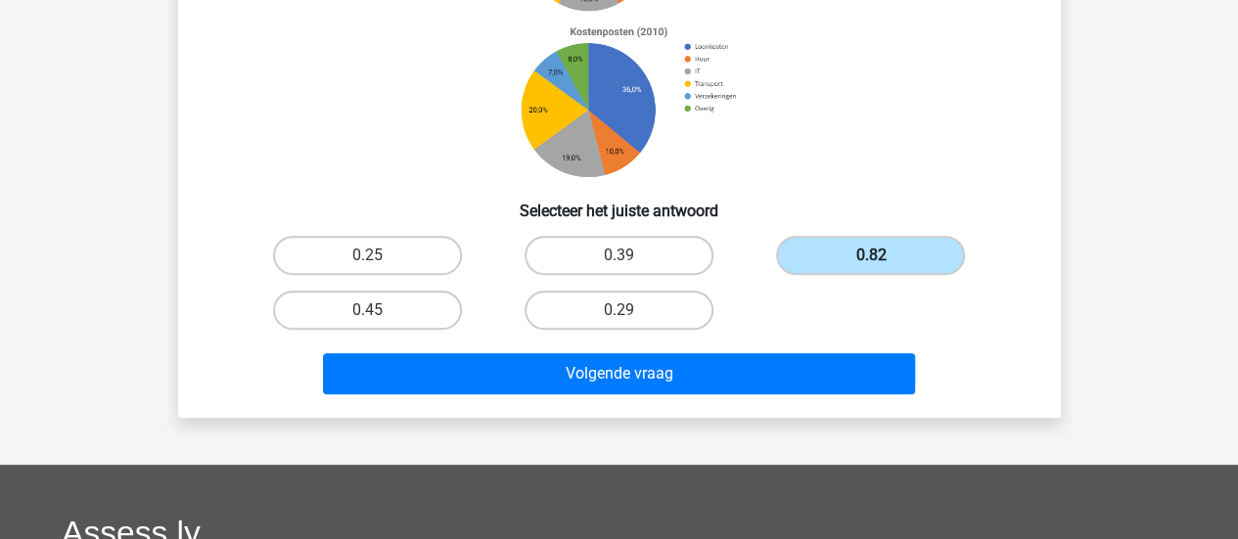
scroll to position [322, 0]
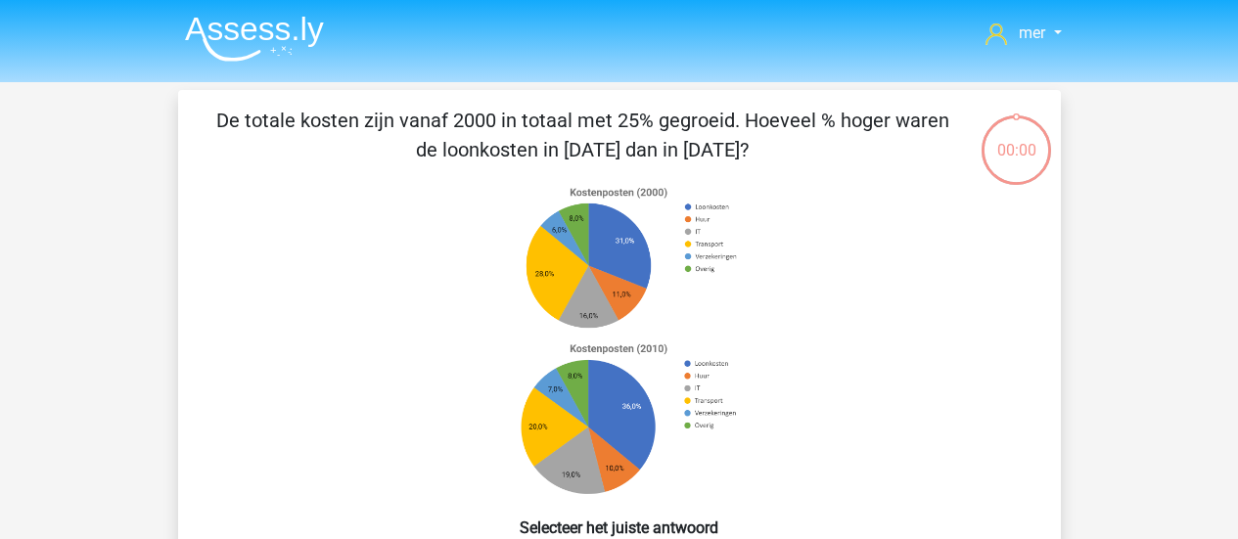
scroll to position [322, 0]
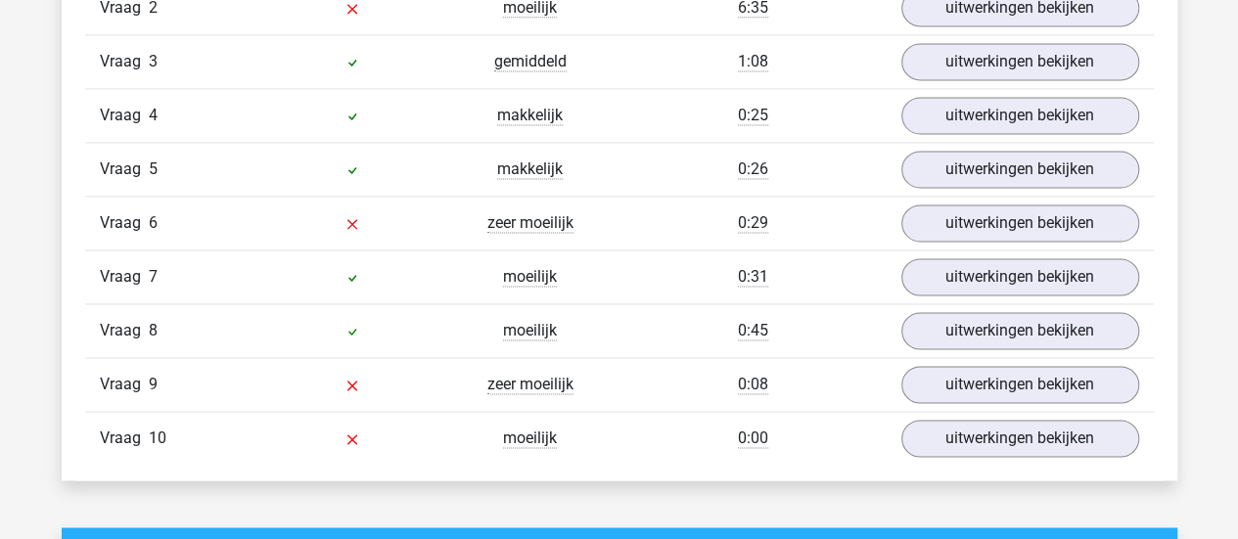
scroll to position [1402, 0]
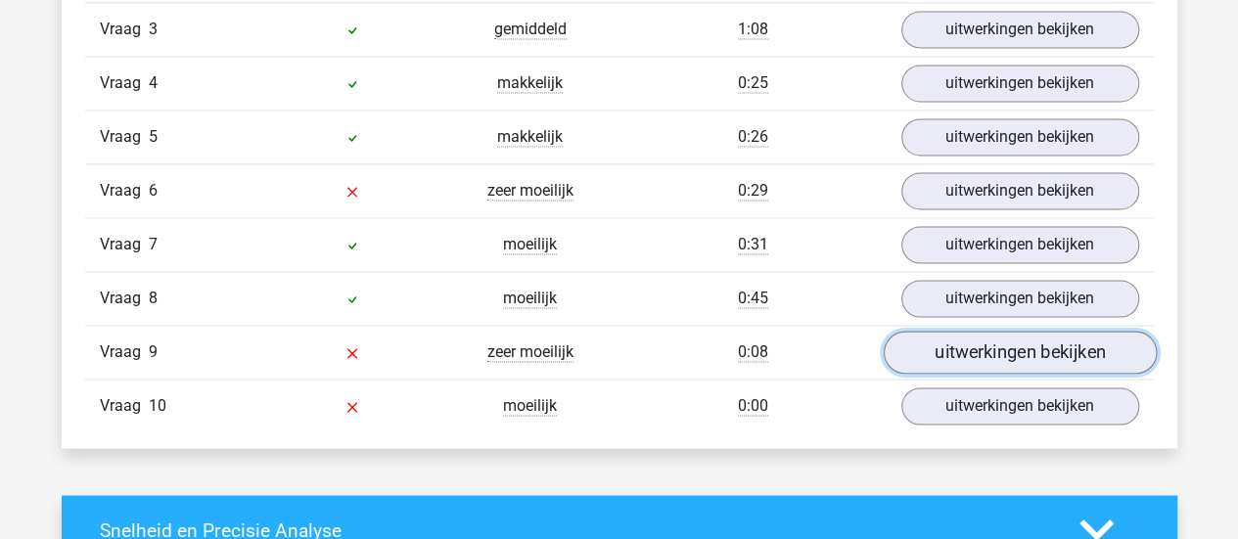
click at [974, 342] on link "uitwerkingen bekijken" at bounding box center [1019, 352] width 273 height 43
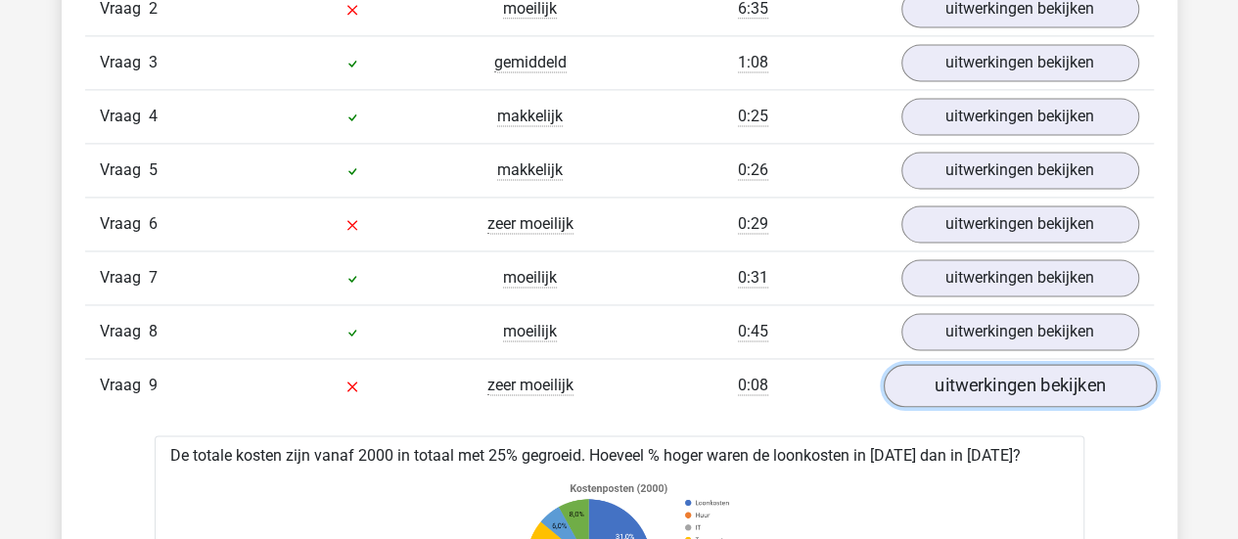
scroll to position [1356, 0]
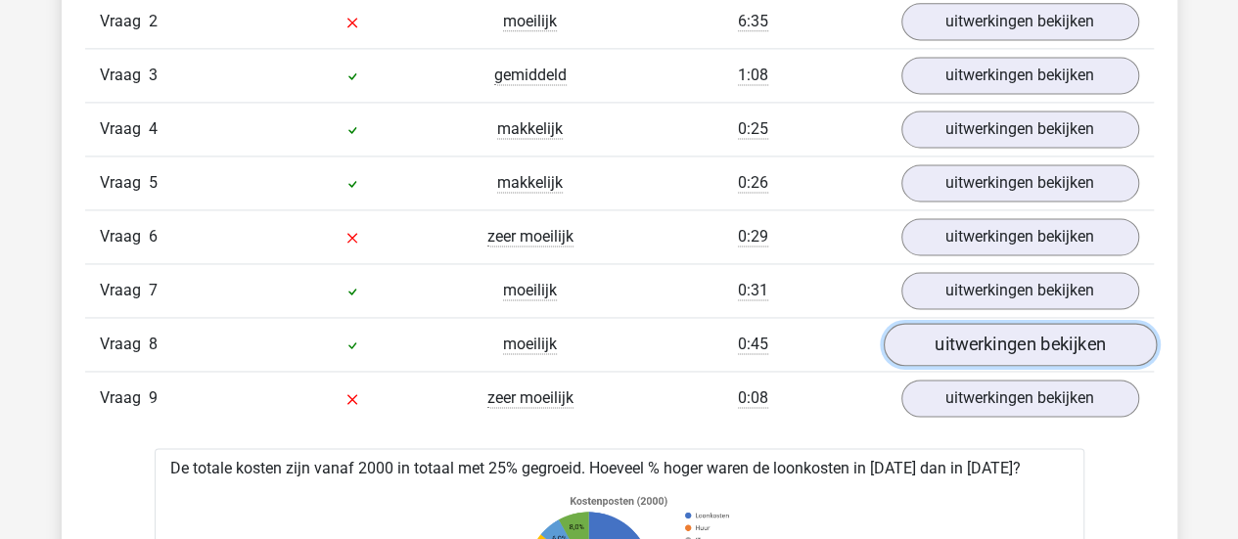
click at [976, 326] on link "uitwerkingen bekijken" at bounding box center [1019, 344] width 273 height 43
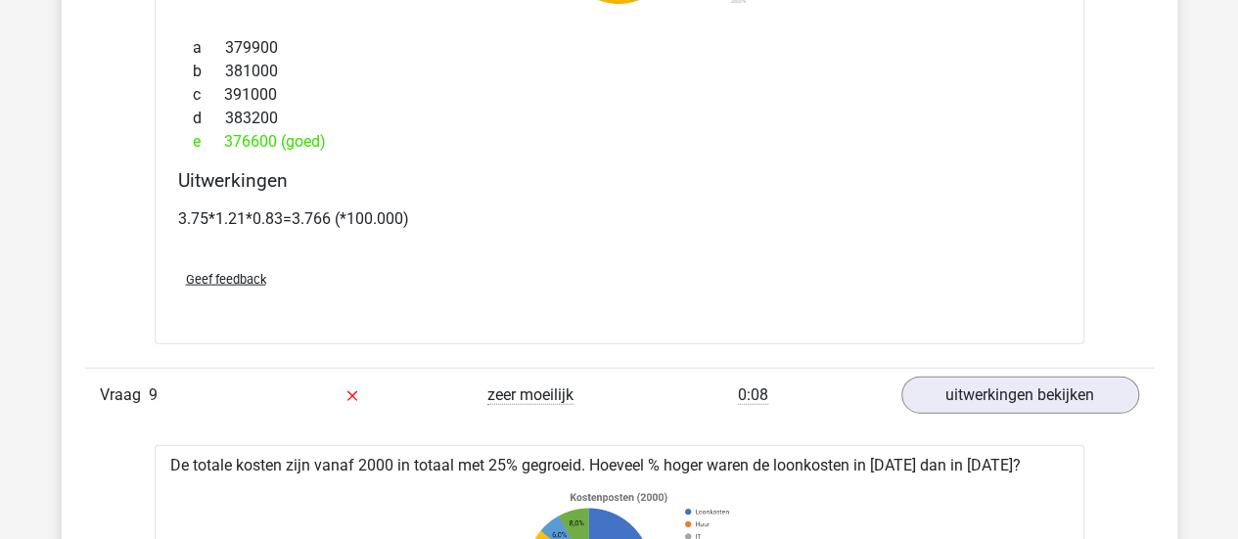
scroll to position [2126, 0]
